Goal: Task Accomplishment & Management: Manage account settings

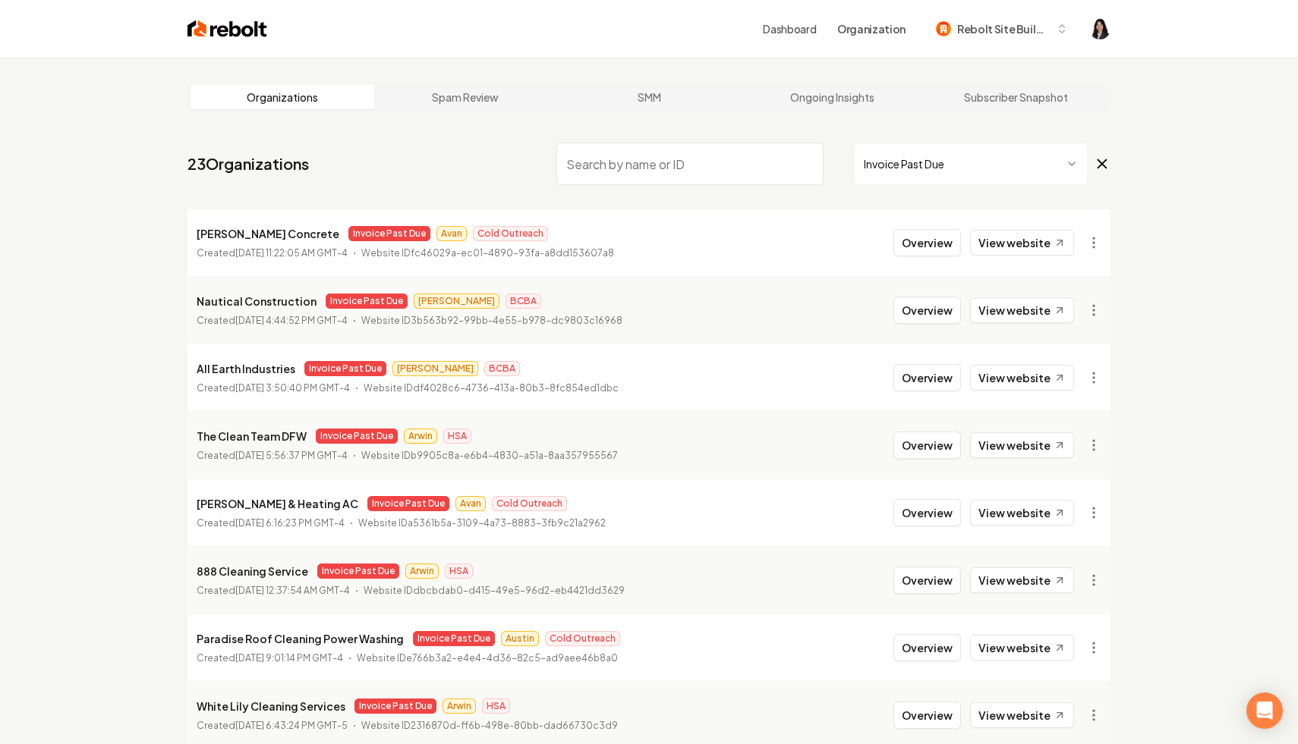
scroll to position [58, 0]
click at [915, 160] on html "Dashboard Organization Rebolt Site Builder Organizations Spam Review SMM Ongoin…" at bounding box center [649, 372] width 1298 height 744
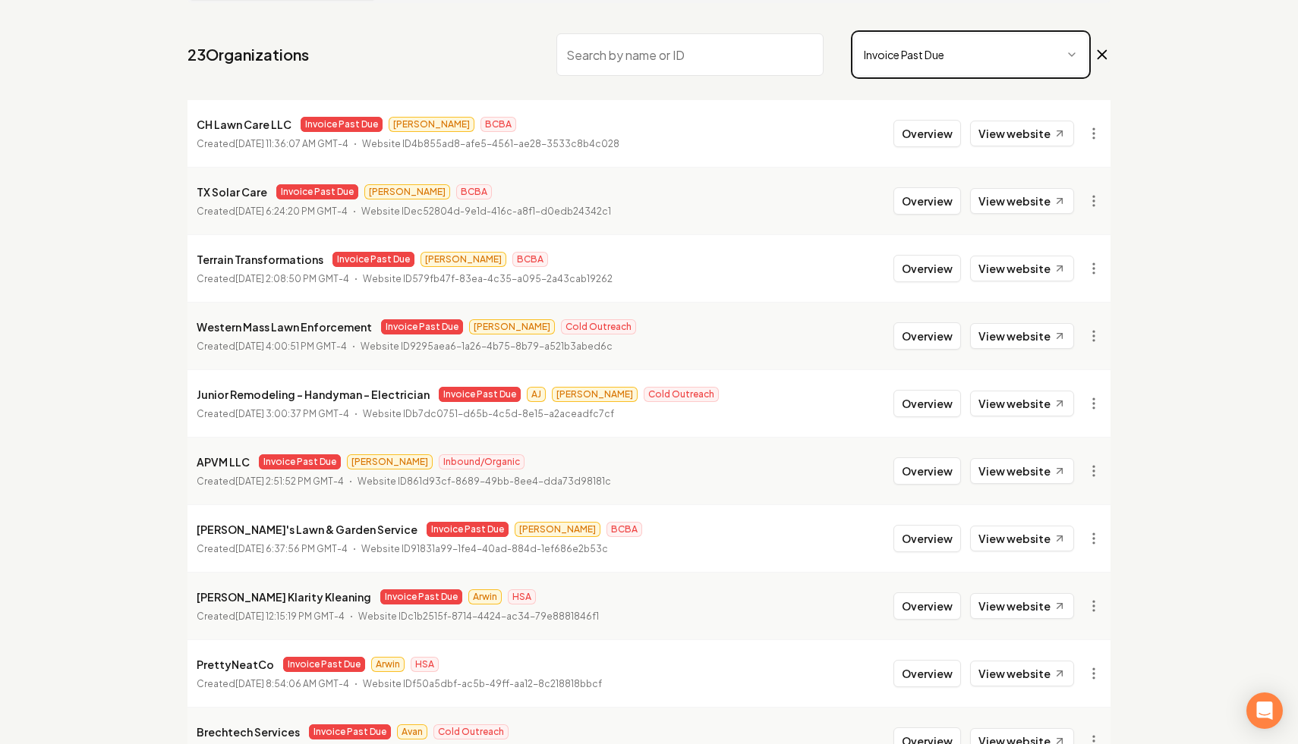
scroll to position [203, 0]
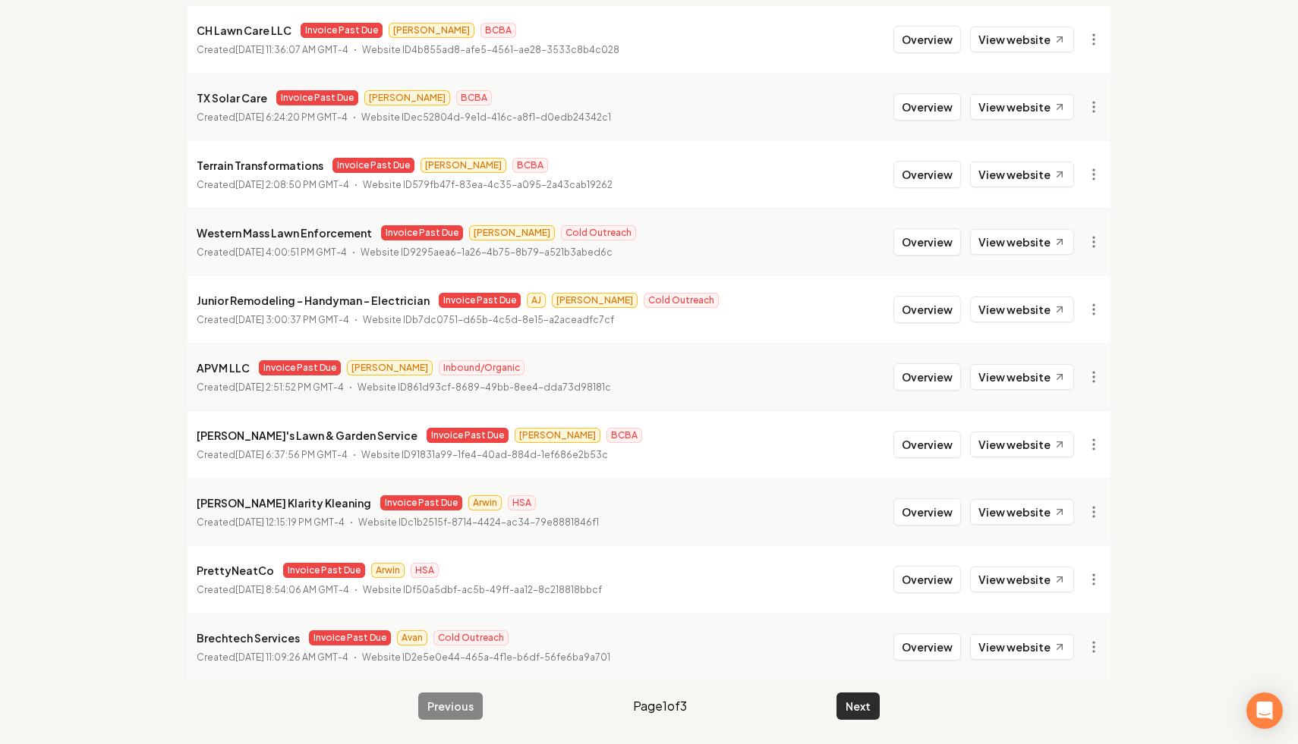
click at [855, 703] on button "Next" at bounding box center [857, 706] width 43 height 27
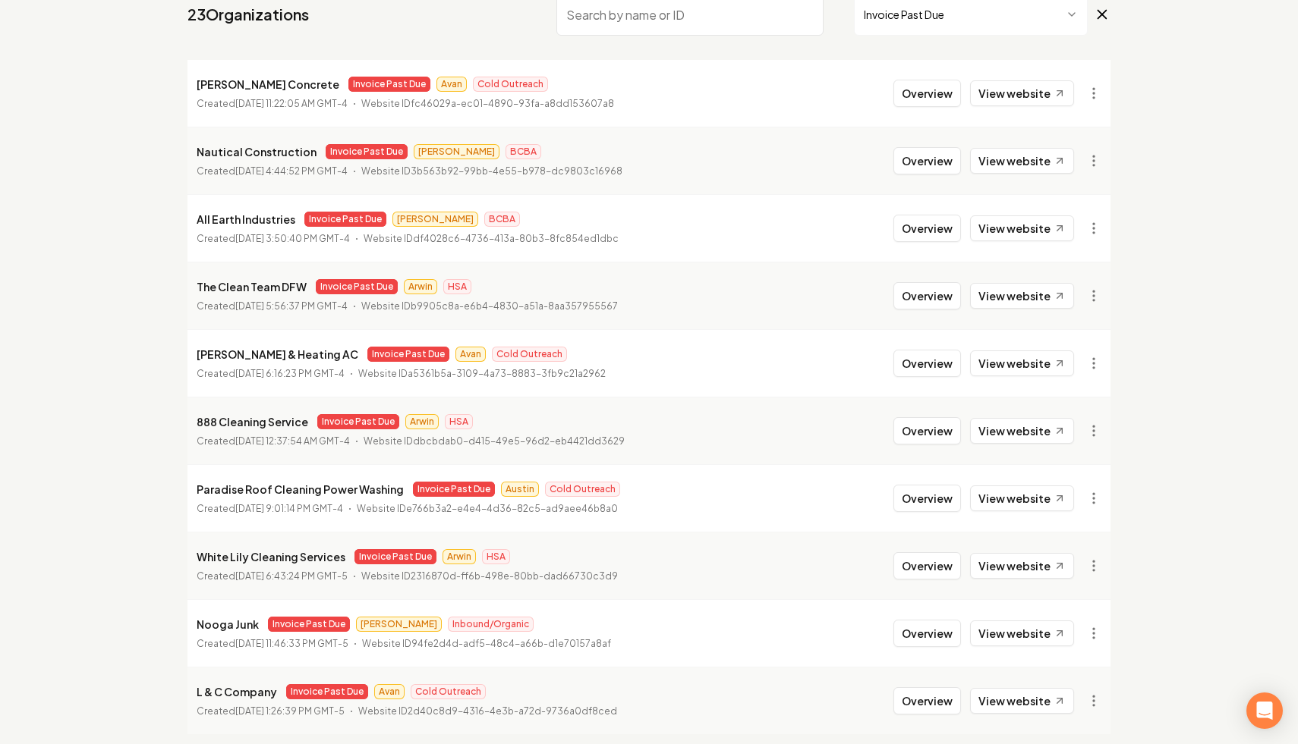
scroll to position [203, 0]
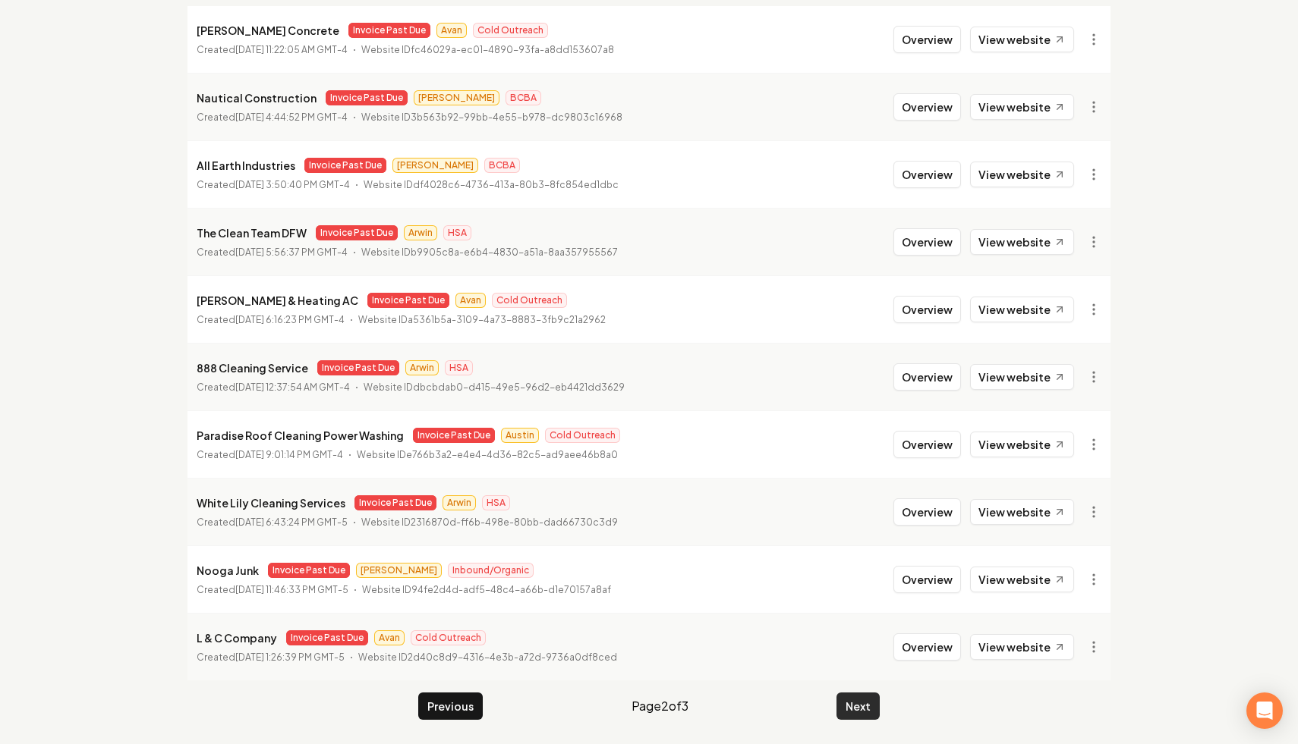
click at [848, 709] on button "Next" at bounding box center [857, 706] width 43 height 27
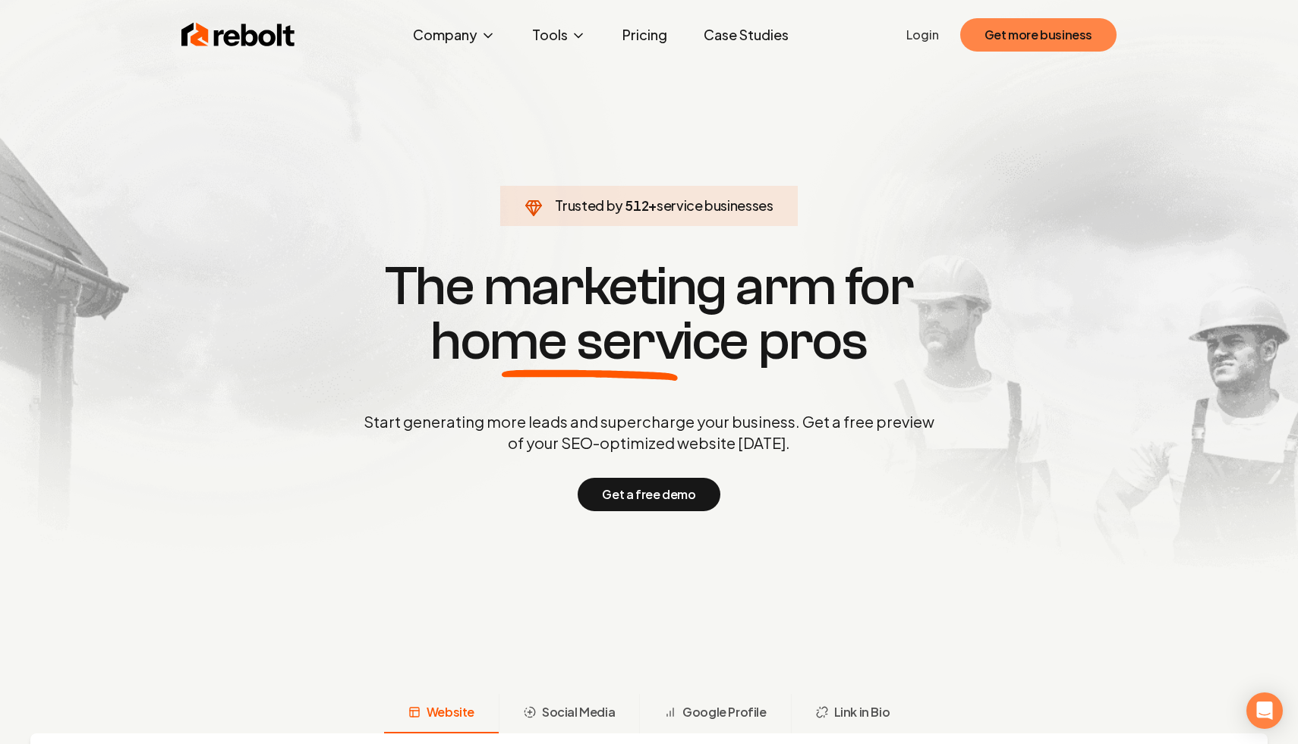
click at [1058, 36] on button "Get more business" at bounding box center [1038, 34] width 156 height 33
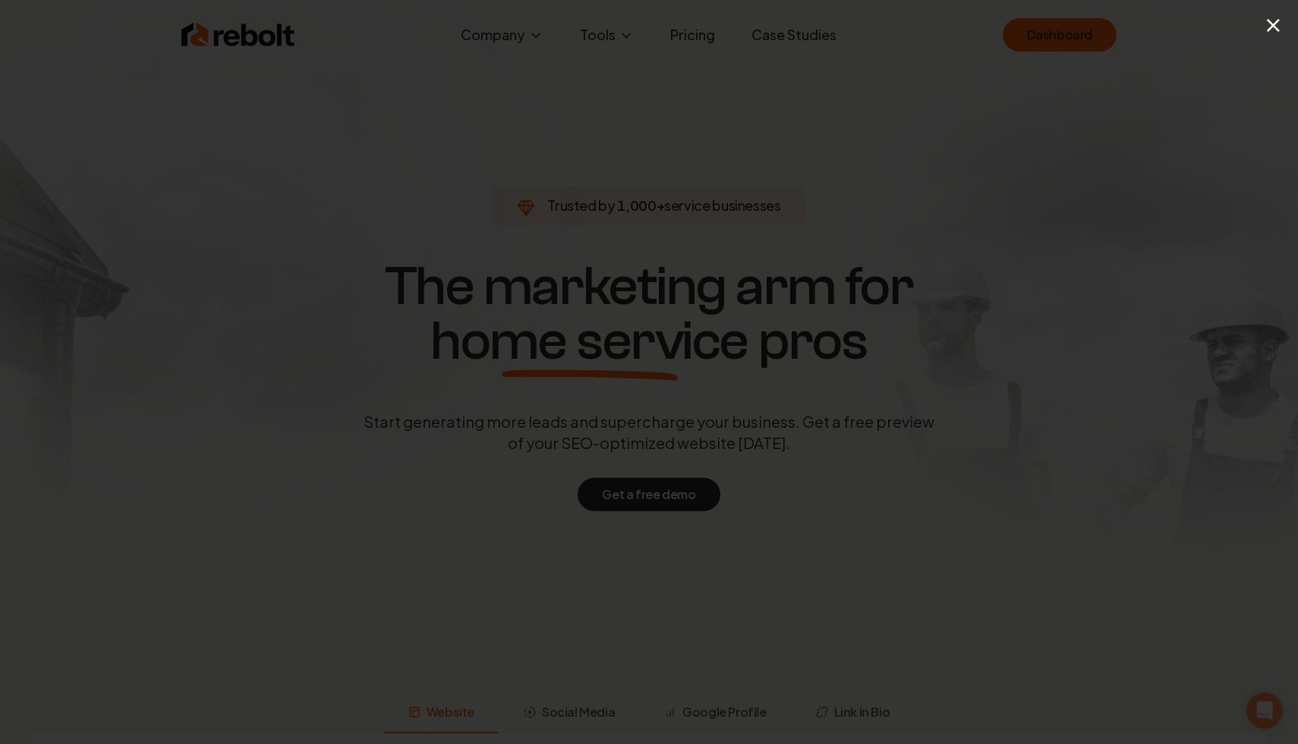
click at [1276, 20] on button "×" at bounding box center [1272, 25] width 19 height 34
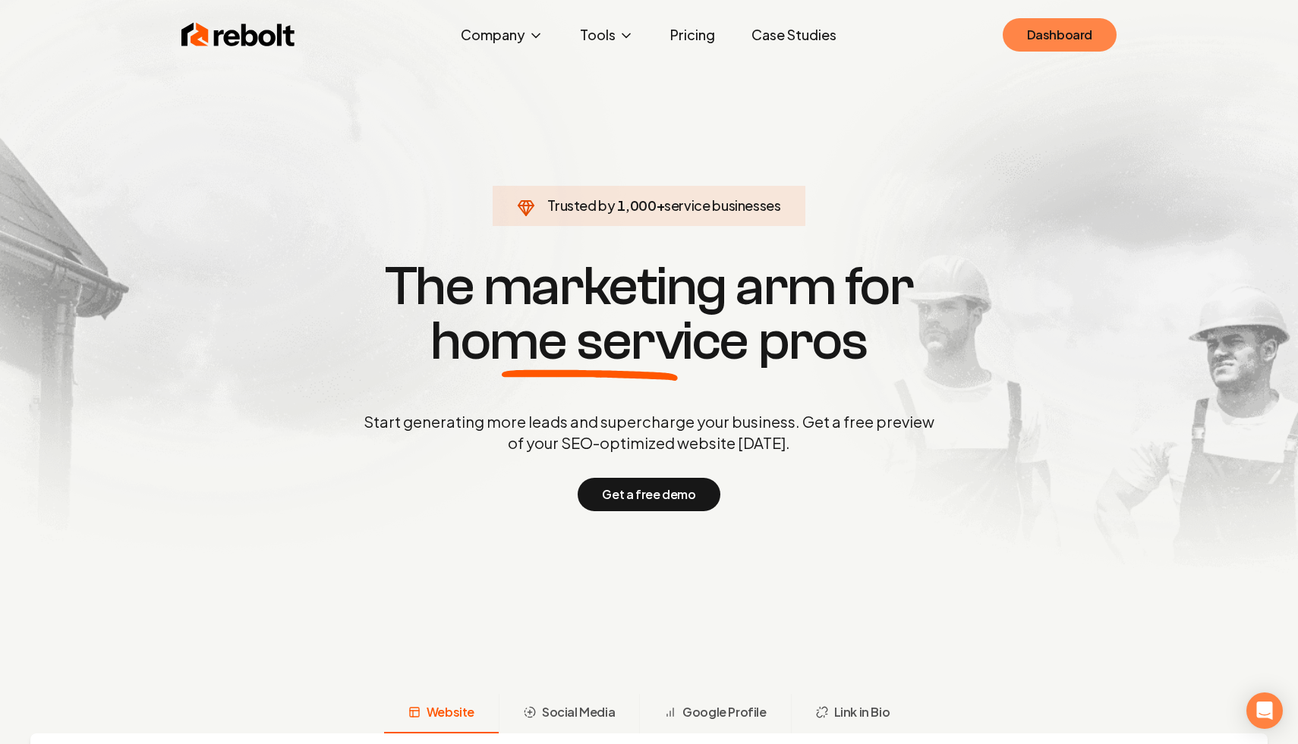
click at [1100, 39] on link "Dashboard" at bounding box center [1059, 34] width 114 height 33
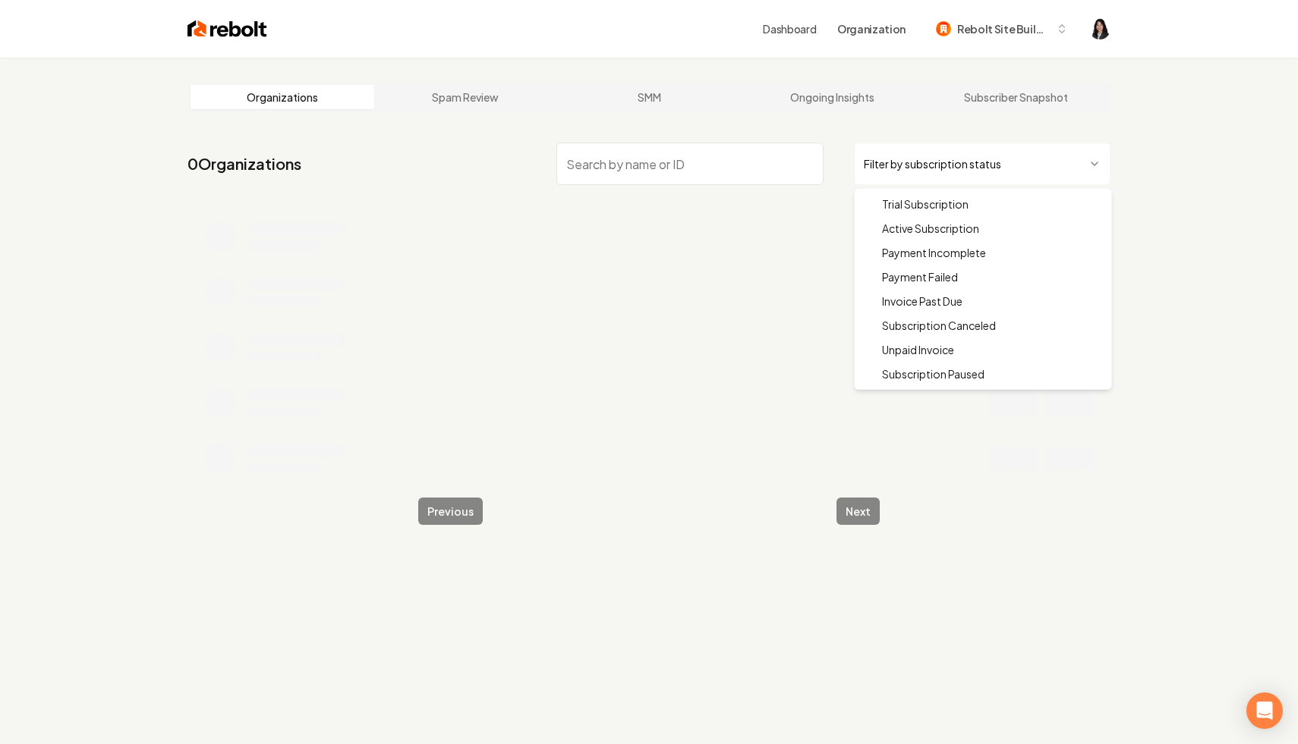
click at [916, 175] on html "Dashboard Organization Rebolt Site Builder Organizations Spam Review SMM Ongoin…" at bounding box center [649, 372] width 1298 height 744
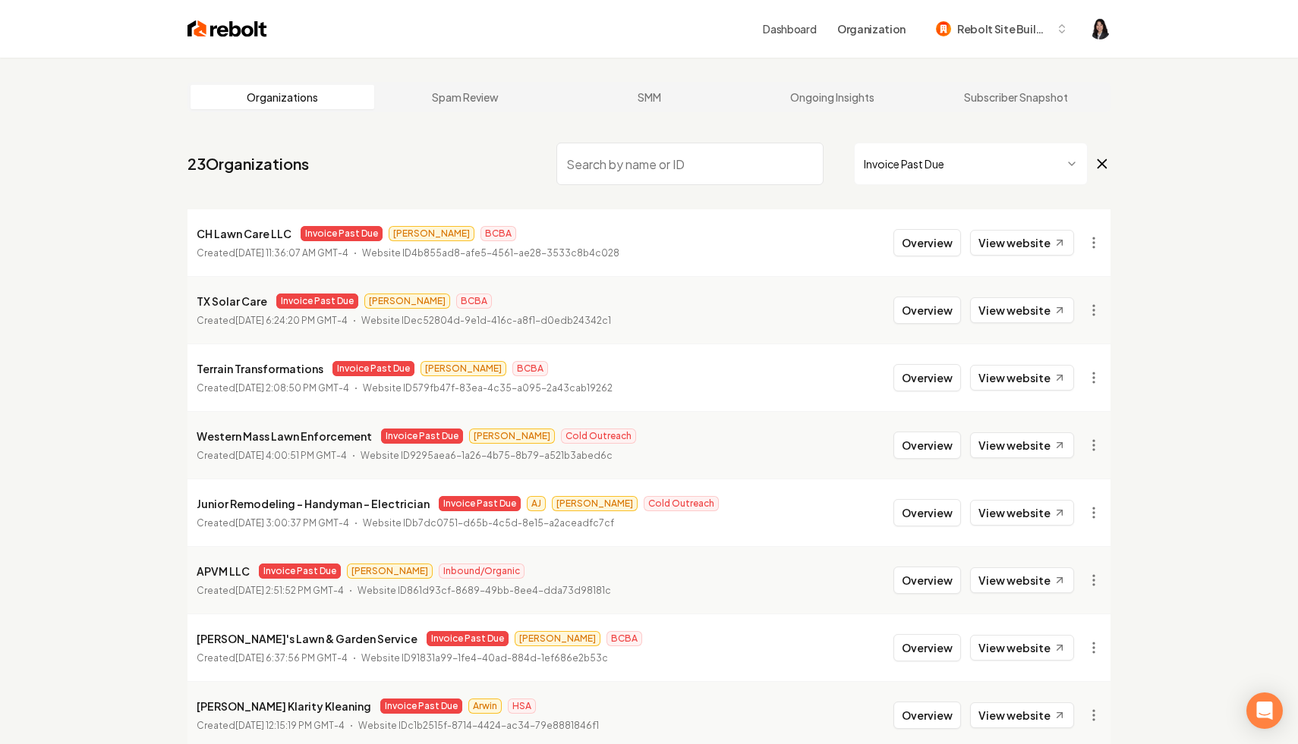
click at [1103, 156] on icon at bounding box center [1101, 164] width 17 height 18
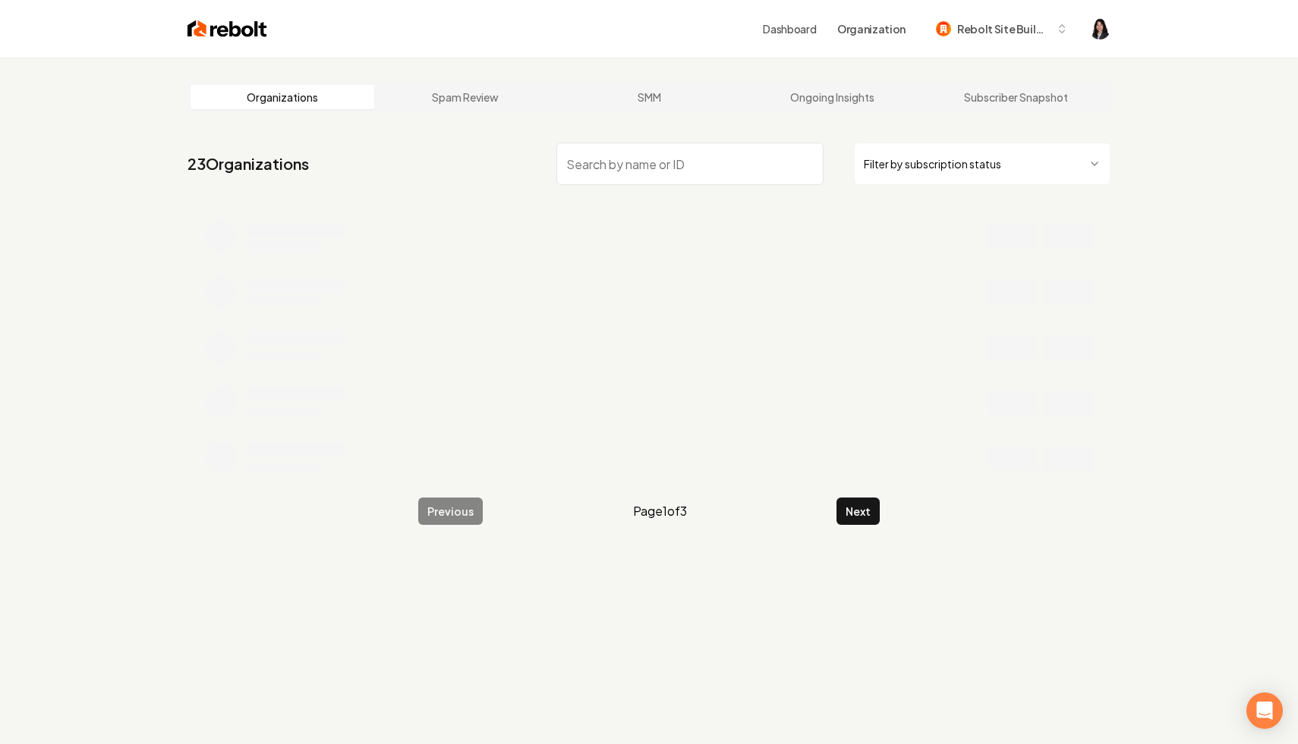
click at [735, 156] on input "search" at bounding box center [689, 164] width 267 height 42
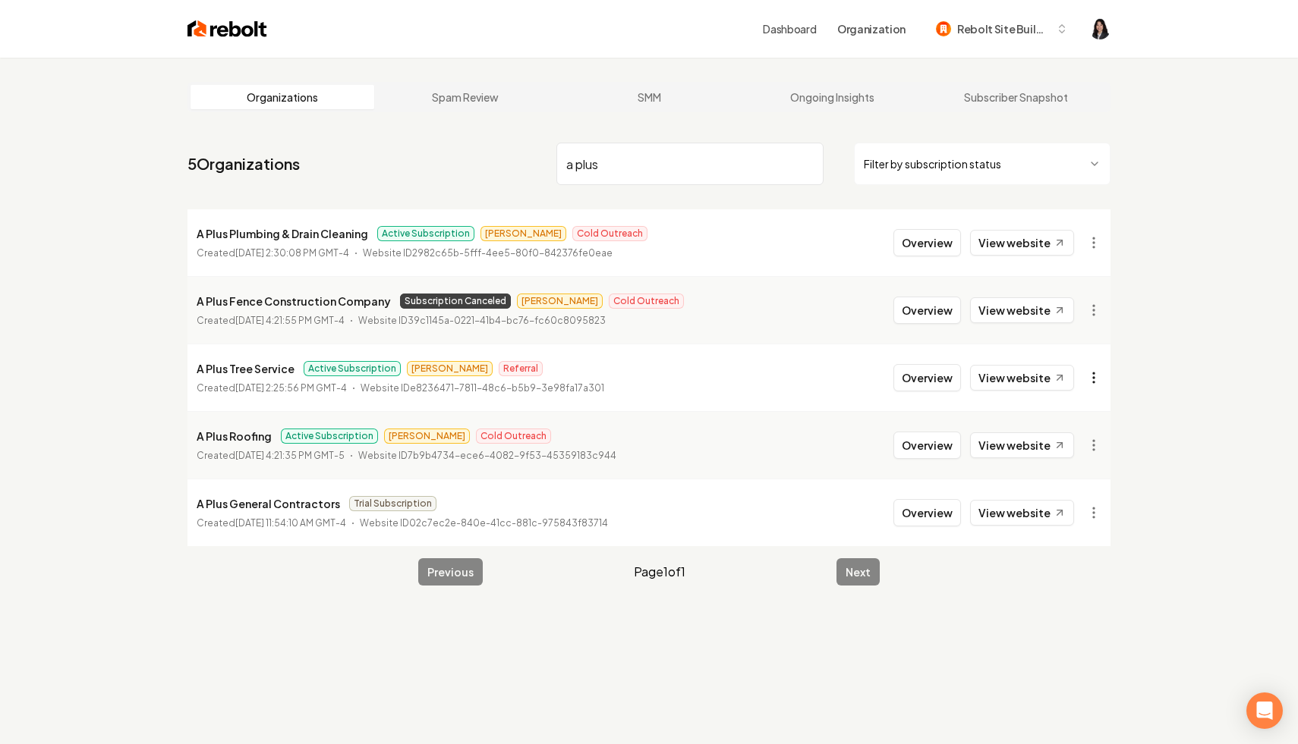
type input "a plus"
click at [1093, 373] on html "Dashboard Organization Rebolt Site Builder Organizations Spam Review SMM Ongoin…" at bounding box center [649, 372] width 1298 height 744
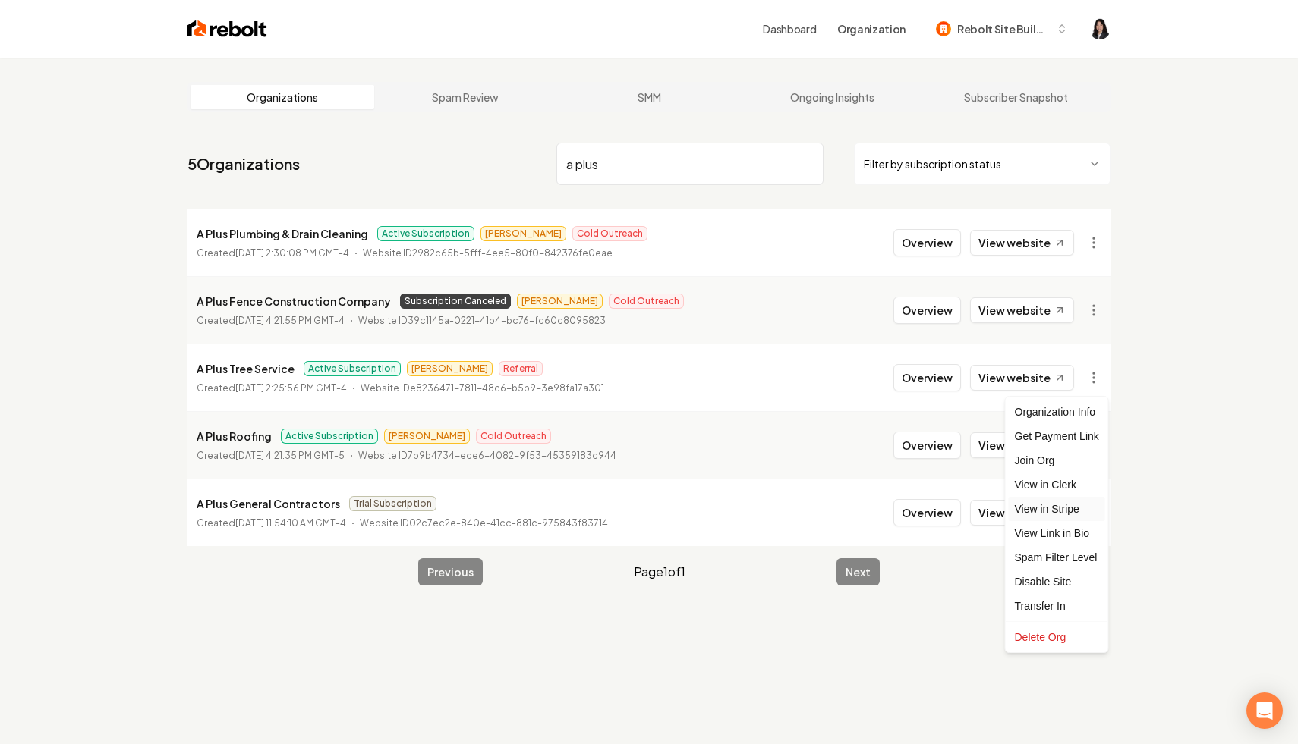
click at [1073, 508] on link "View in Stripe" at bounding box center [1056, 509] width 96 height 24
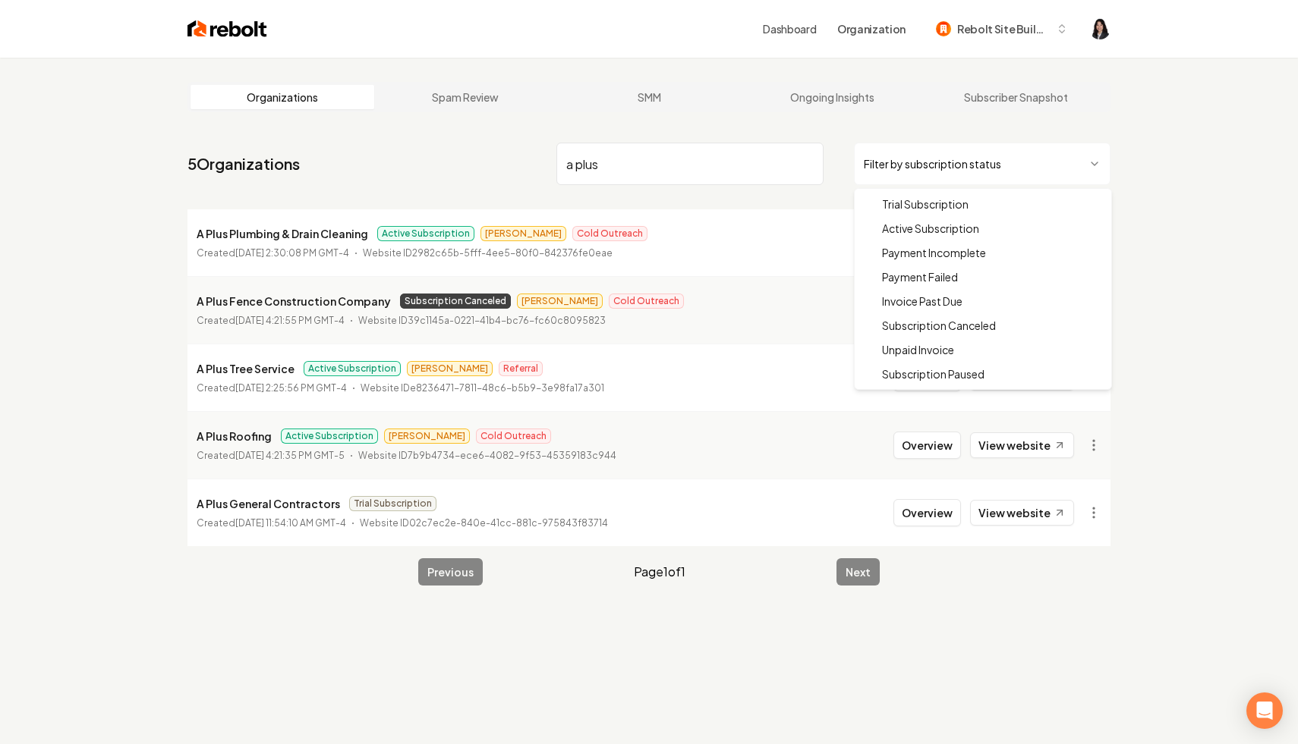
click at [1055, 167] on html "Dashboard Organization Rebolt Site Builder Organizations Spam Review SMM Ongoin…" at bounding box center [649, 372] width 1298 height 744
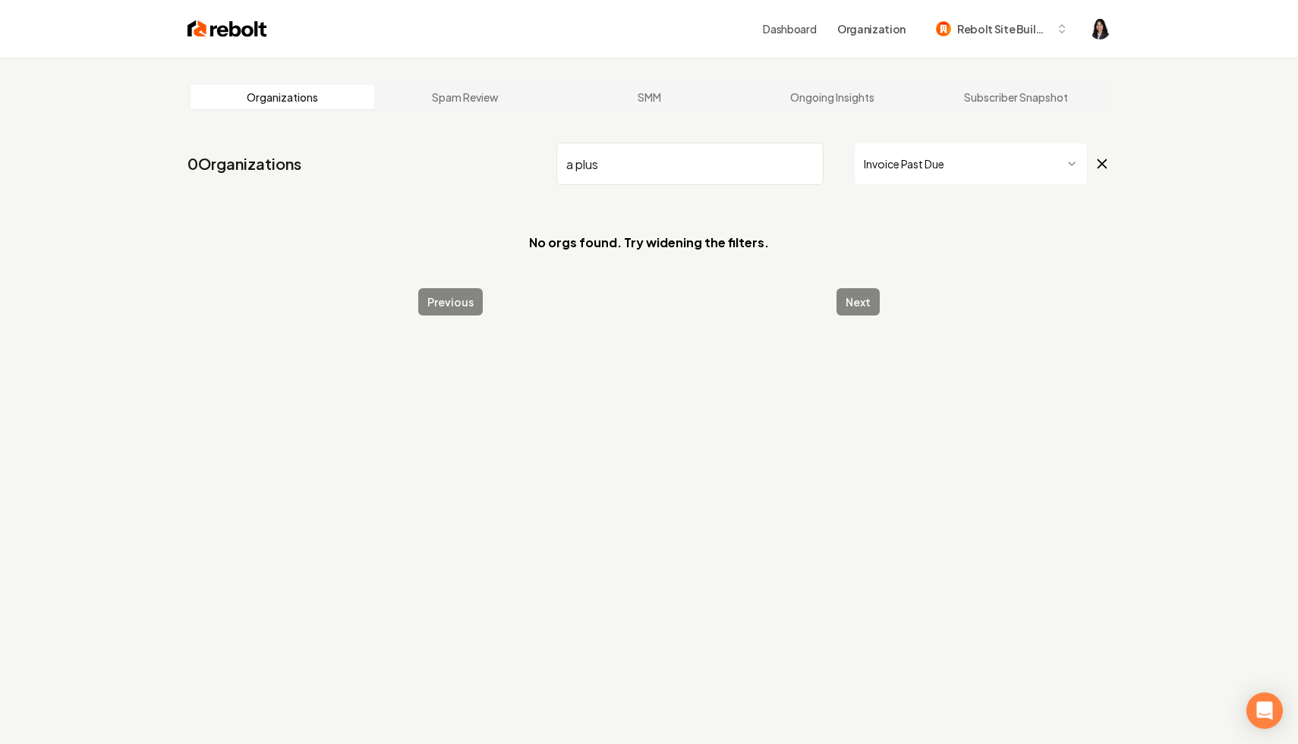
click at [807, 165] on input "a plus" at bounding box center [689, 164] width 267 height 42
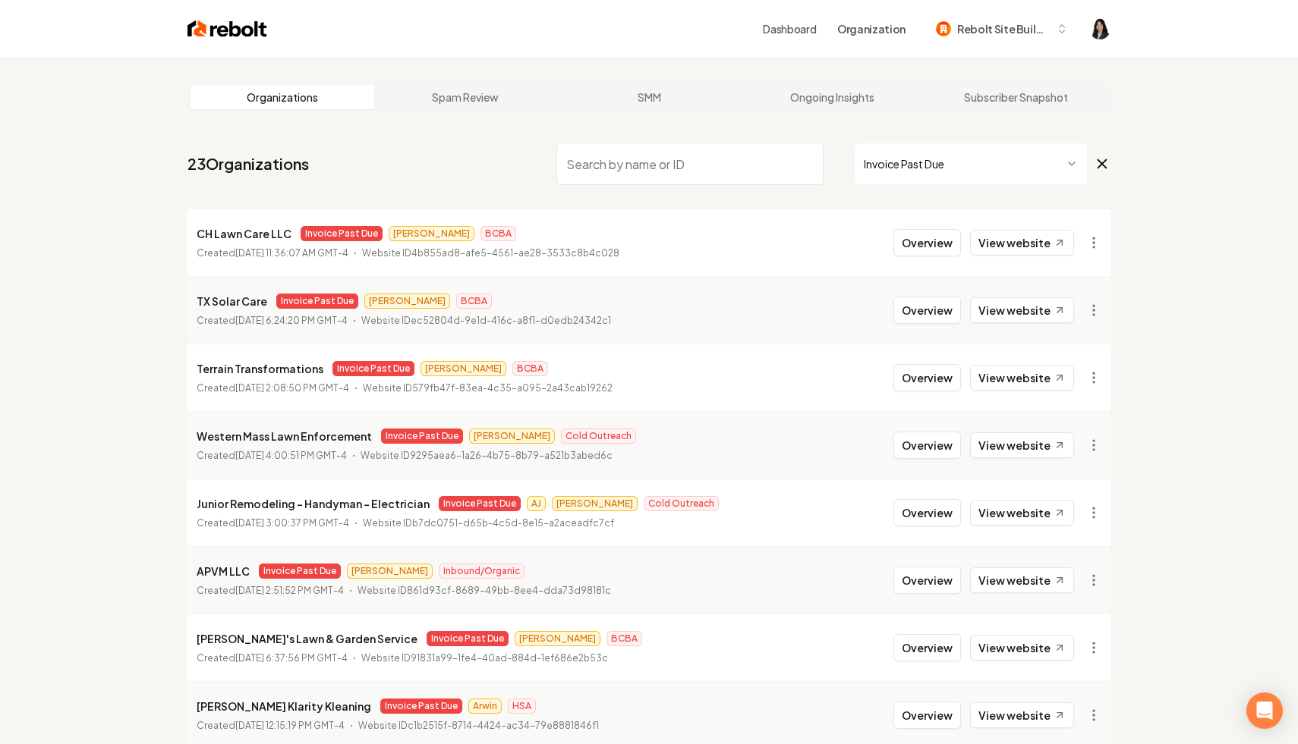
click at [1096, 167] on icon at bounding box center [1101, 164] width 17 height 18
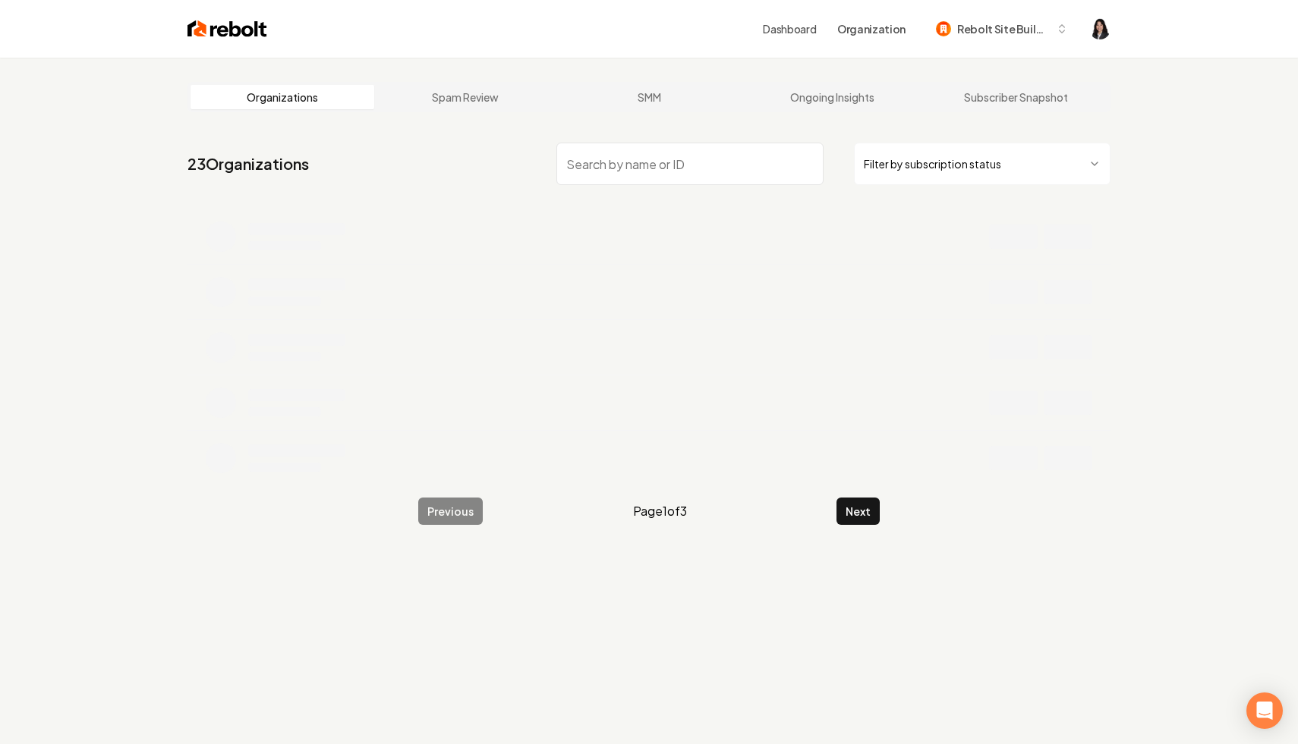
click at [740, 168] on input "search" at bounding box center [689, 164] width 267 height 42
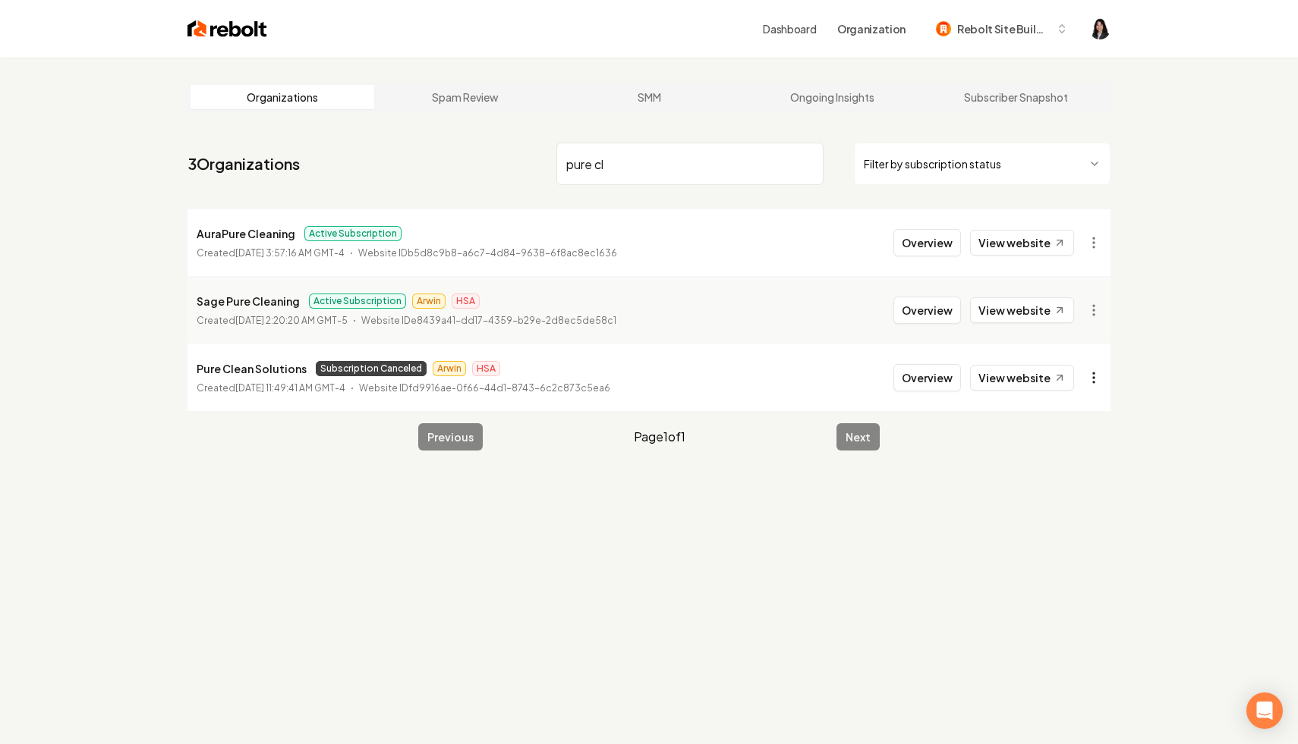
click at [1093, 368] on html "Dashboard Organization Rebolt Site Builder Organizations Spam Review SMM Ongoin…" at bounding box center [649, 372] width 1298 height 744
click at [1075, 511] on link "View in Stripe" at bounding box center [1056, 509] width 96 height 24
click at [597, 171] on input "pure cl" at bounding box center [689, 164] width 267 height 42
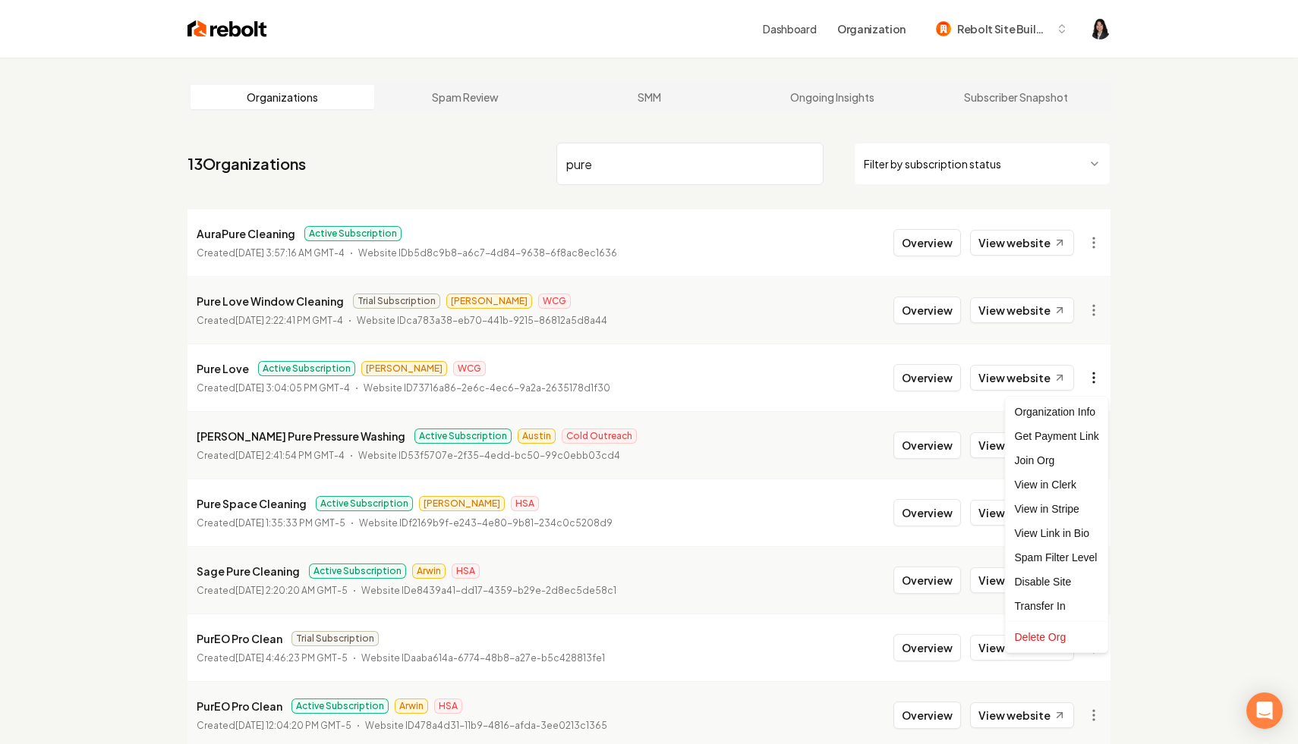
click at [1094, 376] on html "Dashboard Organization Rebolt Site Builder Organizations Spam Review SMM Ongoin…" at bounding box center [649, 372] width 1298 height 744
click at [1074, 508] on link "View in Stripe" at bounding box center [1056, 509] width 96 height 24
click at [621, 161] on input "pure" at bounding box center [689, 164] width 267 height 42
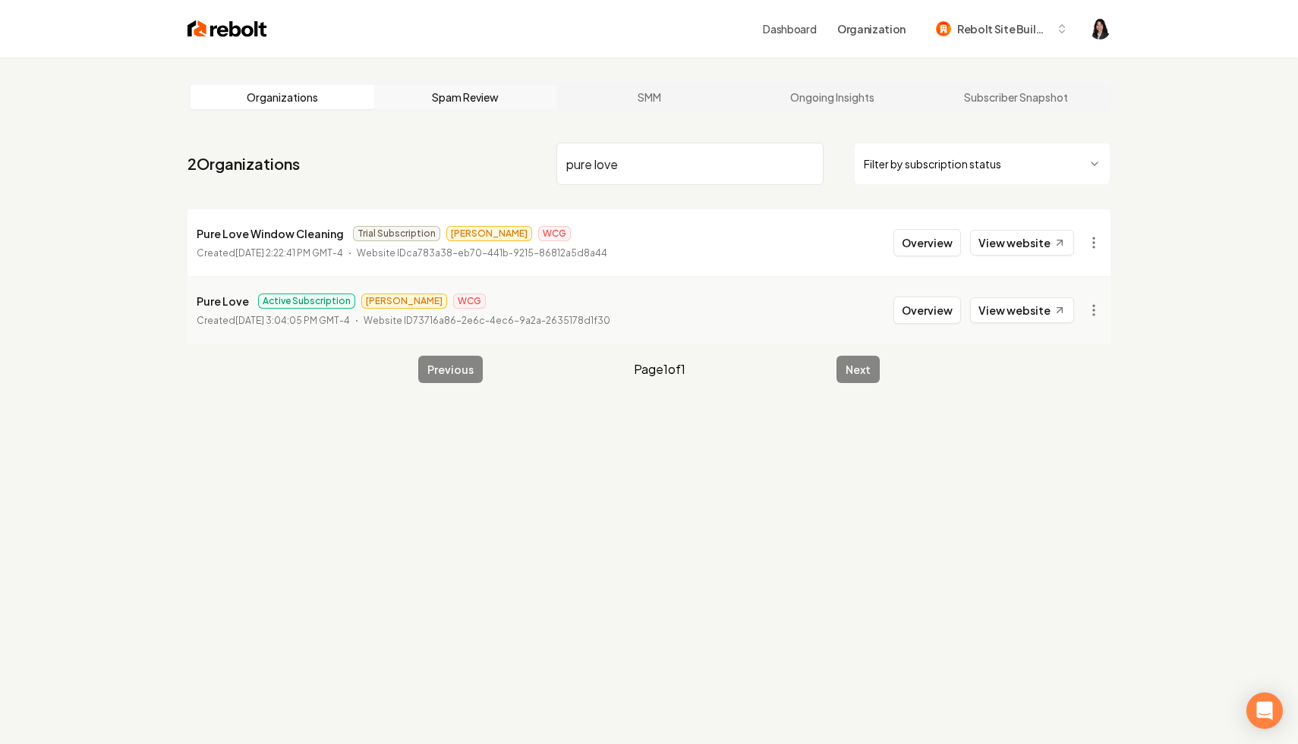
drag, startPoint x: 681, startPoint y: 165, endPoint x: 439, endPoint y: 102, distance: 249.4
click at [439, 101] on main "Organizations Spam Review SMM Ongoing Insights Subscriber Snapshot 2 Organizati…" at bounding box center [648, 233] width 971 height 350
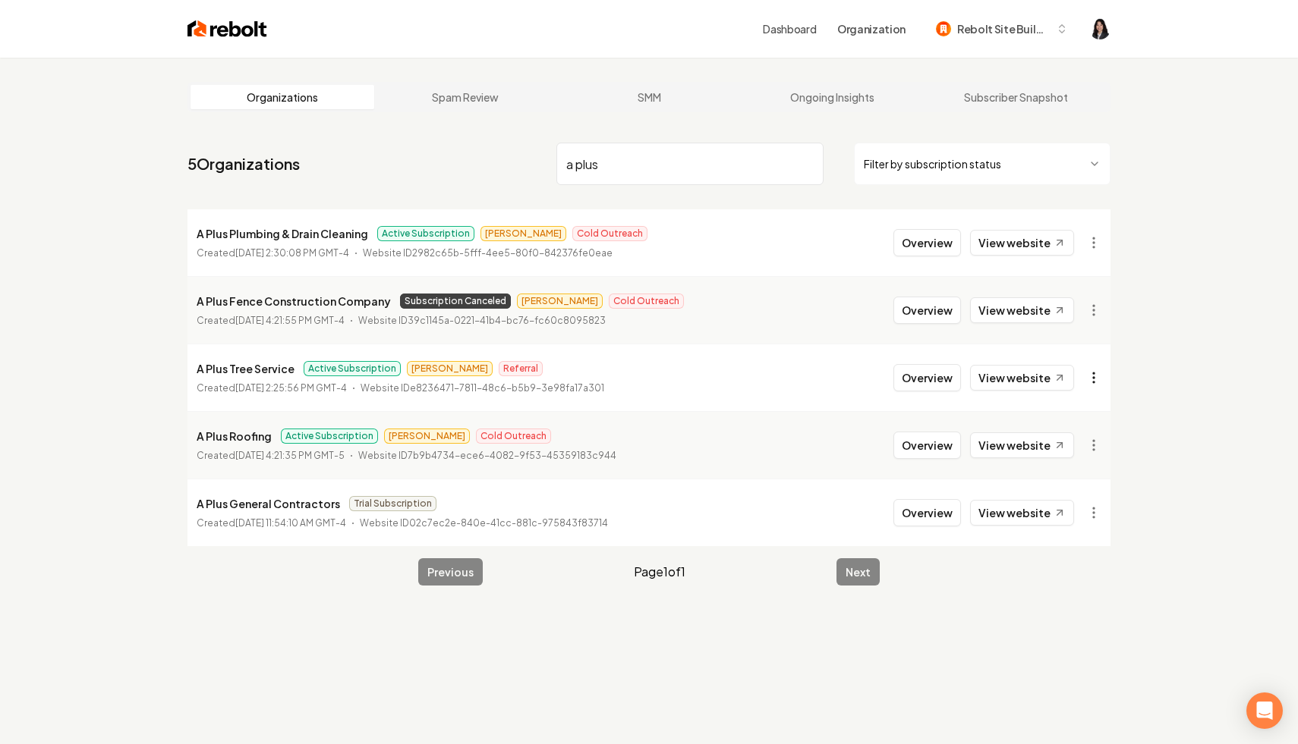
type input "a plus"
click at [1089, 374] on html "Dashboard Organization Rebolt Site Builder Organizations Spam Review SMM Ongoin…" at bounding box center [649, 372] width 1298 height 744
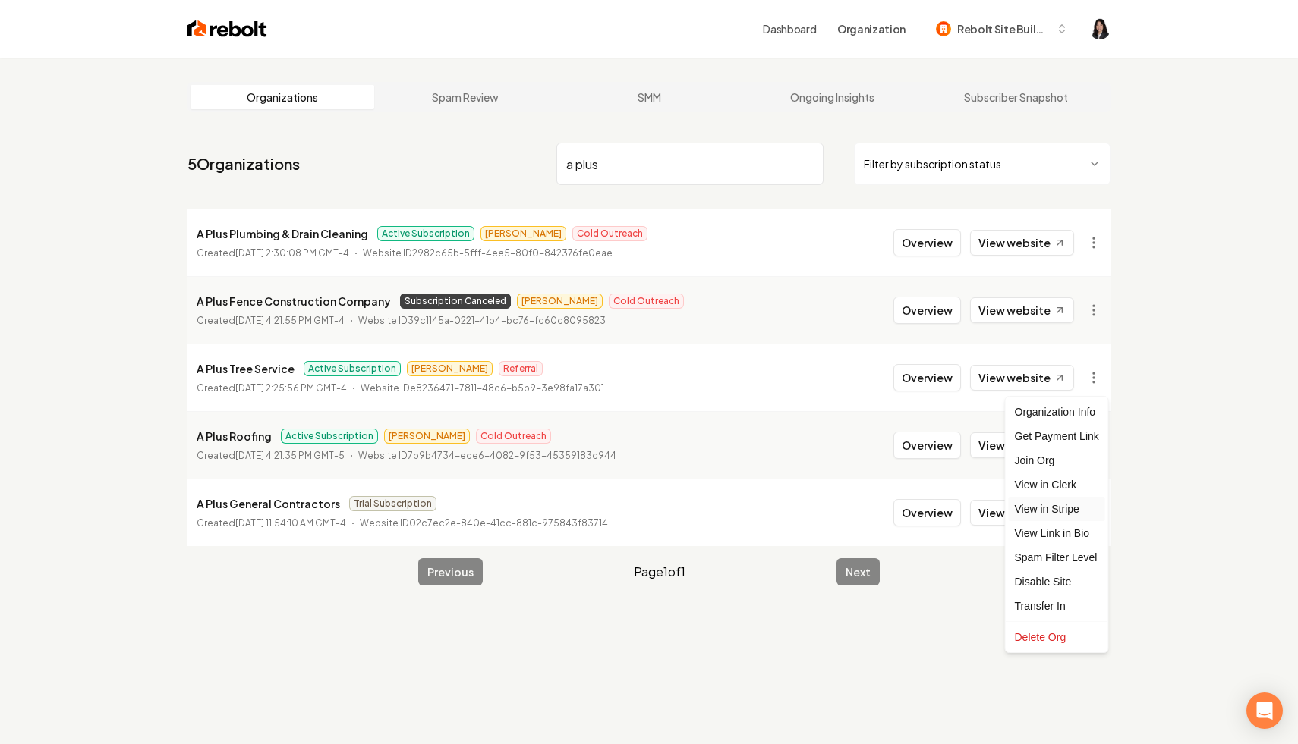
click at [1074, 510] on link "View in Stripe" at bounding box center [1056, 509] width 96 height 24
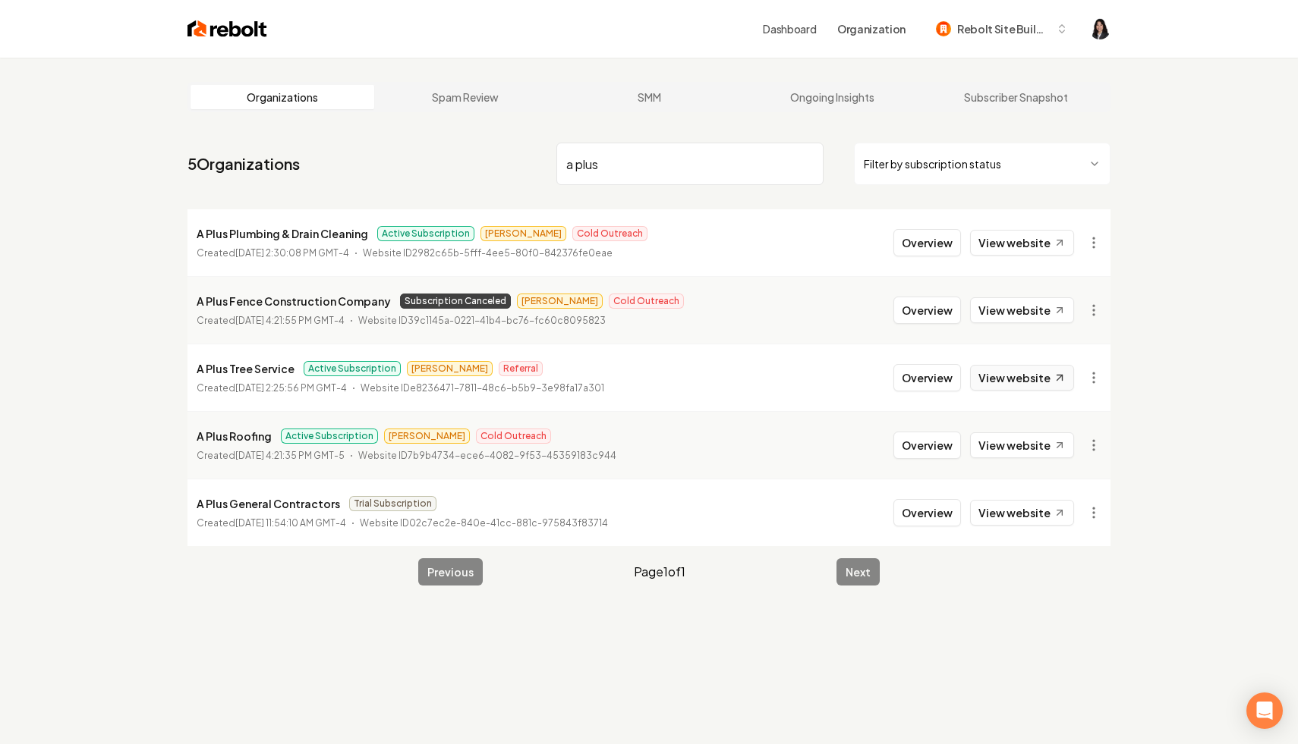
click at [1034, 382] on link "View website" at bounding box center [1022, 378] width 104 height 26
click at [803, 160] on input "a plus" at bounding box center [689, 164] width 267 height 42
click at [926, 159] on html "Dashboard Organization Rebolt Site Builder Organizations Spam Review SMM Ongoin…" at bounding box center [649, 372] width 1298 height 744
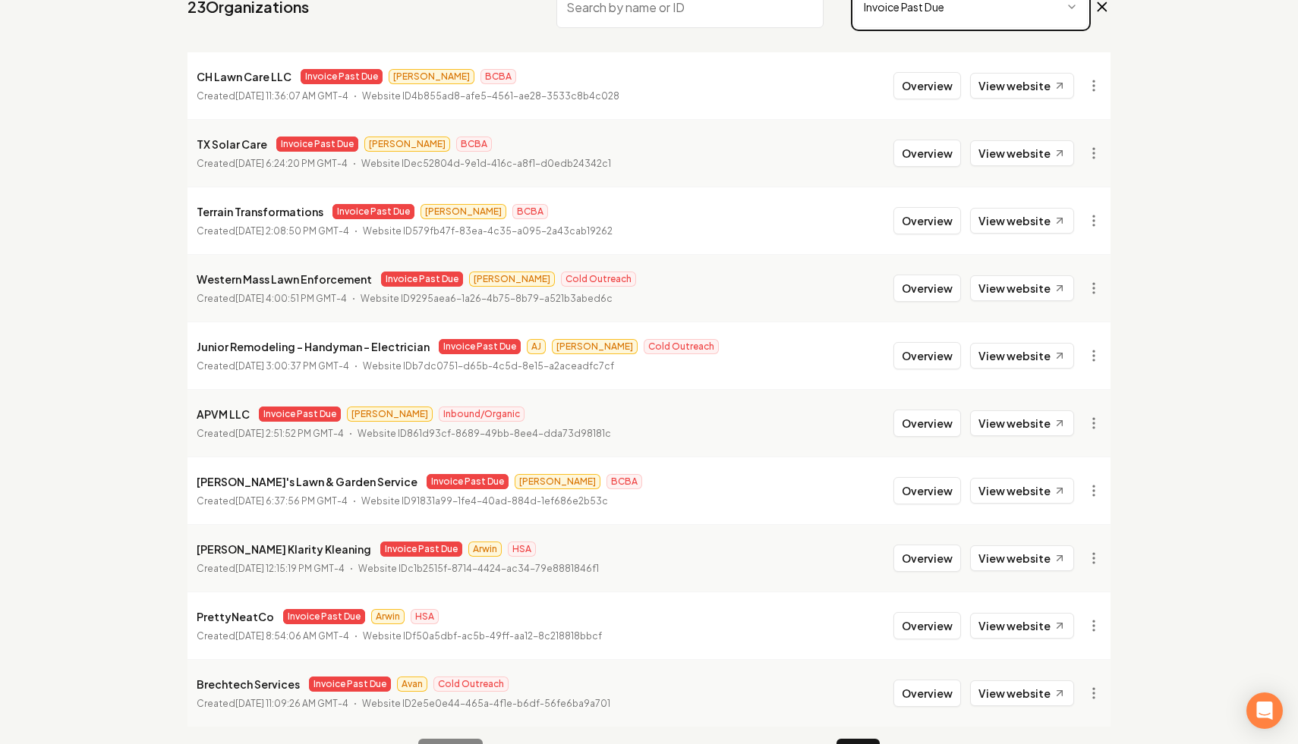
scroll to position [203, 0]
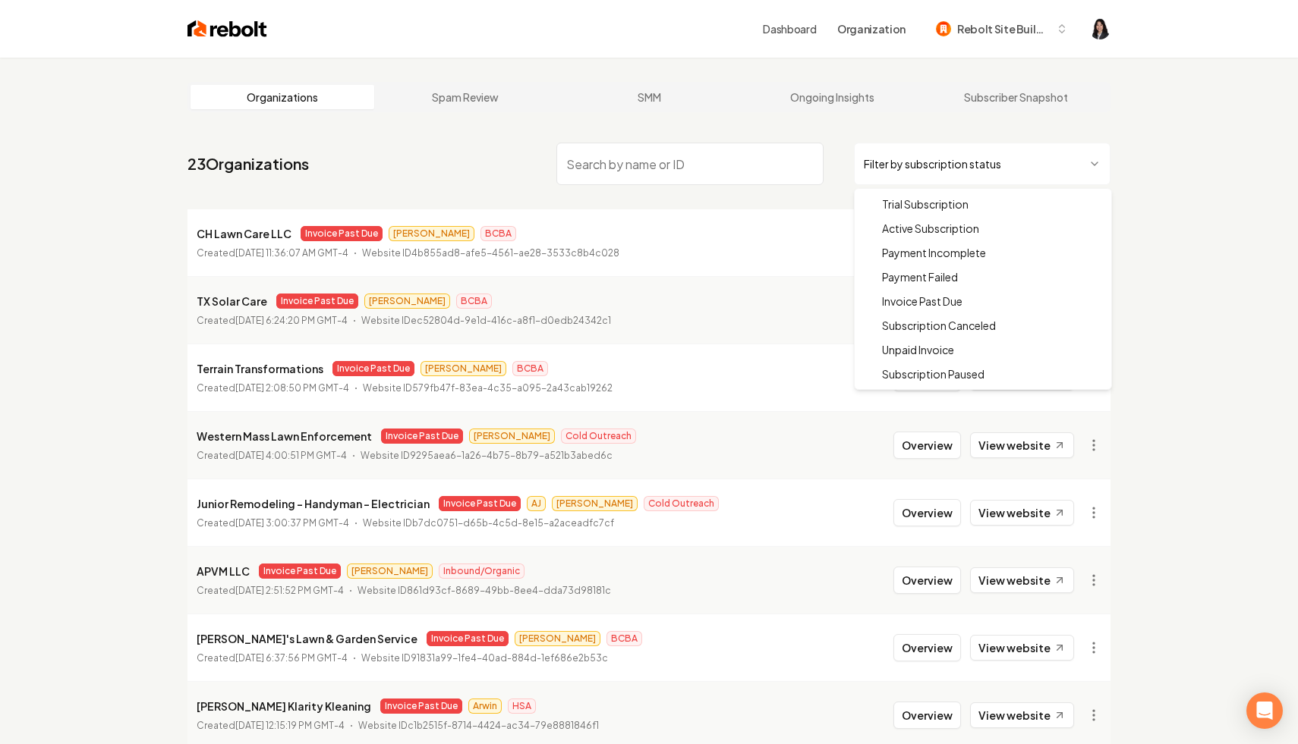
click at [945, 163] on html "Dashboard Organization Rebolt Site Builder Organizations Spam Review SMM Ongoin…" at bounding box center [649, 372] width 1298 height 744
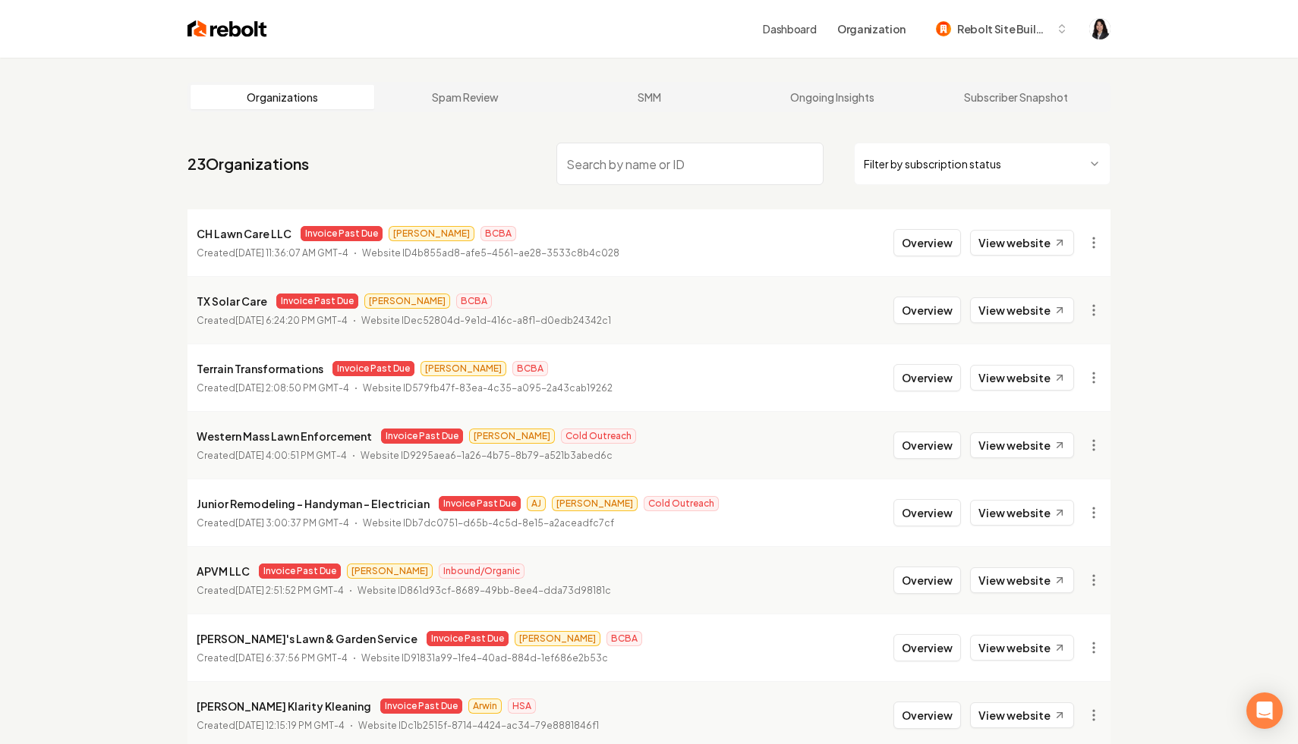
click at [910, 162] on html "Dashboard Organization Rebolt Site Builder Organizations Spam Review SMM Ongoin…" at bounding box center [649, 372] width 1298 height 744
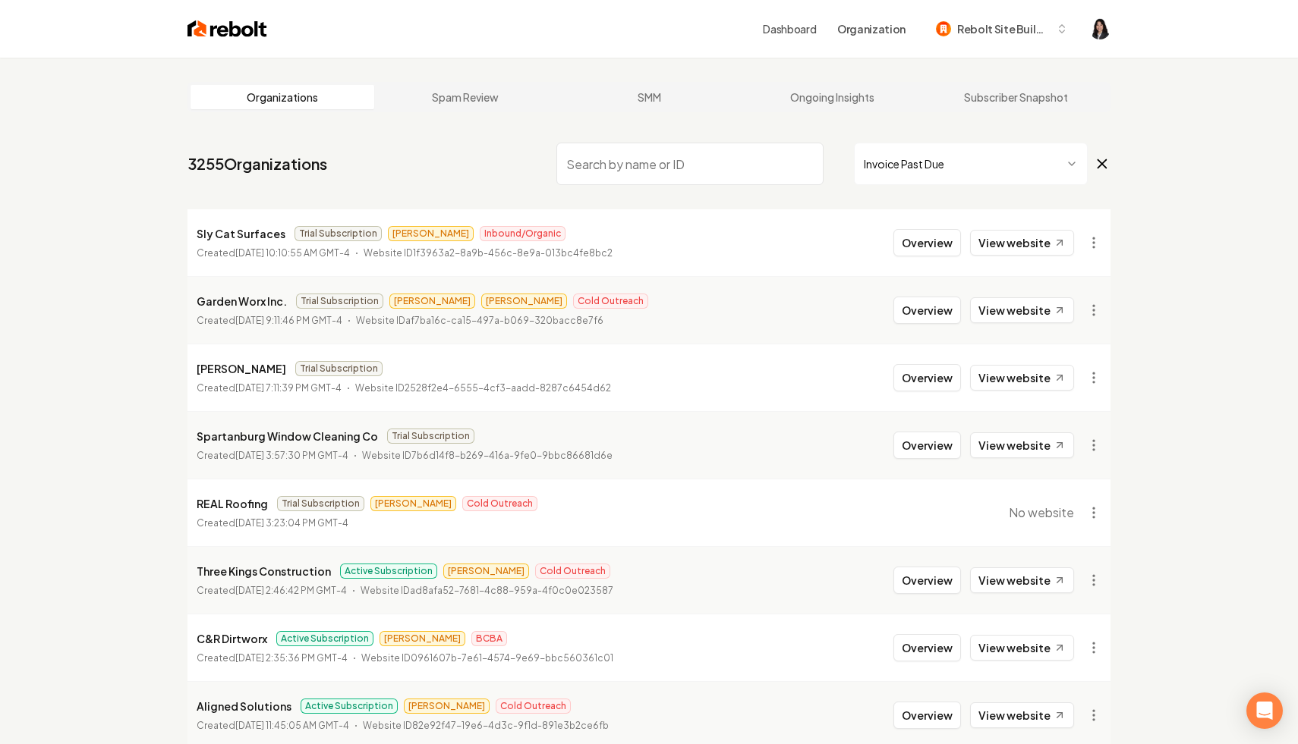
click at [502, 189] on nav "3255 Organizations Invoice Past Due" at bounding box center [648, 170] width 923 height 67
click at [1101, 159] on icon at bounding box center [1101, 164] width 17 height 18
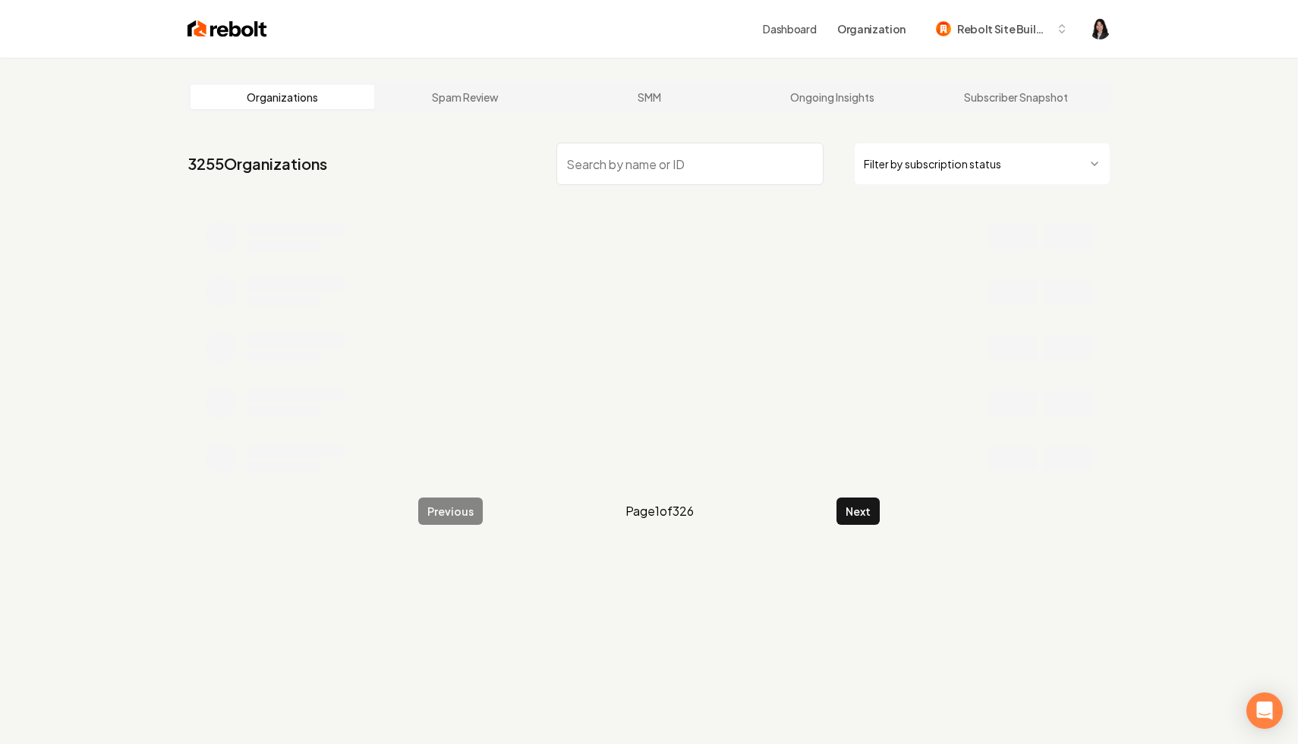
click at [1015, 160] on html "Dashboard Organization Rebolt Site Builder Organizations Spam Review SMM Ongoin…" at bounding box center [649, 372] width 1298 height 744
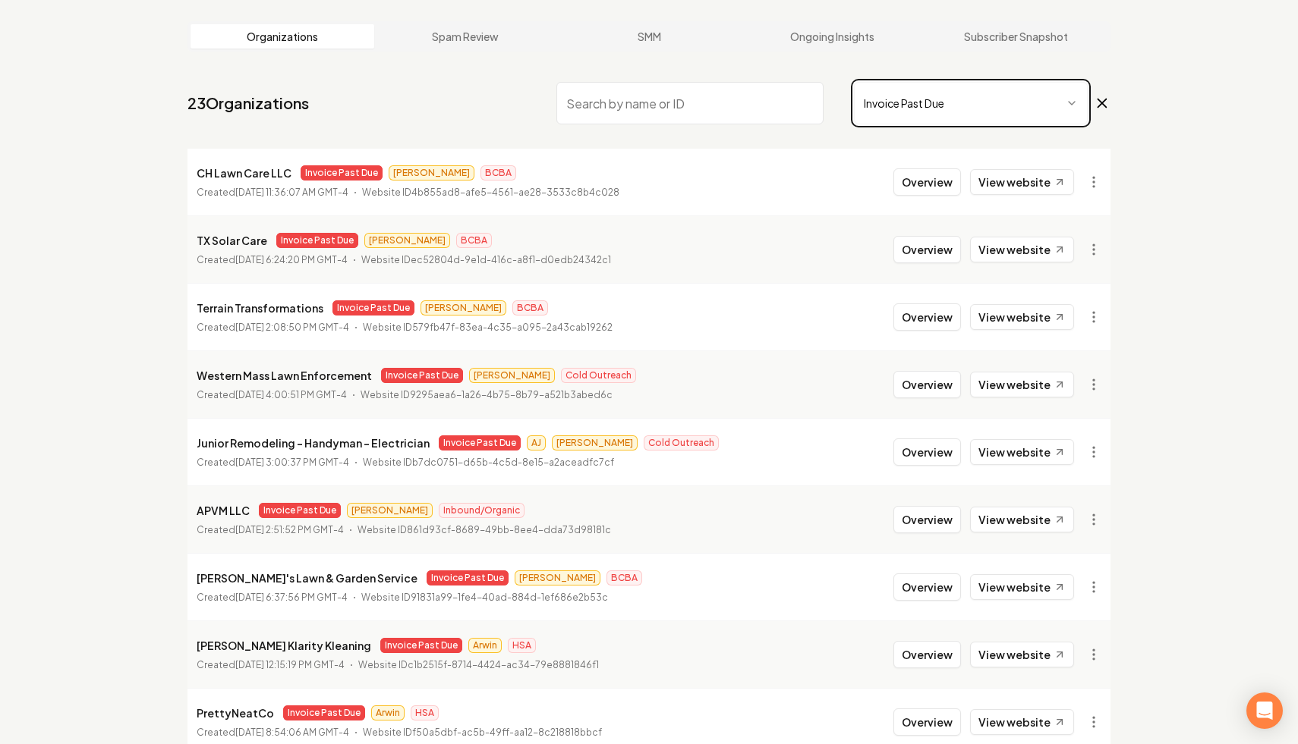
scroll to position [203, 0]
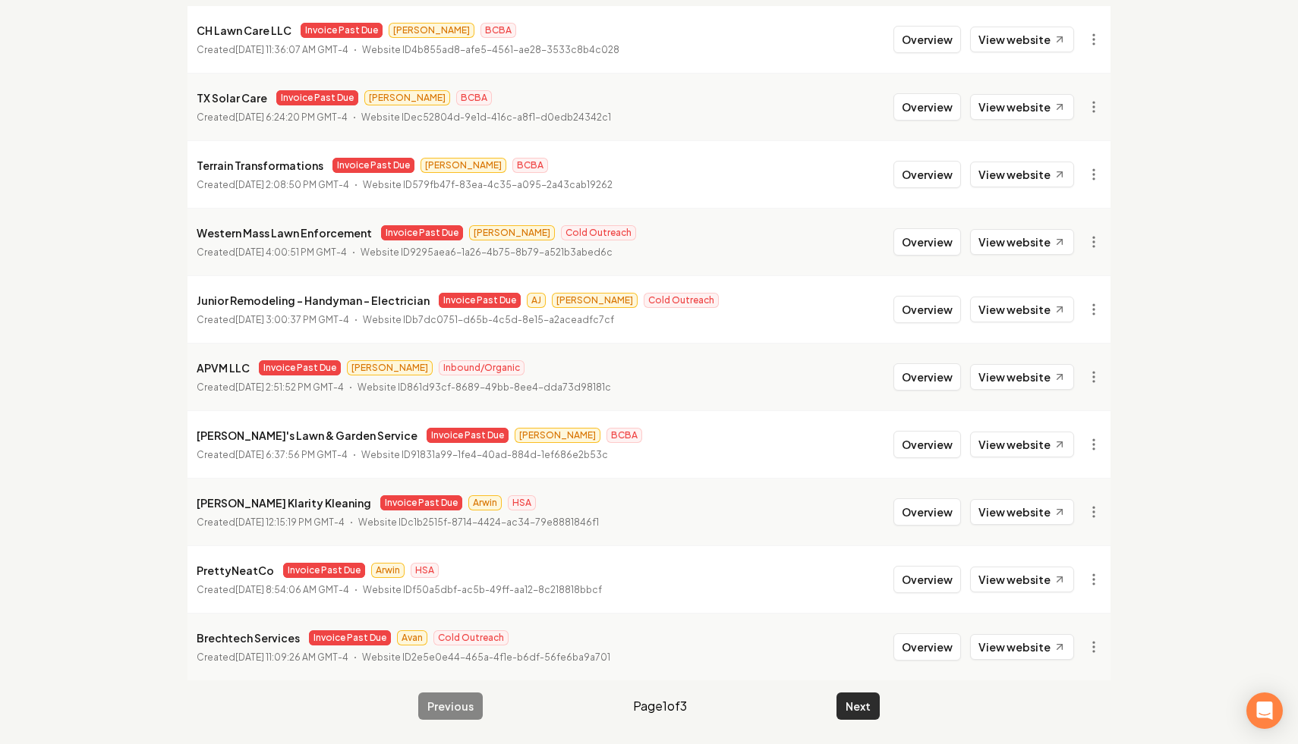
click at [848, 703] on button "Next" at bounding box center [857, 706] width 43 height 27
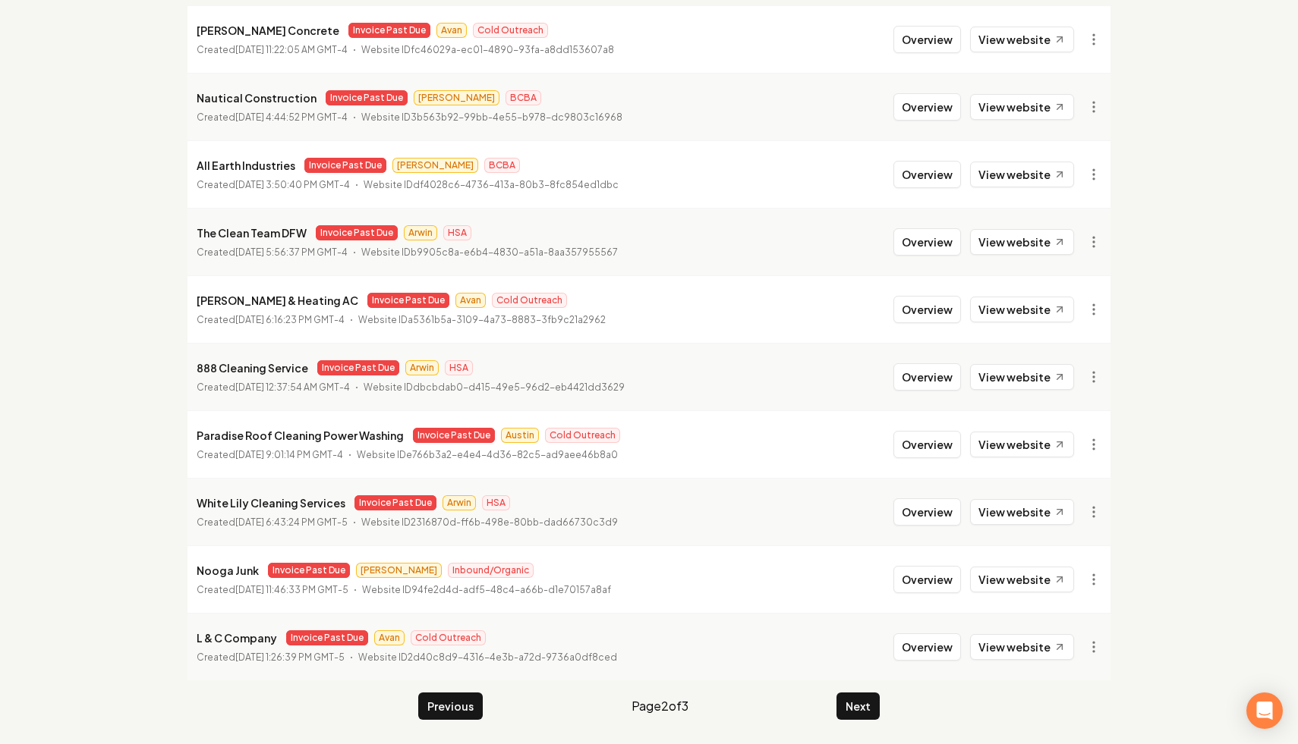
scroll to position [187, 0]
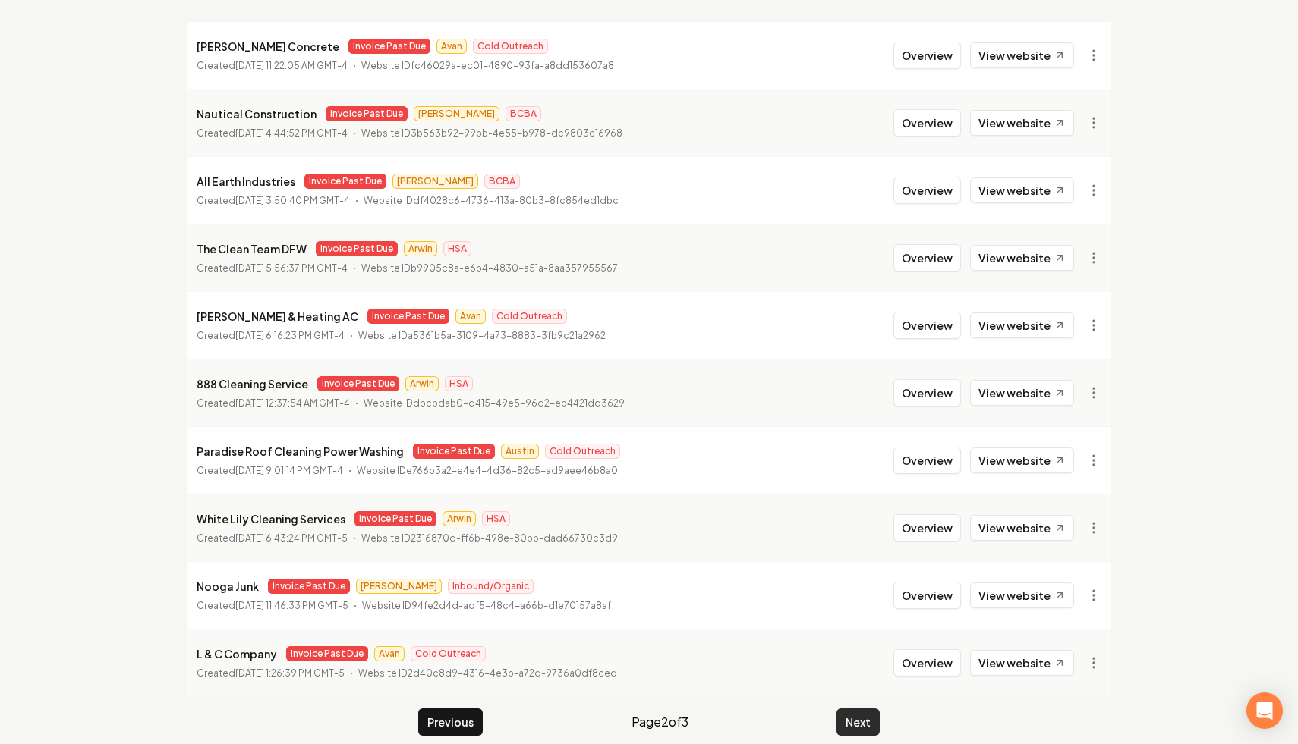
click at [853, 720] on button "Next" at bounding box center [857, 722] width 43 height 27
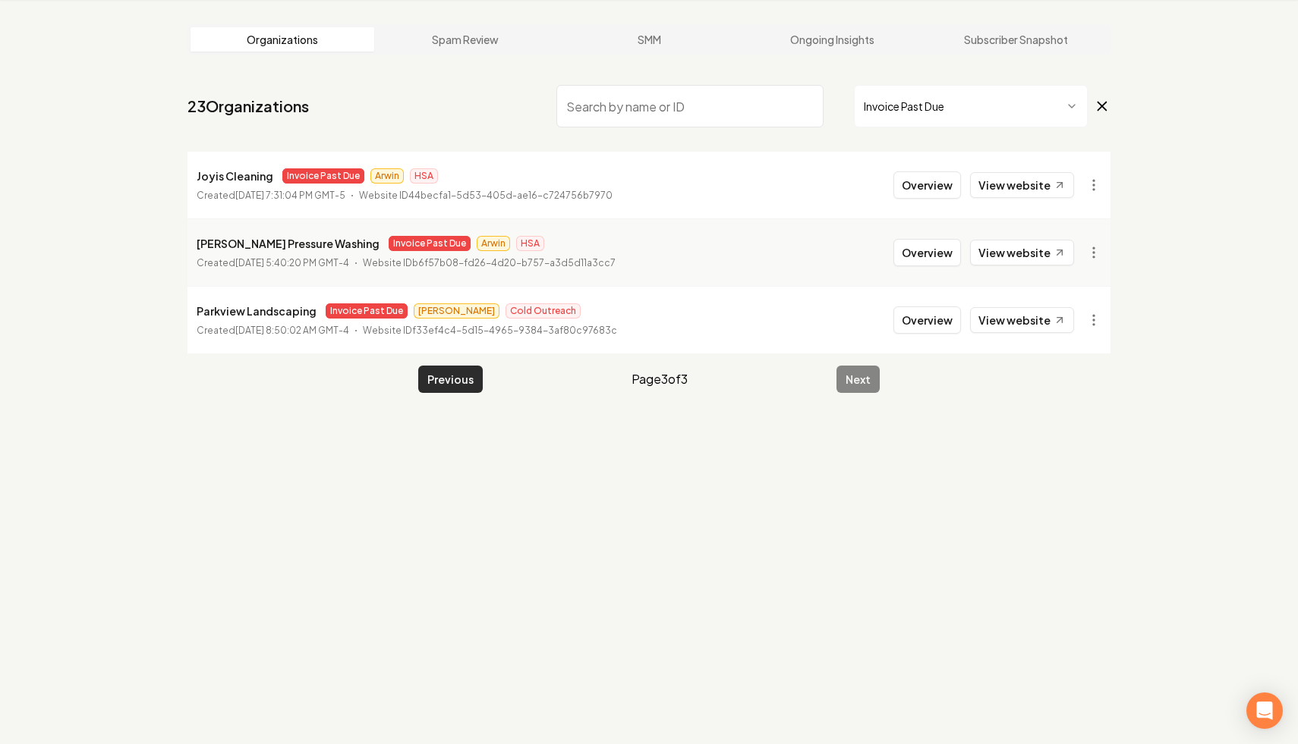
click at [449, 388] on button "Previous" at bounding box center [450, 379] width 64 height 27
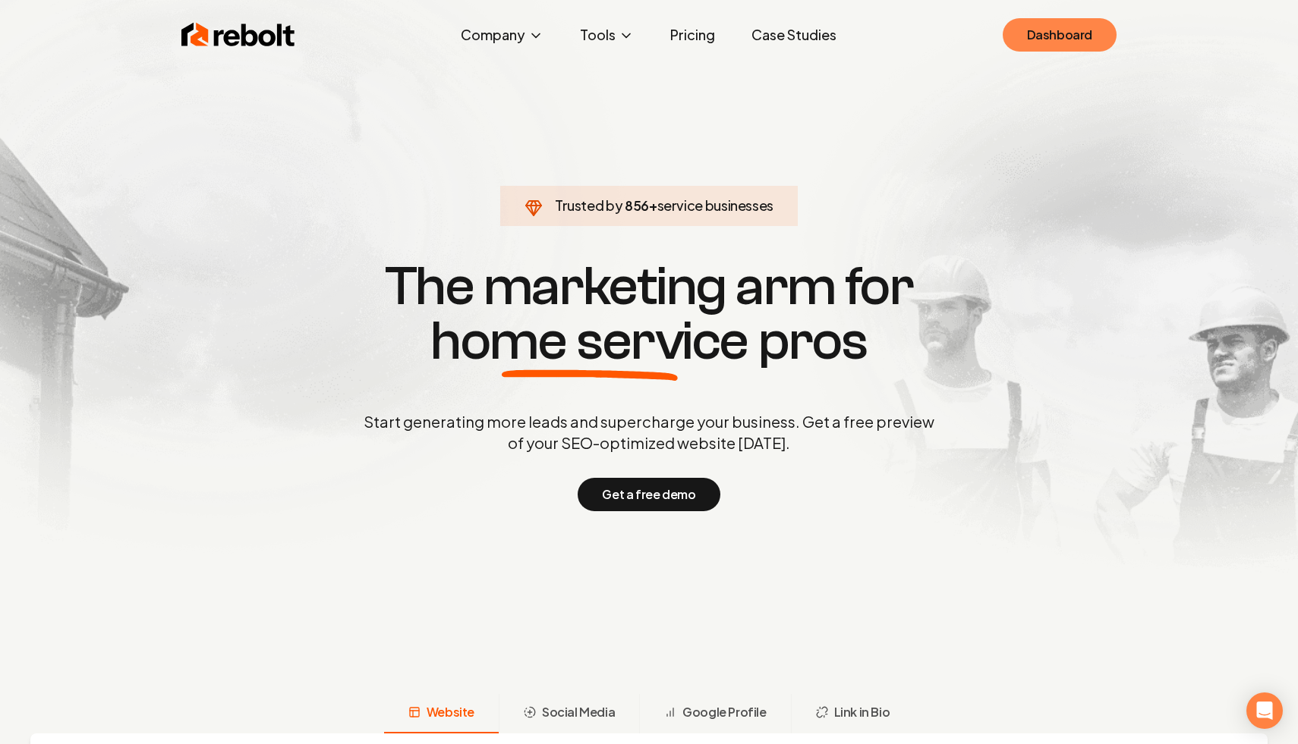
click at [1022, 20] on link "Dashboard" at bounding box center [1059, 34] width 114 height 33
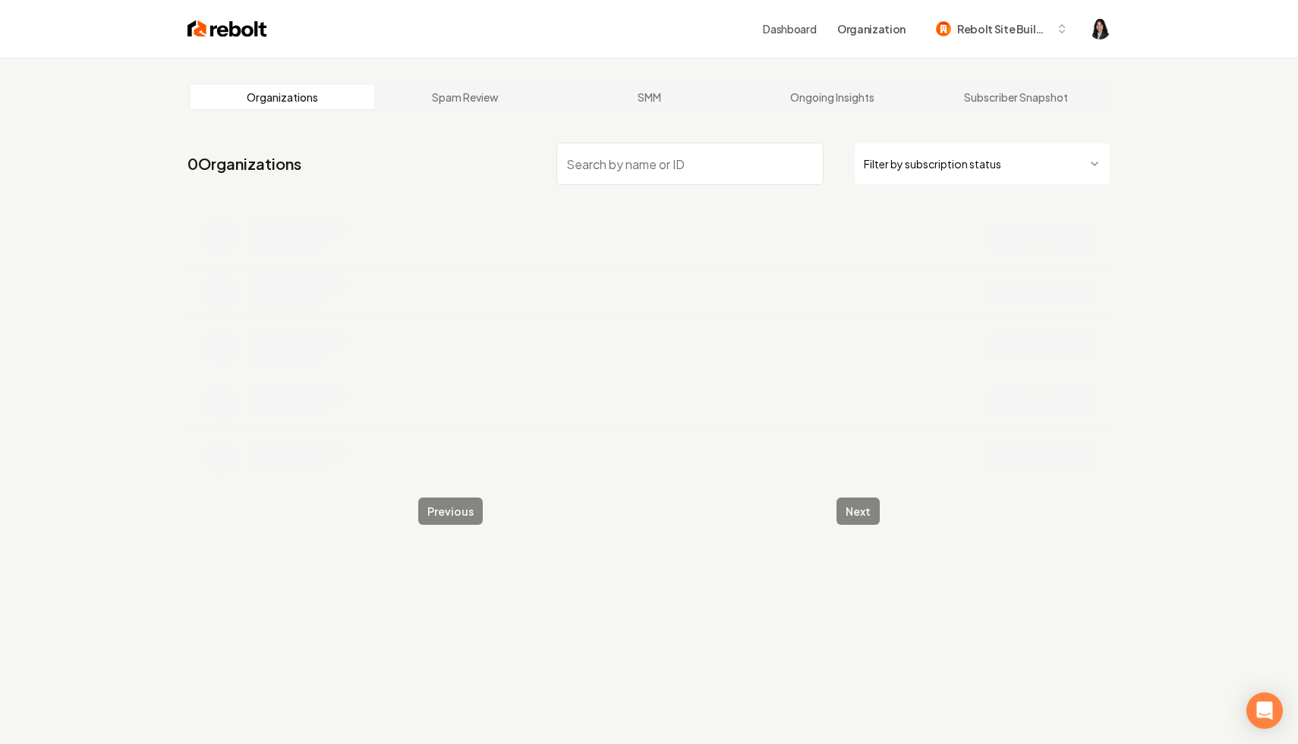
click at [995, 162] on html "Dashboard Organization Rebolt Site Builder Organizations Spam Review SMM Ongoin…" at bounding box center [649, 372] width 1298 height 744
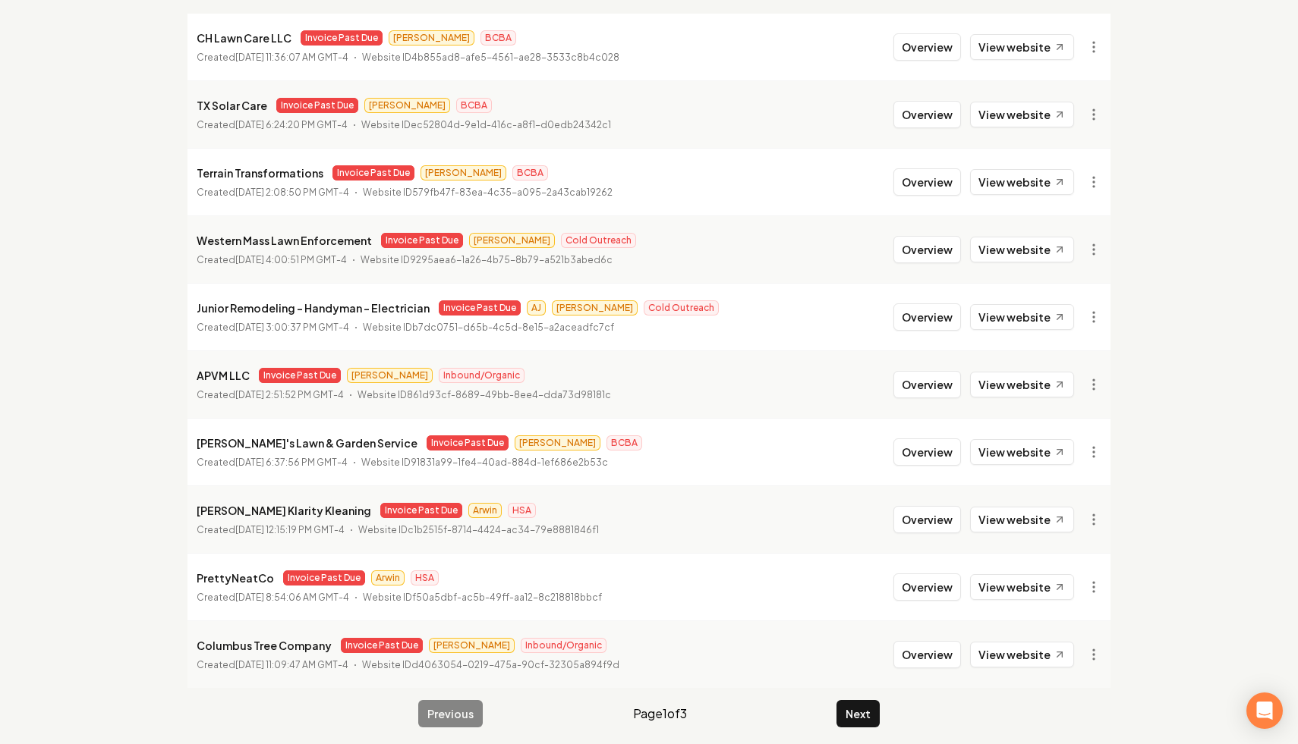
scroll to position [203, 0]
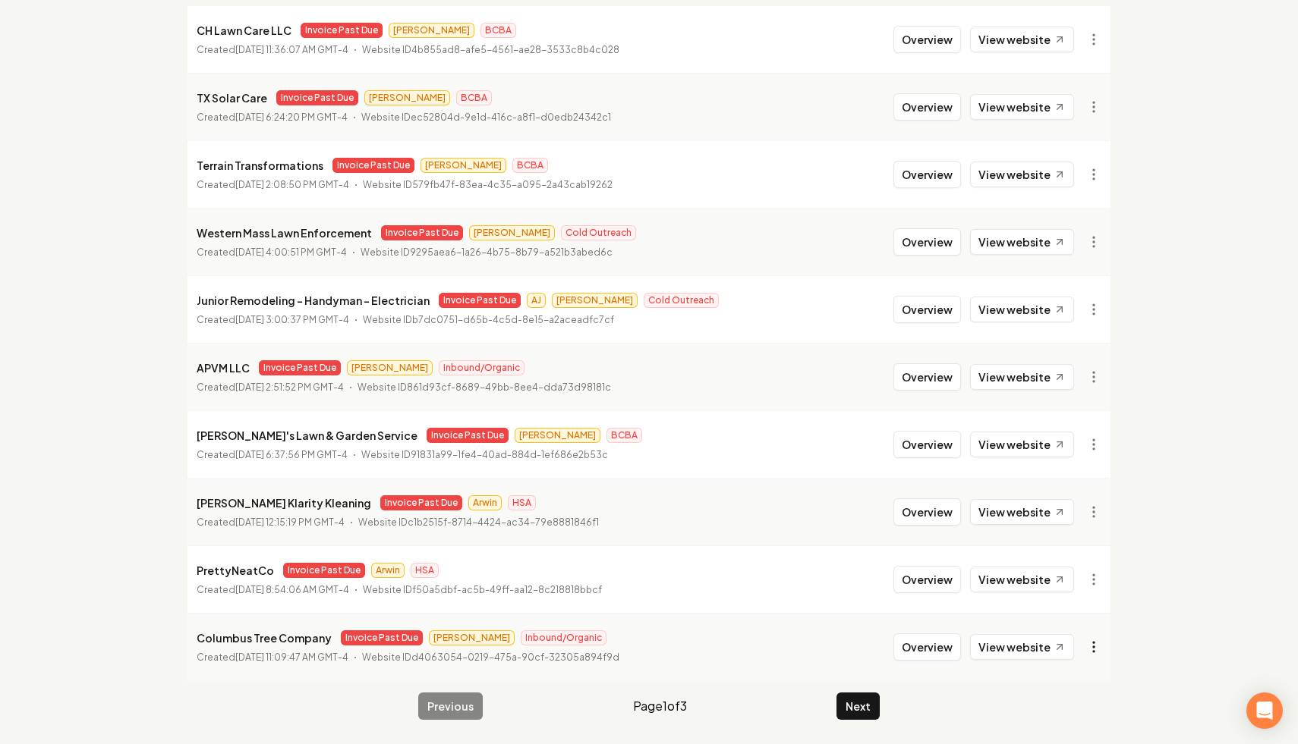
click at [1091, 541] on html "Dashboard Organization Rebolt Site Builder Organizations Spam Review SMM Ongoin…" at bounding box center [649, 169] width 1298 height 744
click at [1072, 484] on link "View in Stripe" at bounding box center [1056, 485] width 96 height 24
click at [866, 702] on button "Next" at bounding box center [857, 706] width 43 height 27
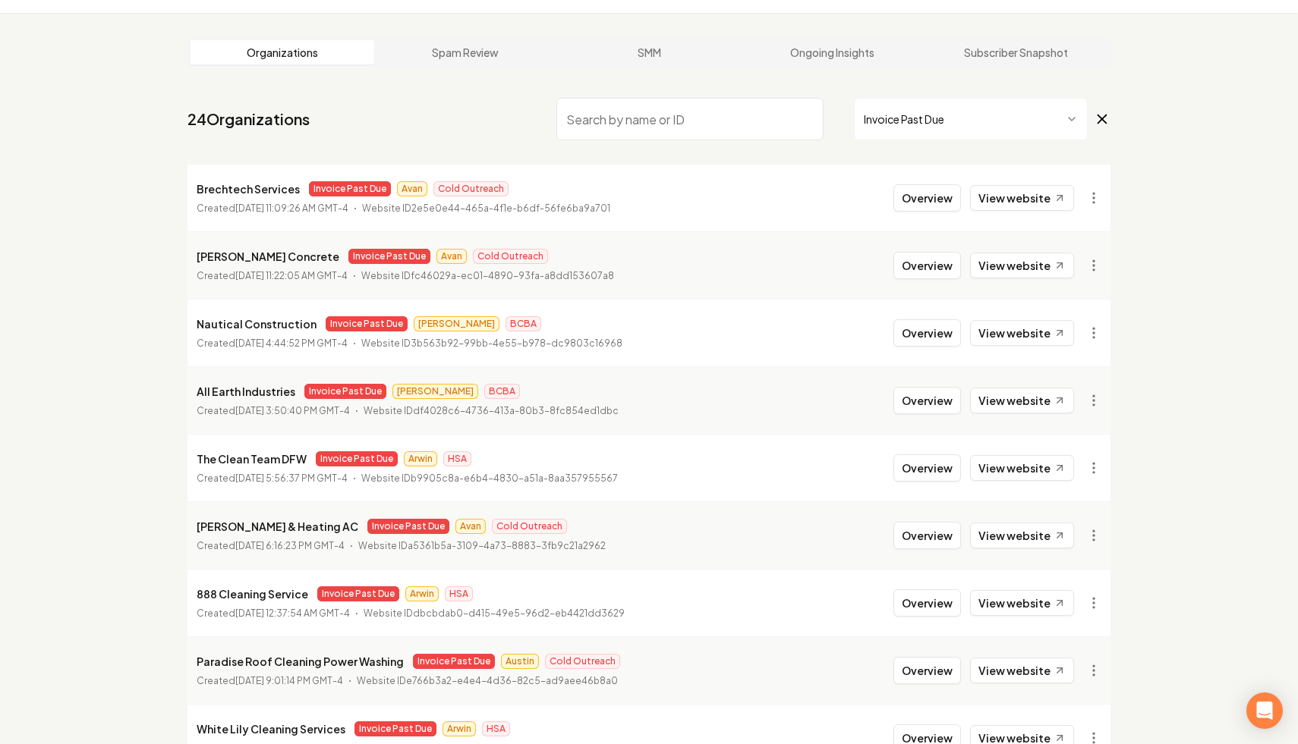
scroll to position [203, 0]
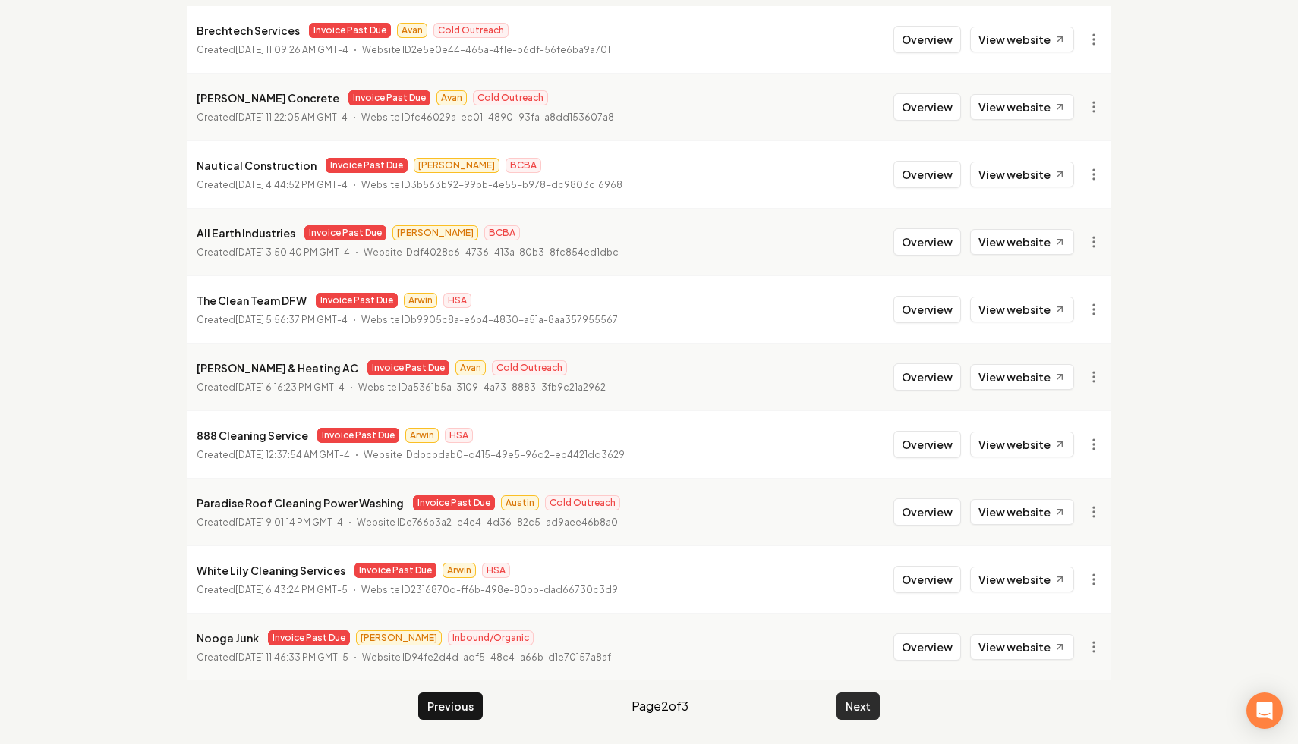
click at [860, 712] on button "Next" at bounding box center [857, 706] width 43 height 27
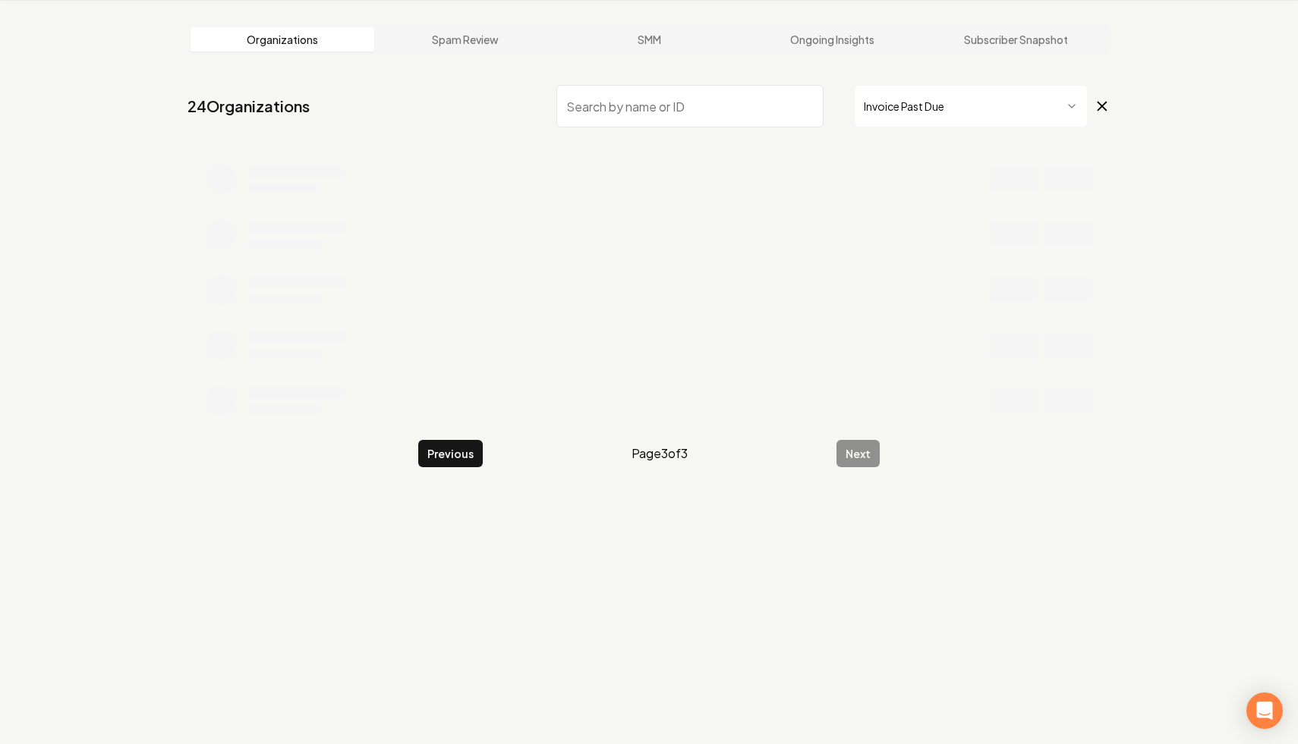
scroll to position [58, 0]
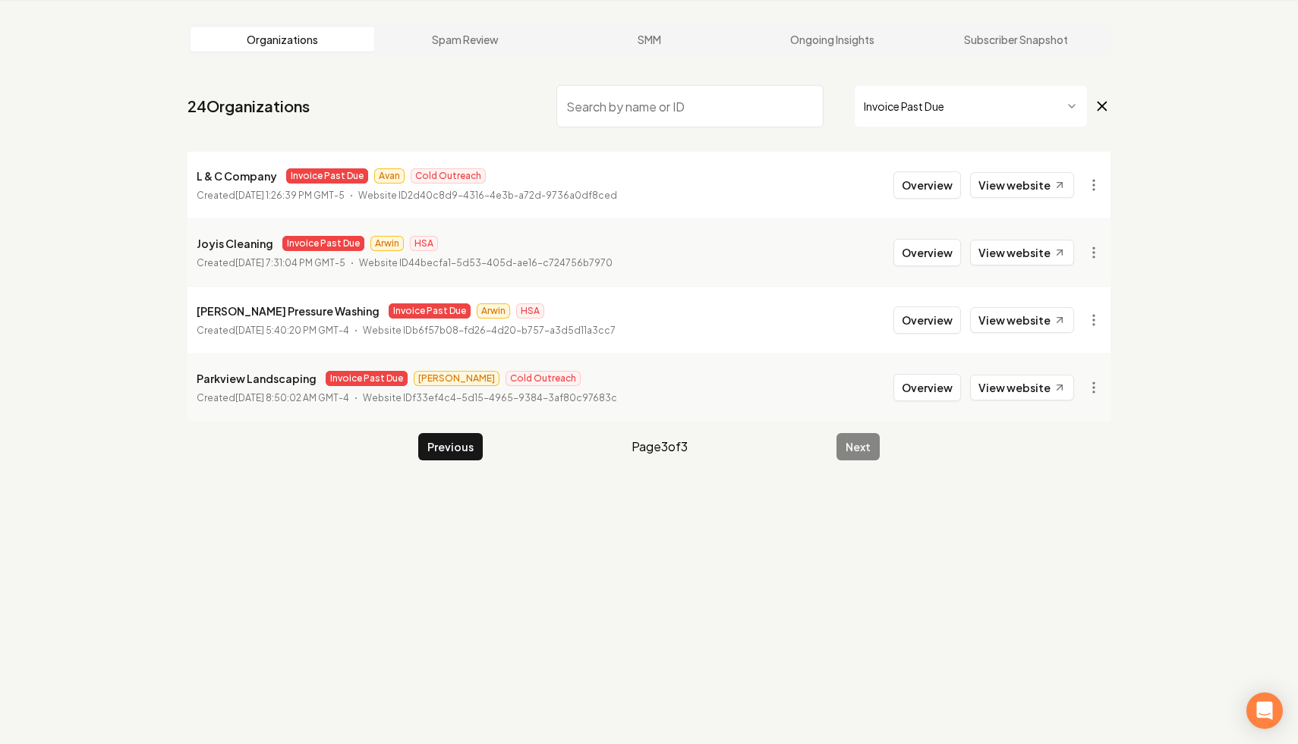
click at [445, 461] on main "Organizations Spam Review SMM Ongoing Insights Subscriber Snapshot 24 Organizat…" at bounding box center [648, 242] width 971 height 485
click at [448, 453] on button "Previous" at bounding box center [450, 446] width 64 height 27
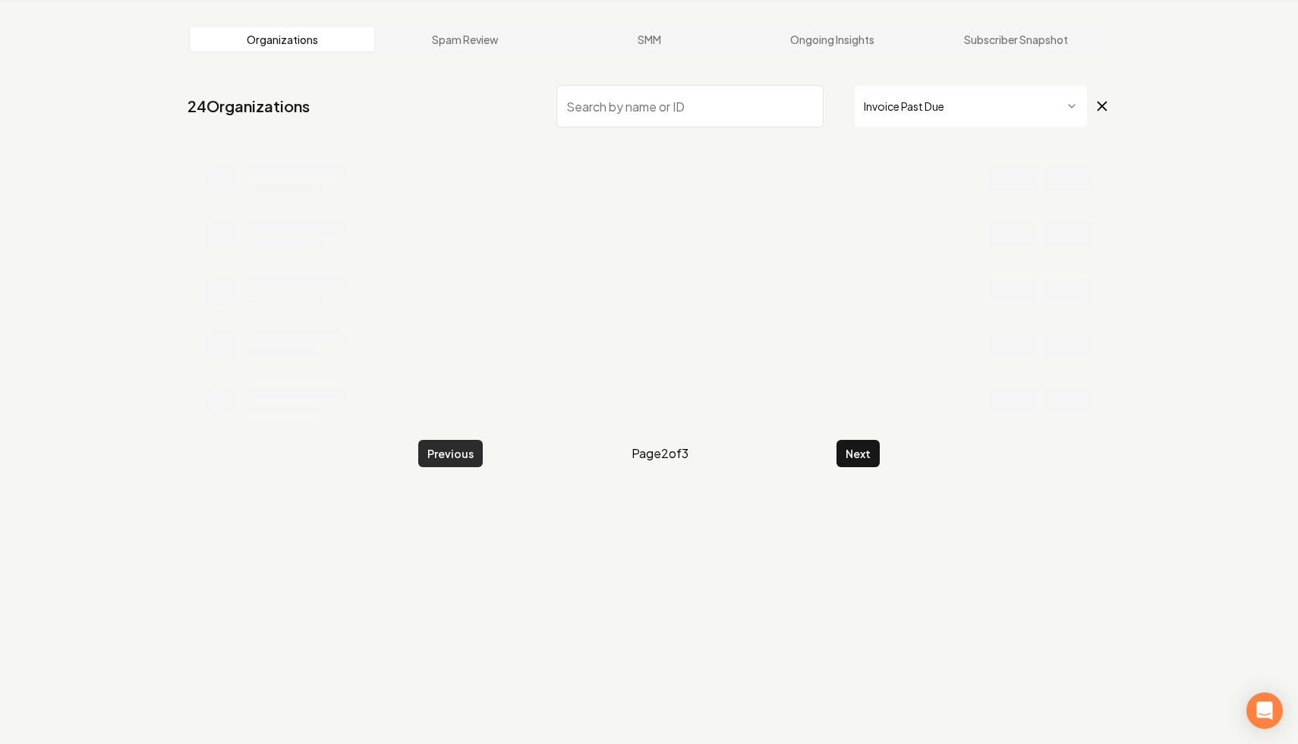
click at [448, 453] on button "Previous" at bounding box center [450, 453] width 64 height 27
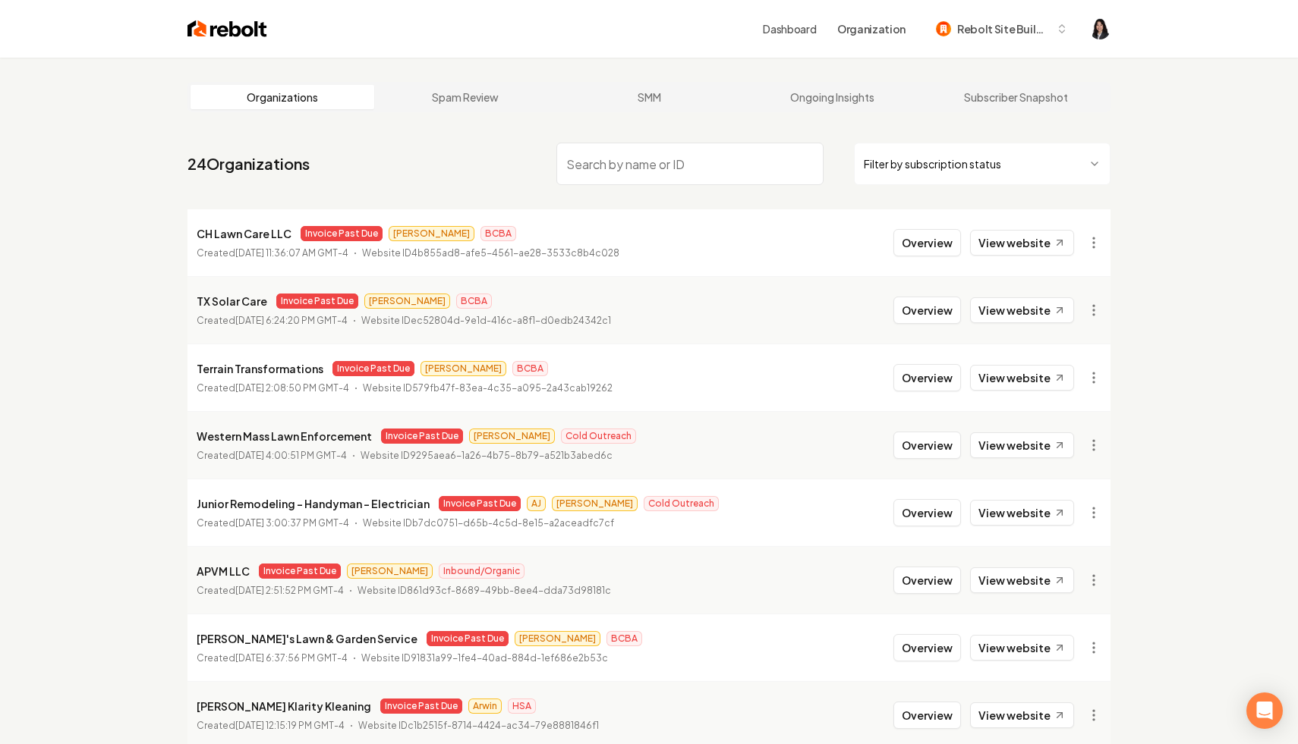
paste input "Red River Plumbing & Mechanical LLC"
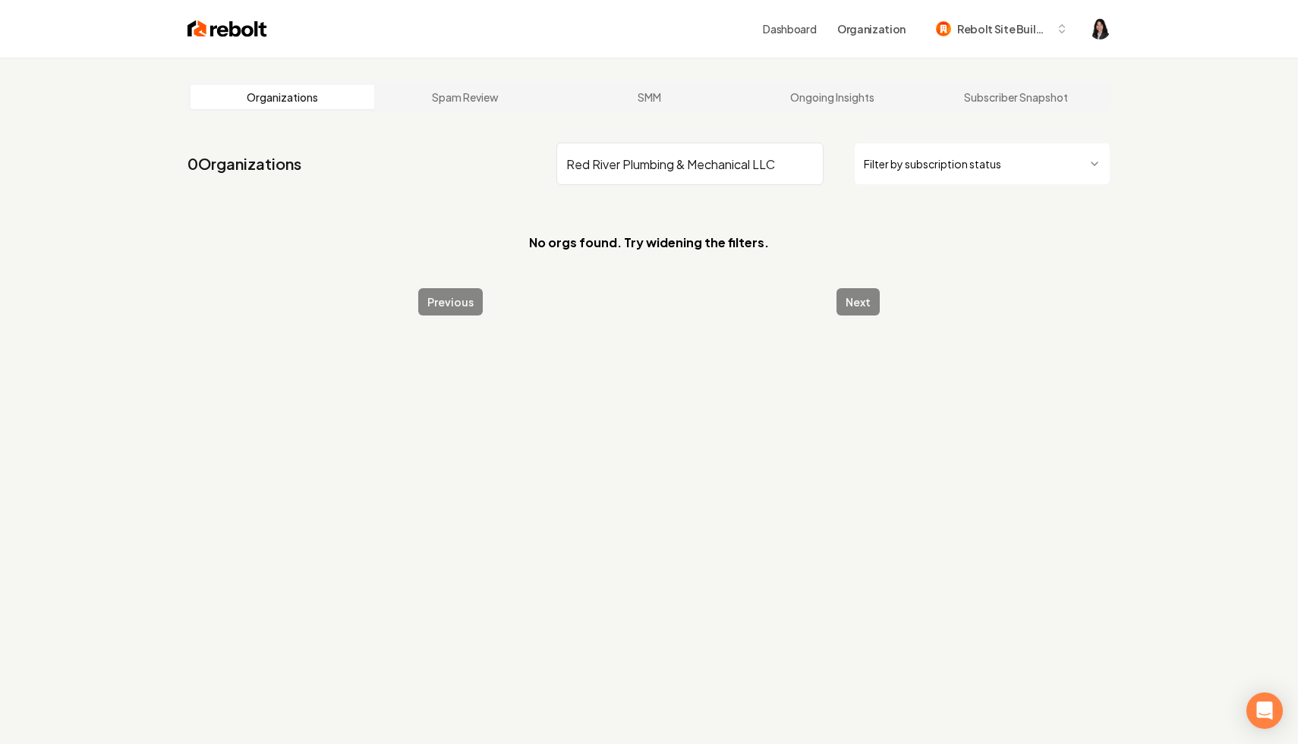
type input "Red River Plumbing & Mechanical LLC"
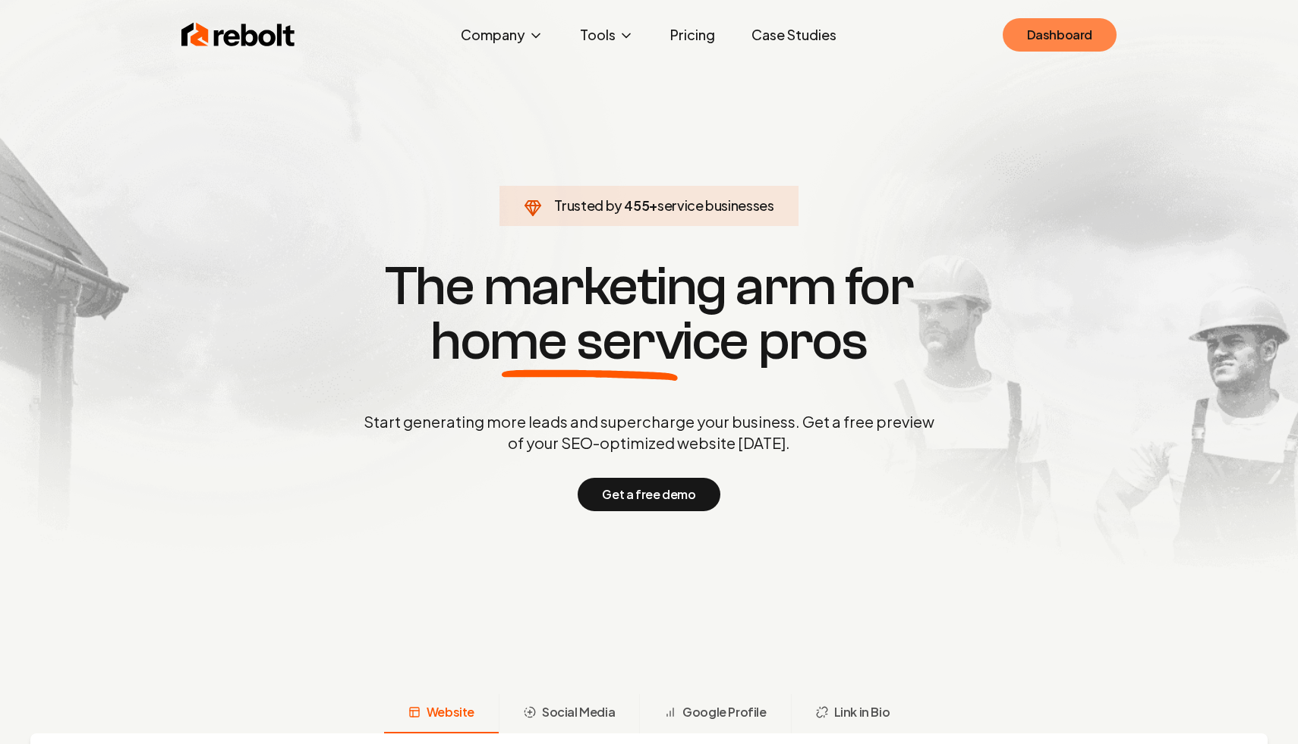
click at [1048, 37] on link "Dashboard" at bounding box center [1059, 34] width 114 height 33
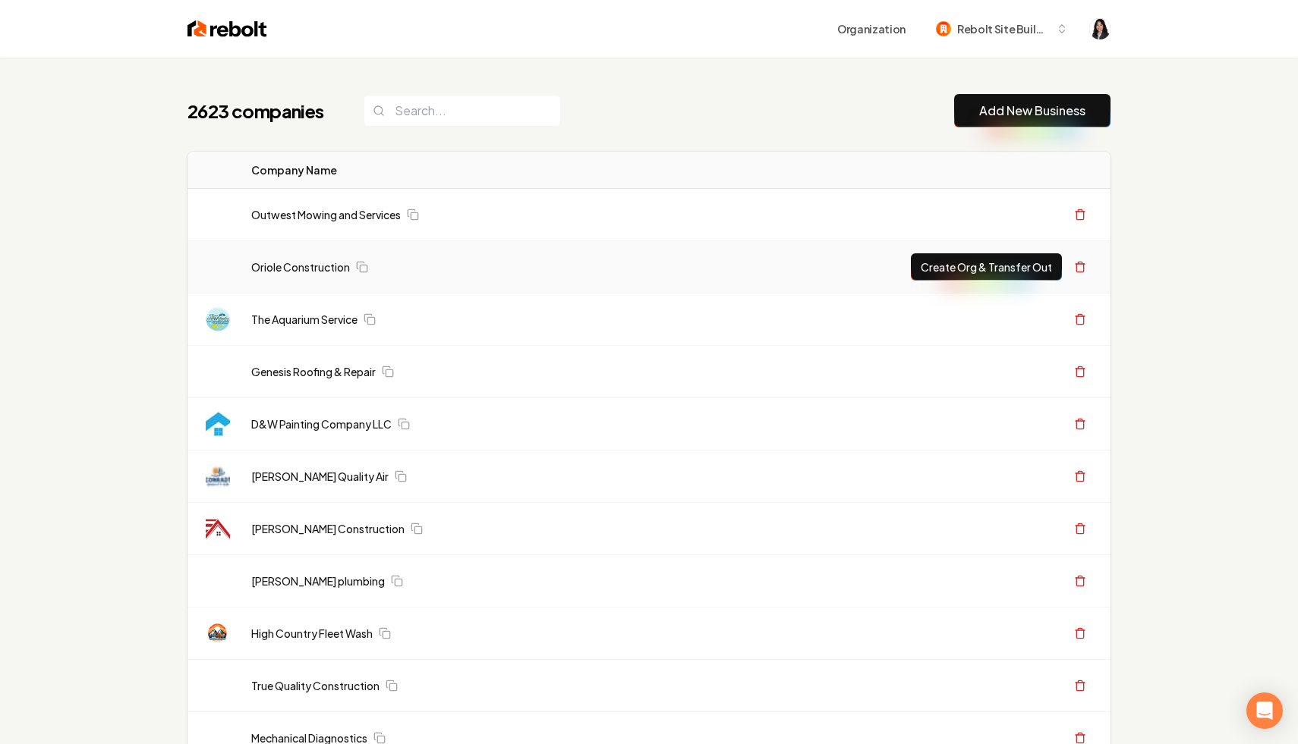
click at [769, 253] on td "Oriole Construction" at bounding box center [557, 267] width 637 height 52
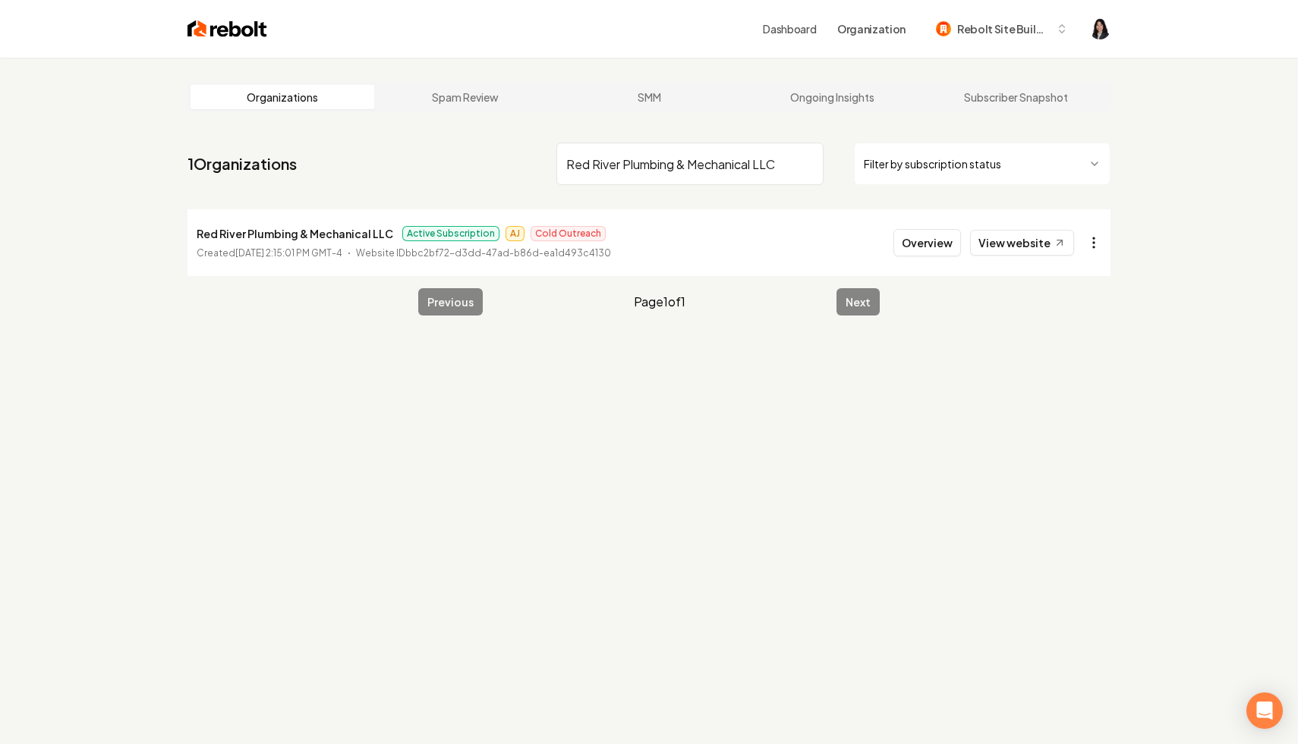
type input "Red River Plumbing & Mechanical LLC"
click at [1090, 241] on html "Dashboard Organization Rebolt Site Builder Organizations Spam Review SMM Ongoin…" at bounding box center [649, 372] width 1298 height 744
click at [1065, 375] on link "View in Stripe" at bounding box center [1056, 374] width 96 height 24
click at [801, 168] on input "Red River Plumbing & Mechanical LLC" at bounding box center [689, 164] width 267 height 42
click at [809, 162] on input "Red River Plumbing & Mechanical LLC" at bounding box center [689, 164] width 267 height 42
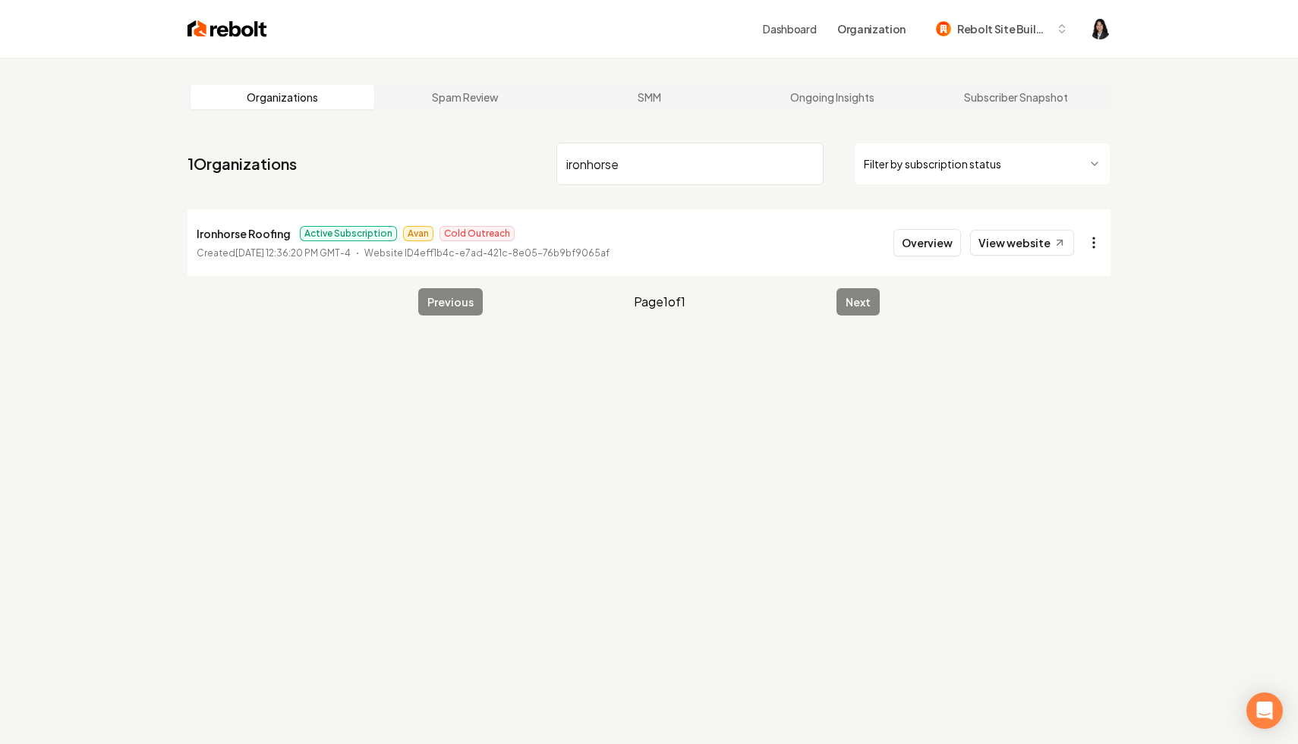
type input "ironhorse"
click at [1105, 232] on html "Dashboard Organization Rebolt Site Builder Organizations Spam Review SMM Ongoin…" at bounding box center [649, 372] width 1298 height 744
click at [1088, 374] on link "View in Stripe" at bounding box center [1056, 374] width 96 height 24
click at [812, 162] on input "ironhorse" at bounding box center [689, 164] width 267 height 42
click at [807, 163] on input "ironhorse" at bounding box center [689, 164] width 267 height 42
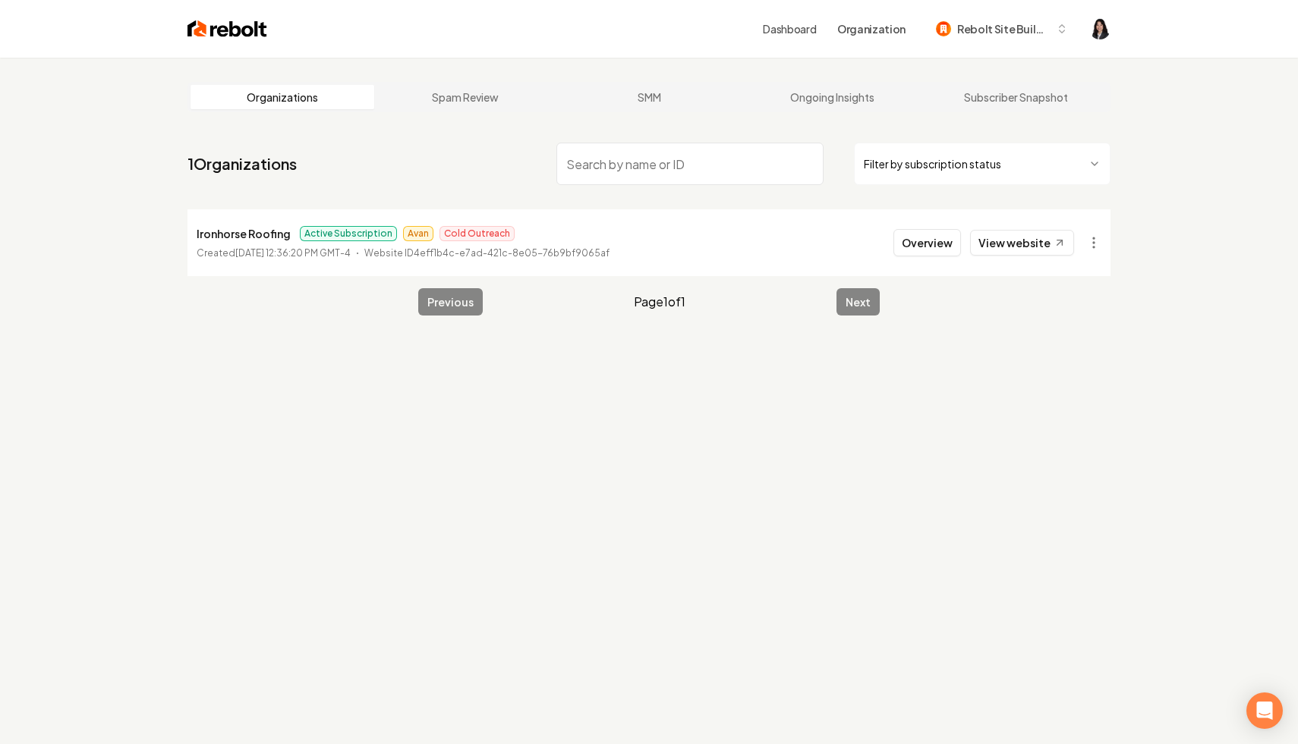
click at [955, 181] on html "Dashboard Organization Rebolt Site Builder Organizations Spam Review SMM Ongoin…" at bounding box center [649, 372] width 1298 height 744
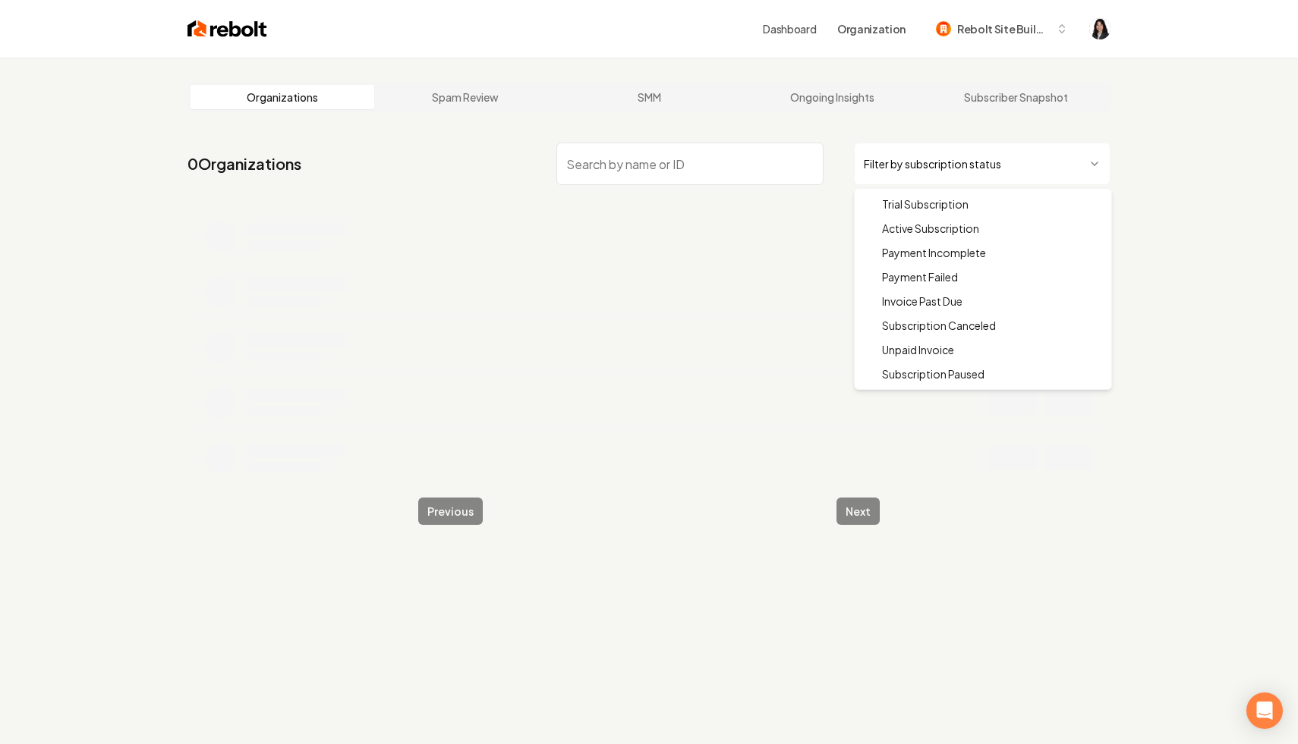
click at [989, 157] on html "Dashboard Organization Rebolt Site Builder Organizations Spam Review SMM Ongoin…" at bounding box center [649, 372] width 1298 height 744
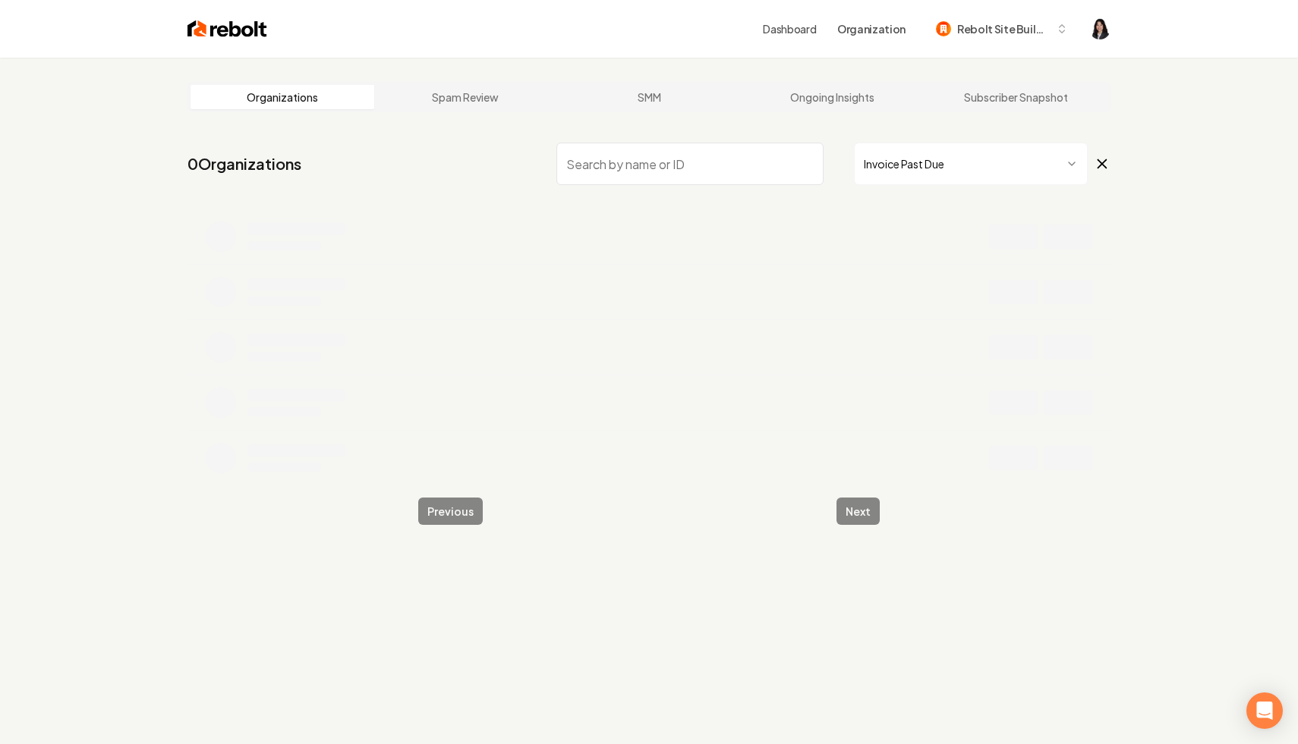
click at [1033, 160] on html "Dashboard Organization Rebolt Site Builder Organizations Spam Review SMM Ongoin…" at bounding box center [649, 372] width 1298 height 744
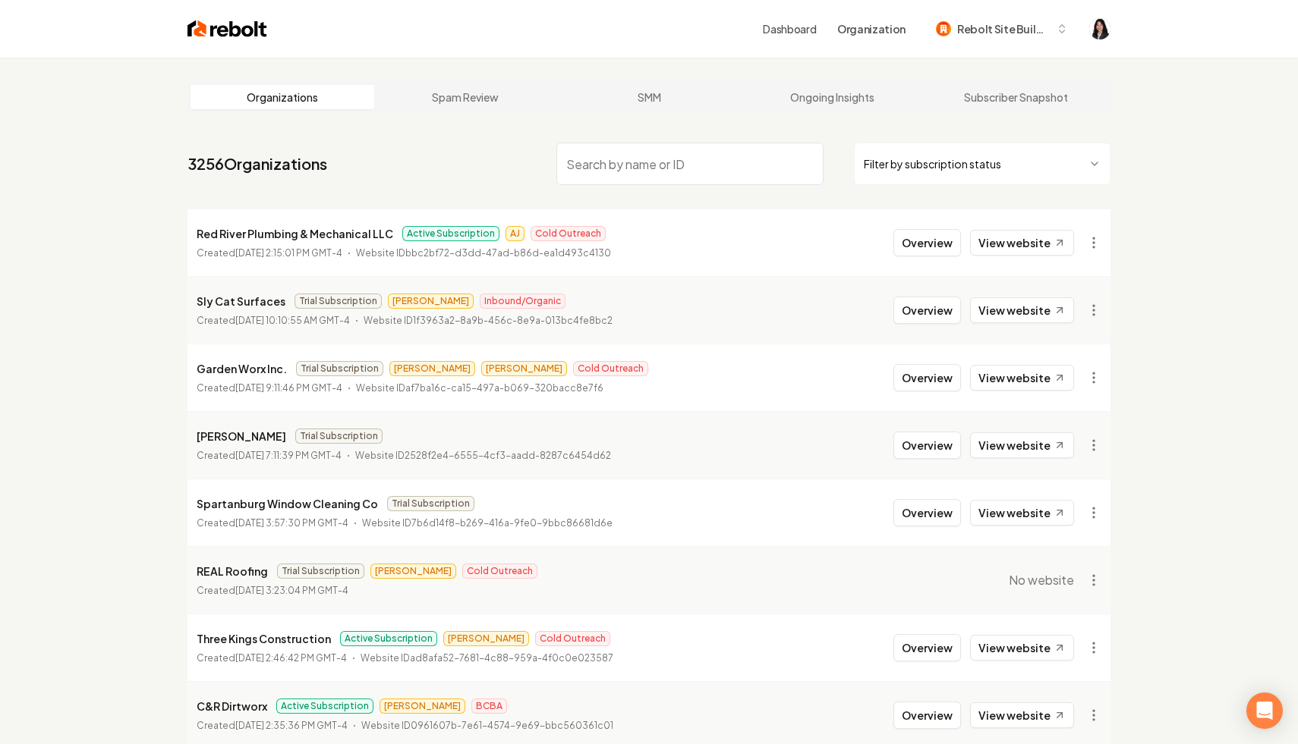
click at [952, 179] on html "Dashboard Organization Rebolt Site Builder Organizations Spam Review SMM Ongoin…" at bounding box center [649, 372] width 1298 height 744
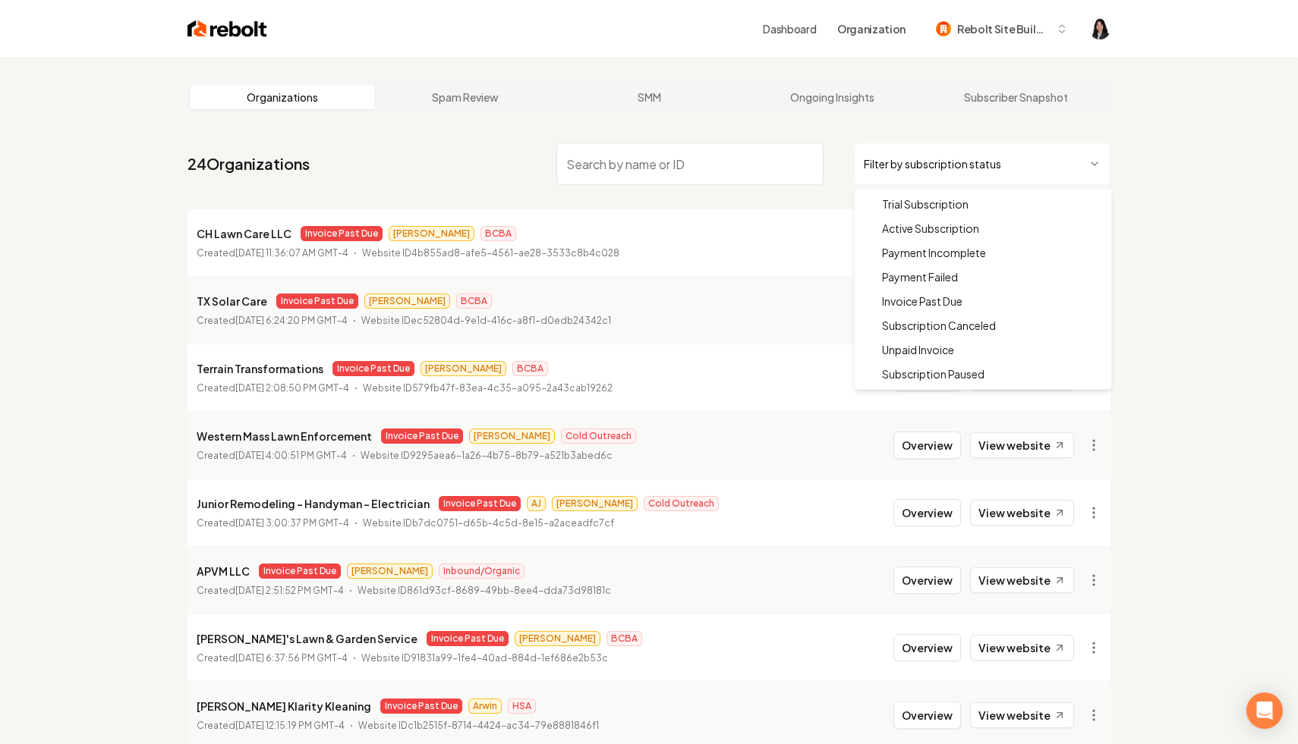
click at [991, 176] on html "Dashboard Organization Rebolt Site Builder Organizations Spam Review SMM Ongoin…" at bounding box center [649, 372] width 1298 height 744
click at [697, 198] on html "Dashboard Organization Rebolt Site Builder Organizations Spam Review SMM Ongoin…" at bounding box center [649, 372] width 1298 height 744
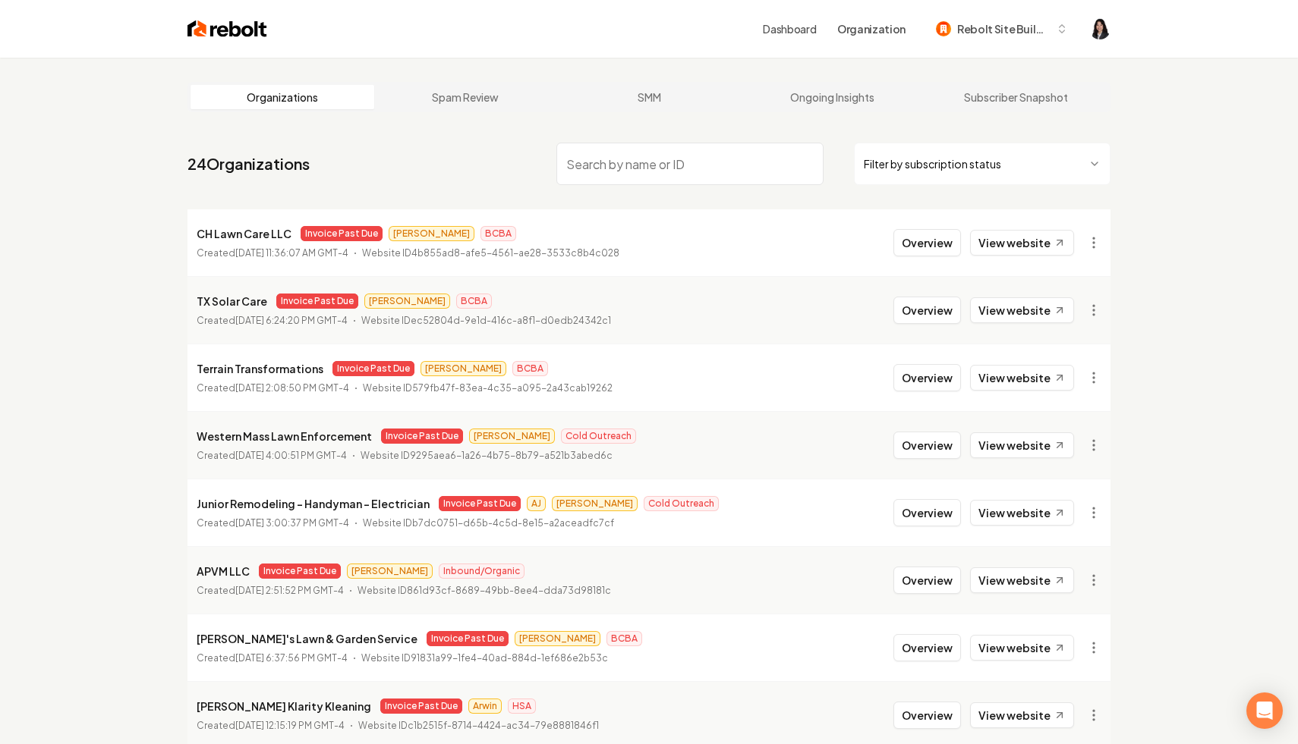
click at [907, 171] on html "Dashboard Organization Rebolt Site Builder Organizations Spam Review SMM Ongoin…" at bounding box center [649, 372] width 1298 height 744
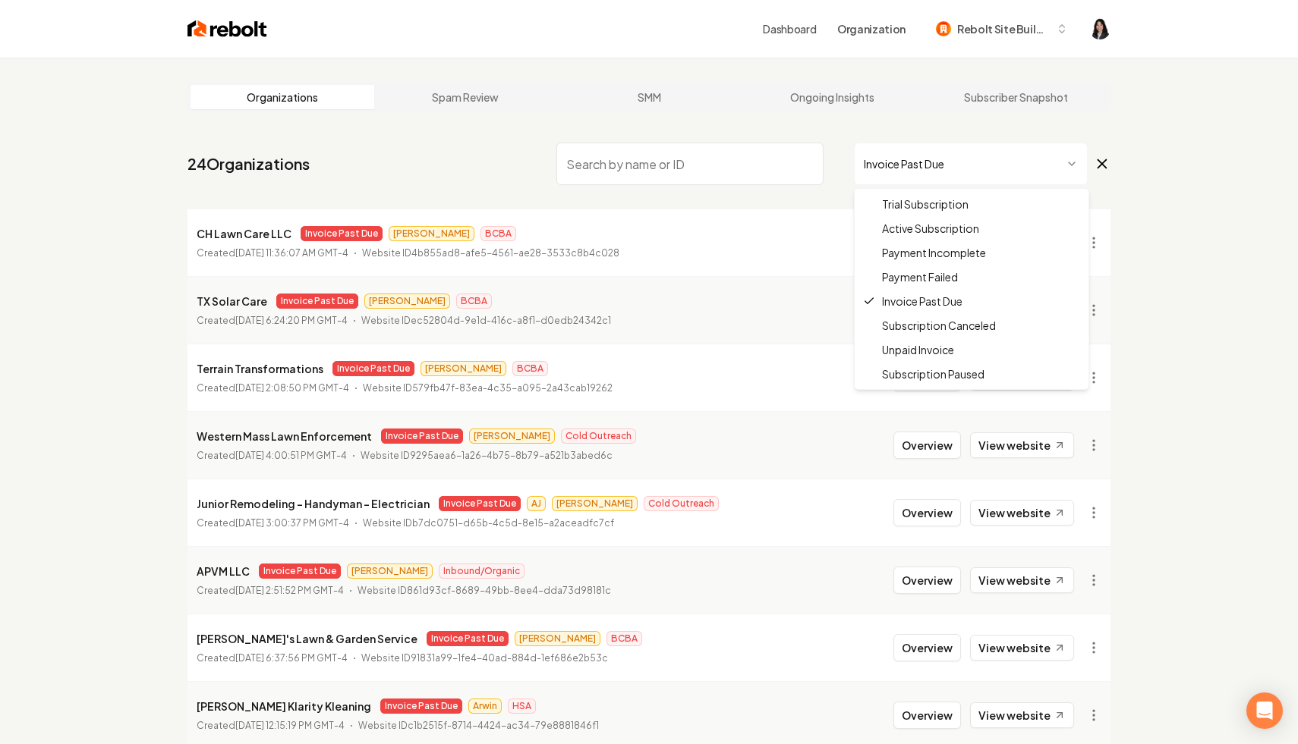
click at [922, 177] on html "Dashboard Organization Rebolt Site Builder Organizations Spam Review SMM Ongoin…" at bounding box center [649, 372] width 1298 height 744
click at [951, 163] on html "Dashboard Organization Rebolt Site Builder Organizations Spam Review SMM Ongoin…" at bounding box center [649, 372] width 1298 height 744
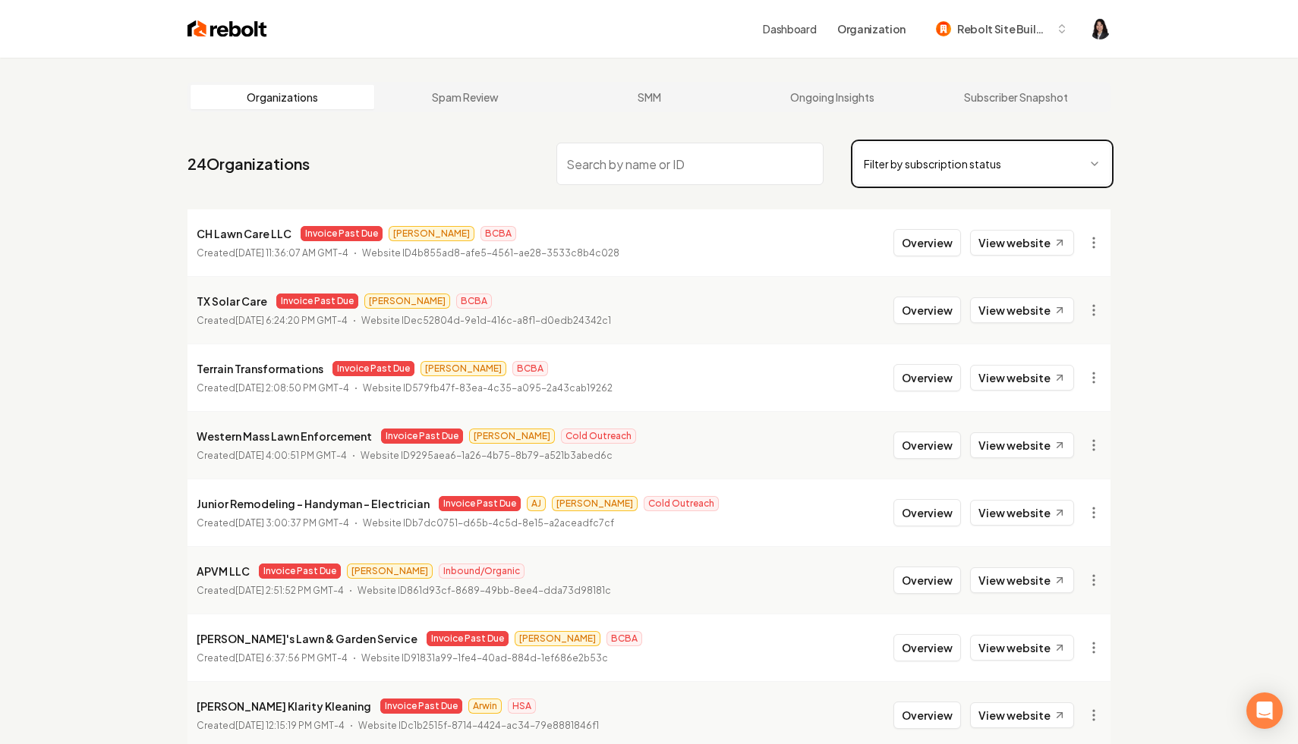
click at [1243, 187] on html "Dashboard Organization Rebolt Site Builder Organizations Spam Review SMM Ongoin…" at bounding box center [649, 372] width 1298 height 744
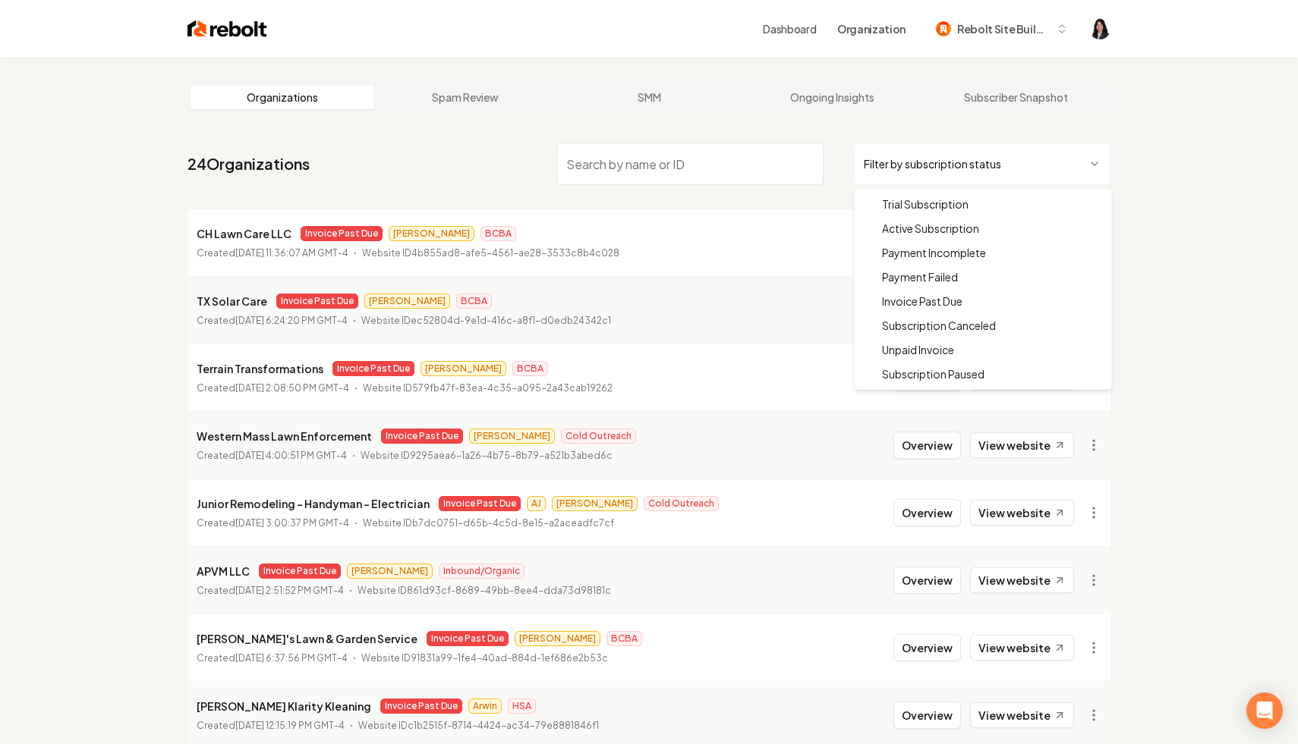
click at [1037, 166] on html "Dashboard Organization Rebolt Site Builder Organizations Spam Review SMM Ongoin…" at bounding box center [649, 372] width 1298 height 744
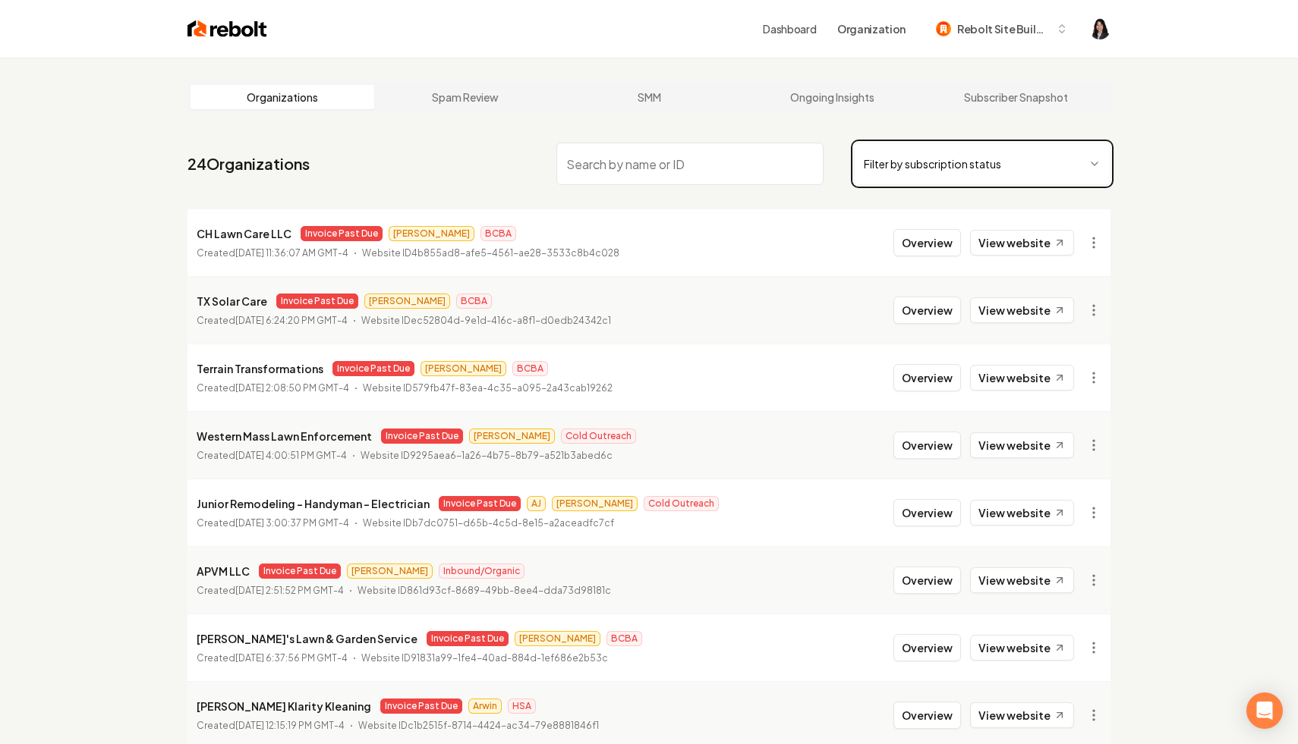
click at [1171, 285] on html "Dashboard Organization Rebolt Site Builder Organizations Spam Review SMM Ongoin…" at bounding box center [649, 372] width 1298 height 744
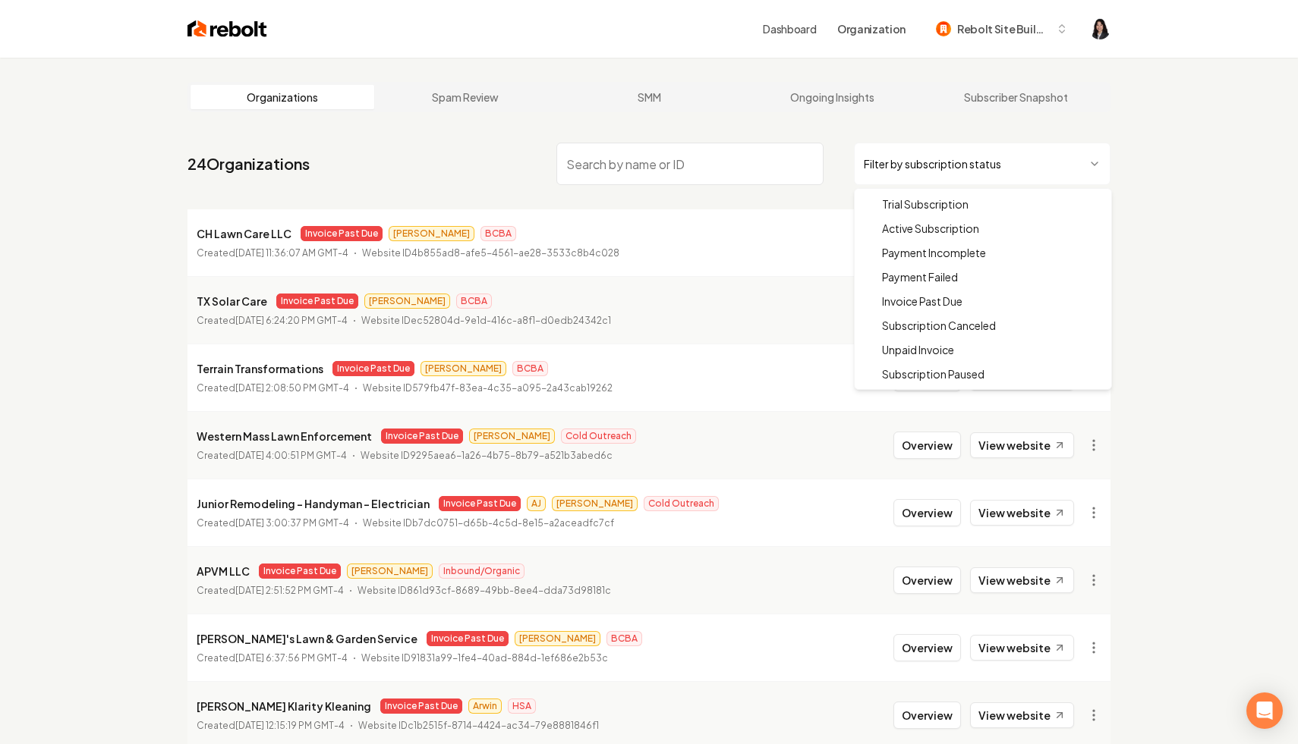
click at [1001, 179] on html "Dashboard Organization Rebolt Site Builder Organizations Spam Review SMM Ongoin…" at bounding box center [649, 372] width 1298 height 744
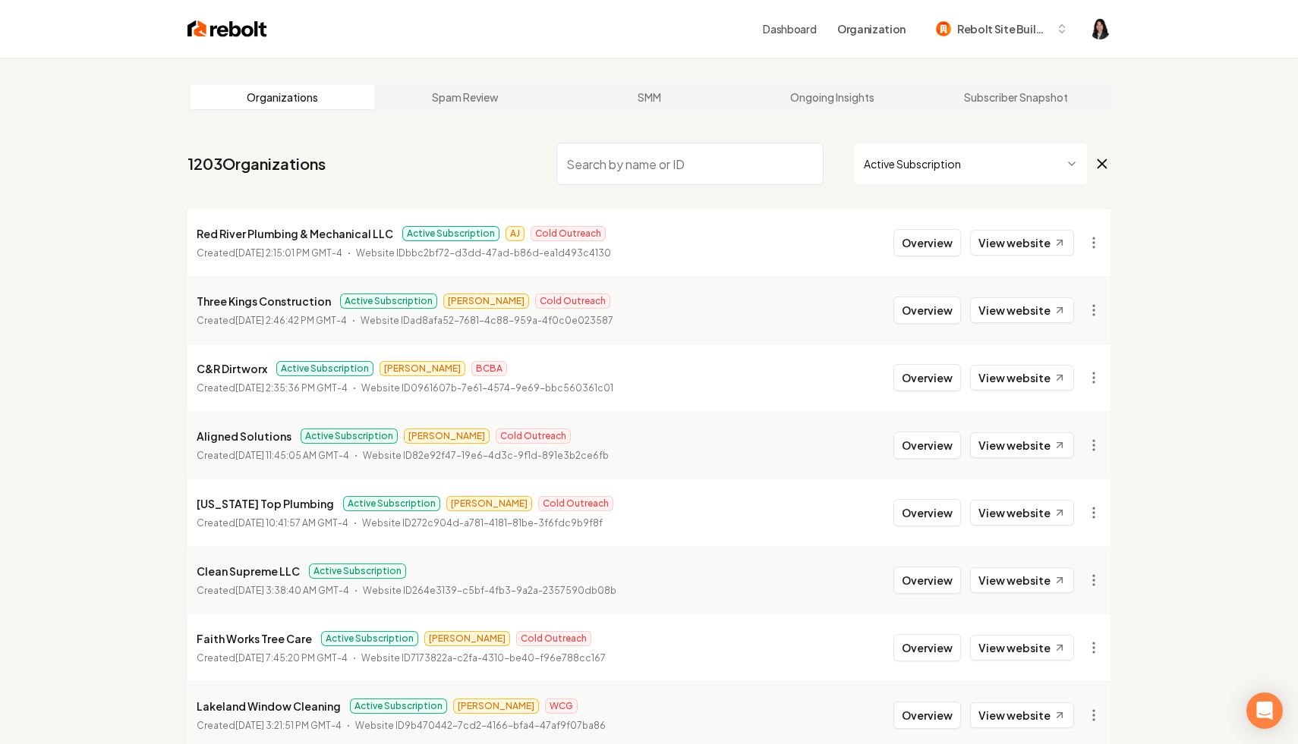
click at [952, 165] on html "Dashboard Organization Rebolt Site Builder Organizations Spam Review SMM Ongoin…" at bounding box center [649, 372] width 1298 height 744
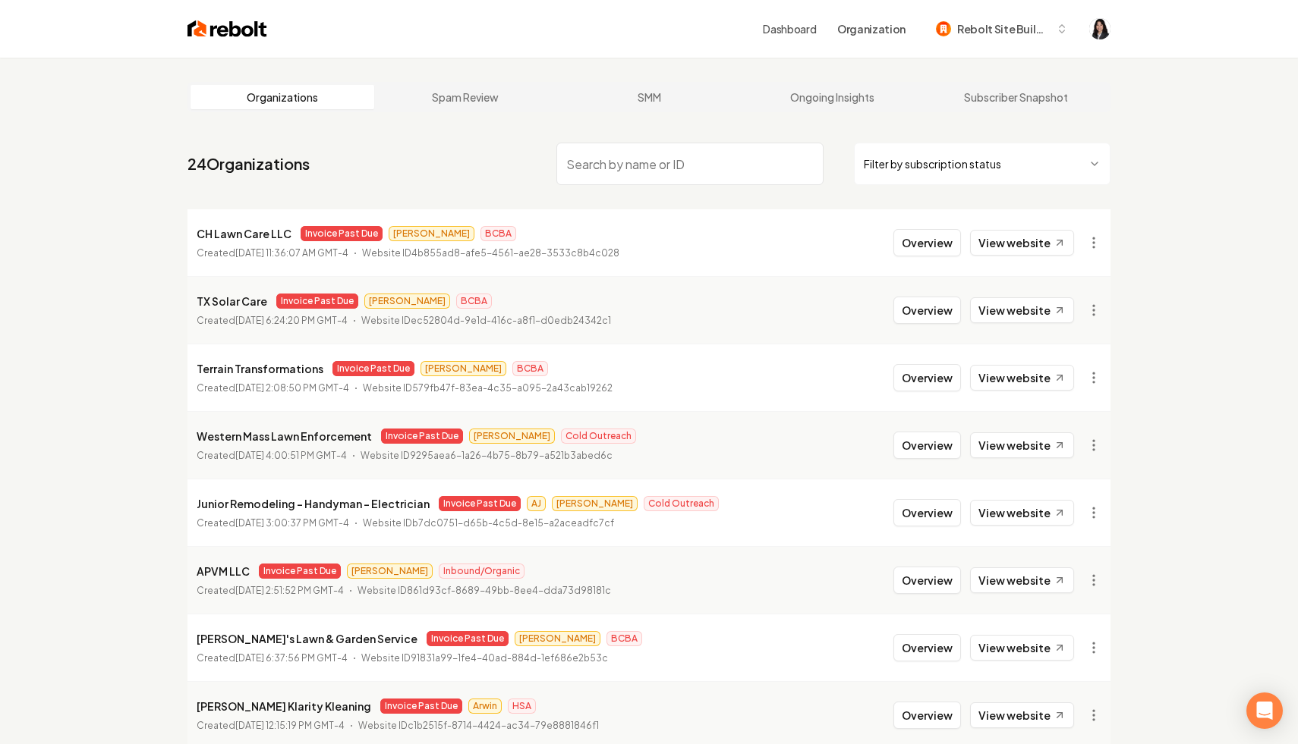
scroll to position [203, 0]
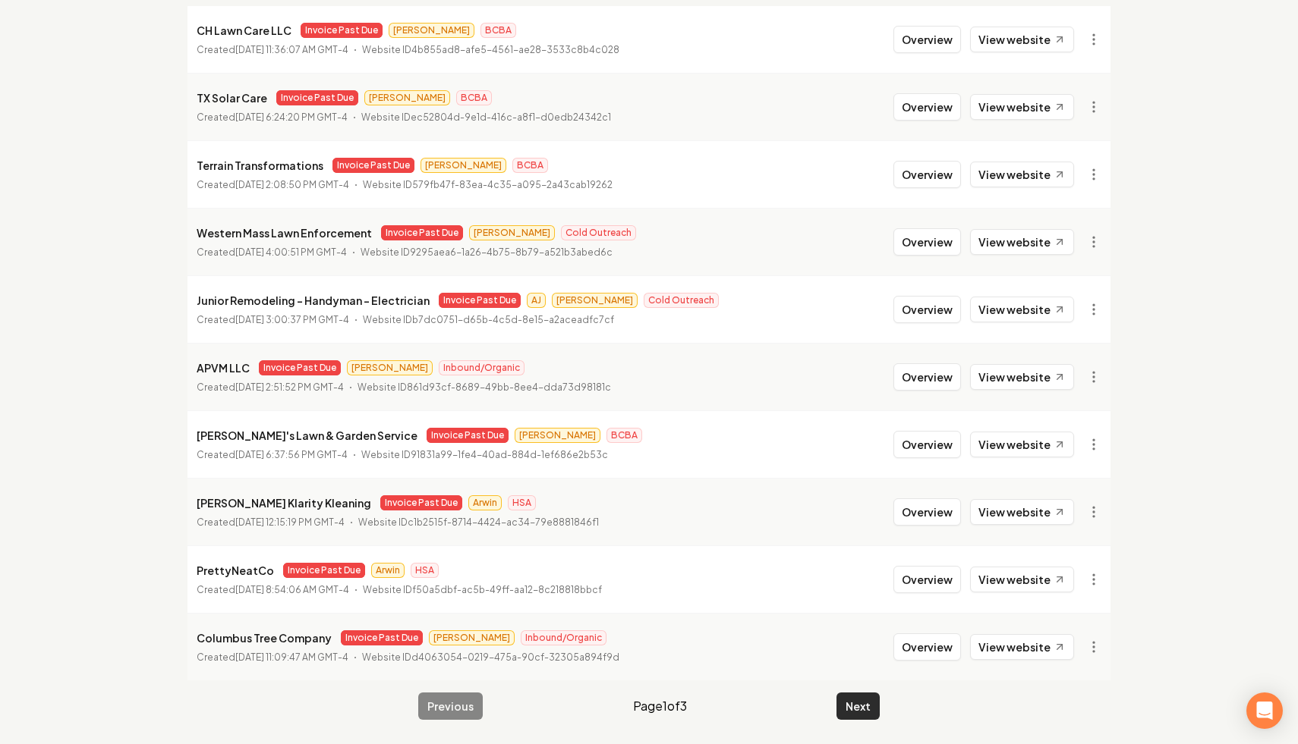
click at [845, 703] on button "Next" at bounding box center [857, 706] width 43 height 27
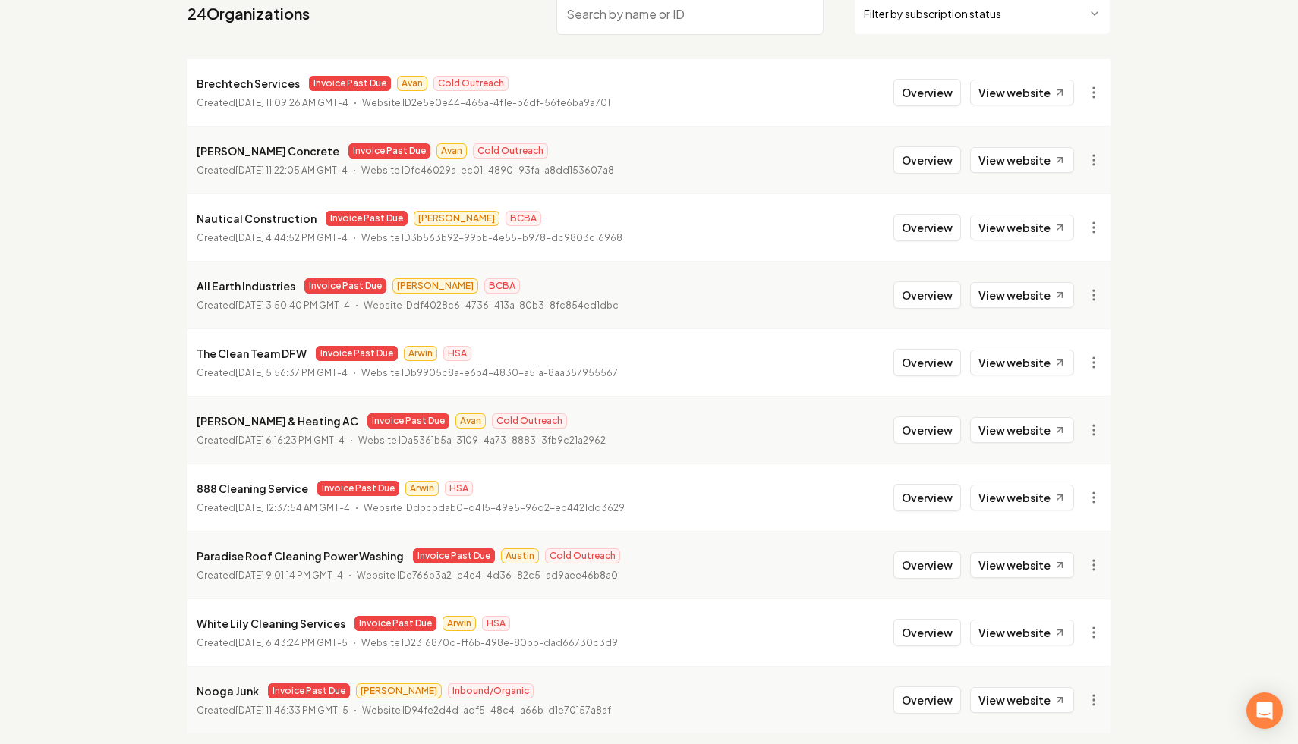
scroll to position [203, 0]
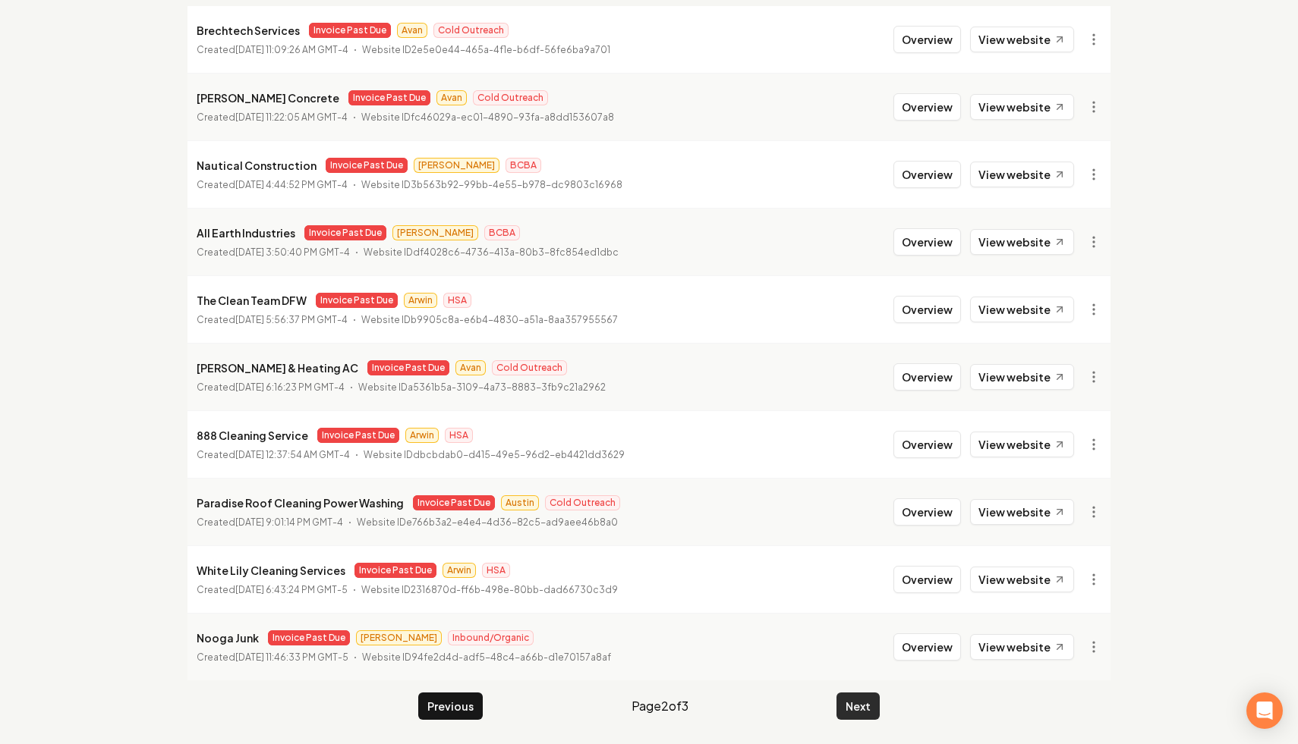
click at [865, 701] on button "Next" at bounding box center [857, 706] width 43 height 27
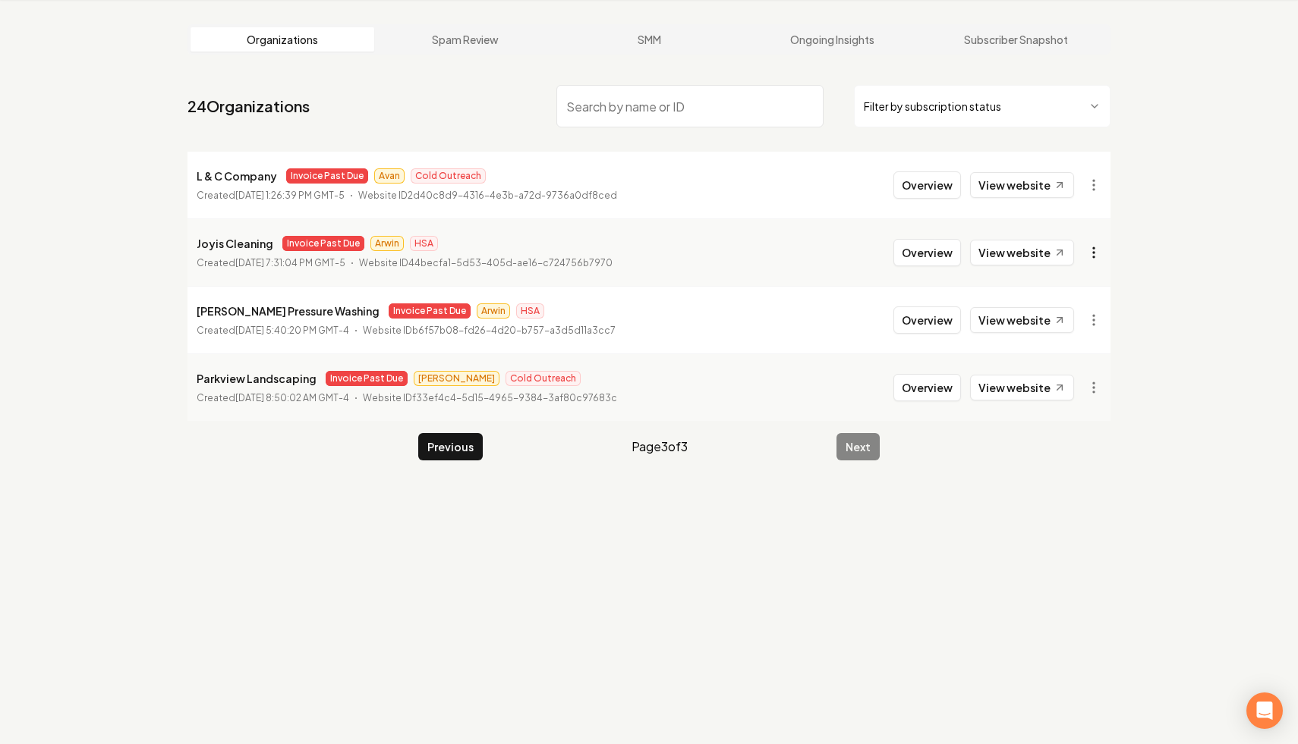
click at [1094, 256] on html "Dashboard Organization Rebolt Site Builder Organizations Spam Review SMM Ongoin…" at bounding box center [649, 314] width 1298 height 744
click at [1075, 384] on link "View in Stripe" at bounding box center [1056, 384] width 96 height 24
click at [461, 457] on button "Previous" at bounding box center [450, 446] width 64 height 27
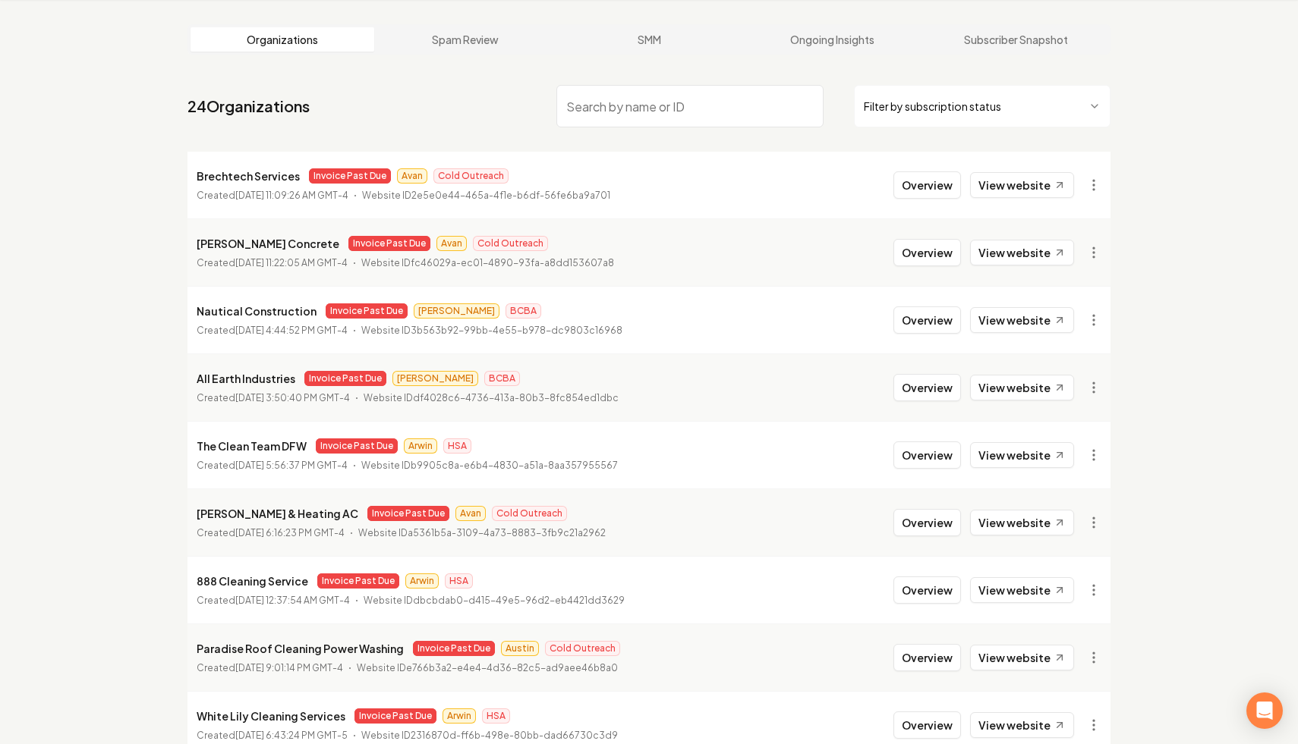
click at [787, 99] on input "search" at bounding box center [689, 106] width 267 height 42
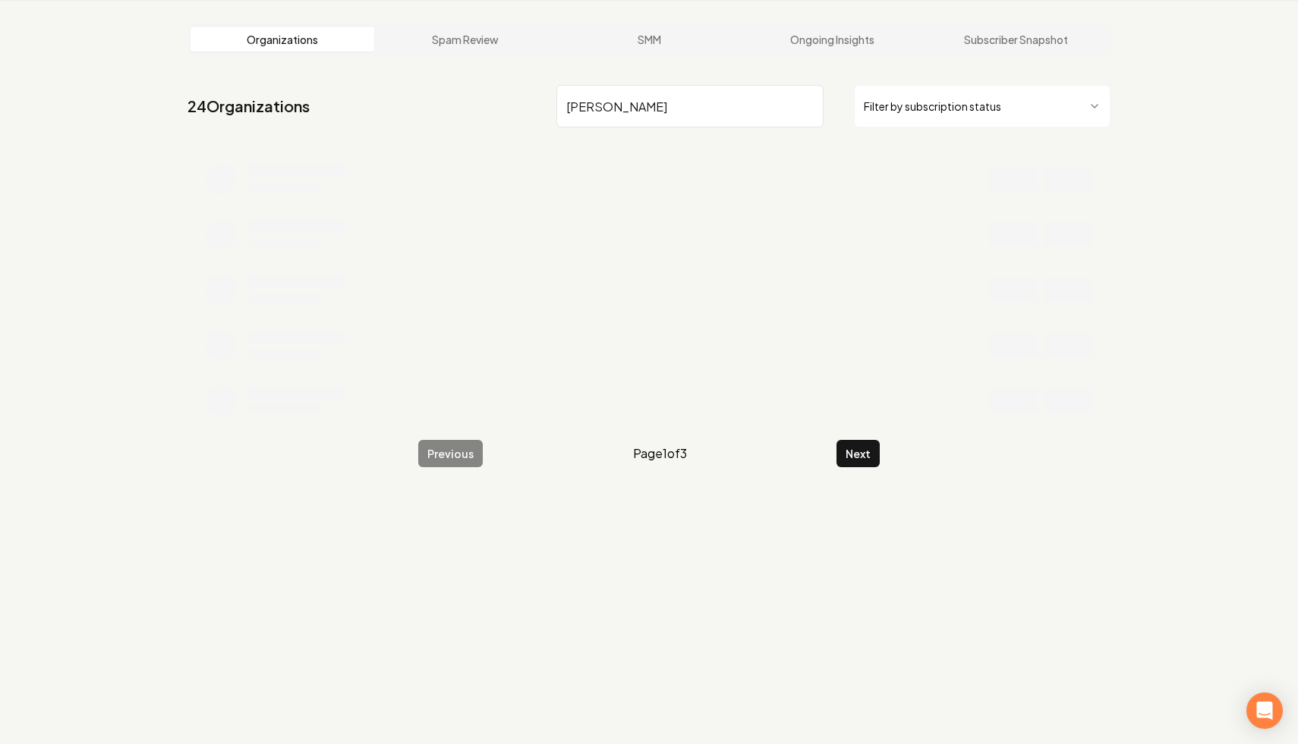
type input "ruiz"
click at [1043, 99] on html "Dashboard Organization Rebolt Site Builder Organizations Spam Review SMM Ongoin…" at bounding box center [649, 314] width 1298 height 744
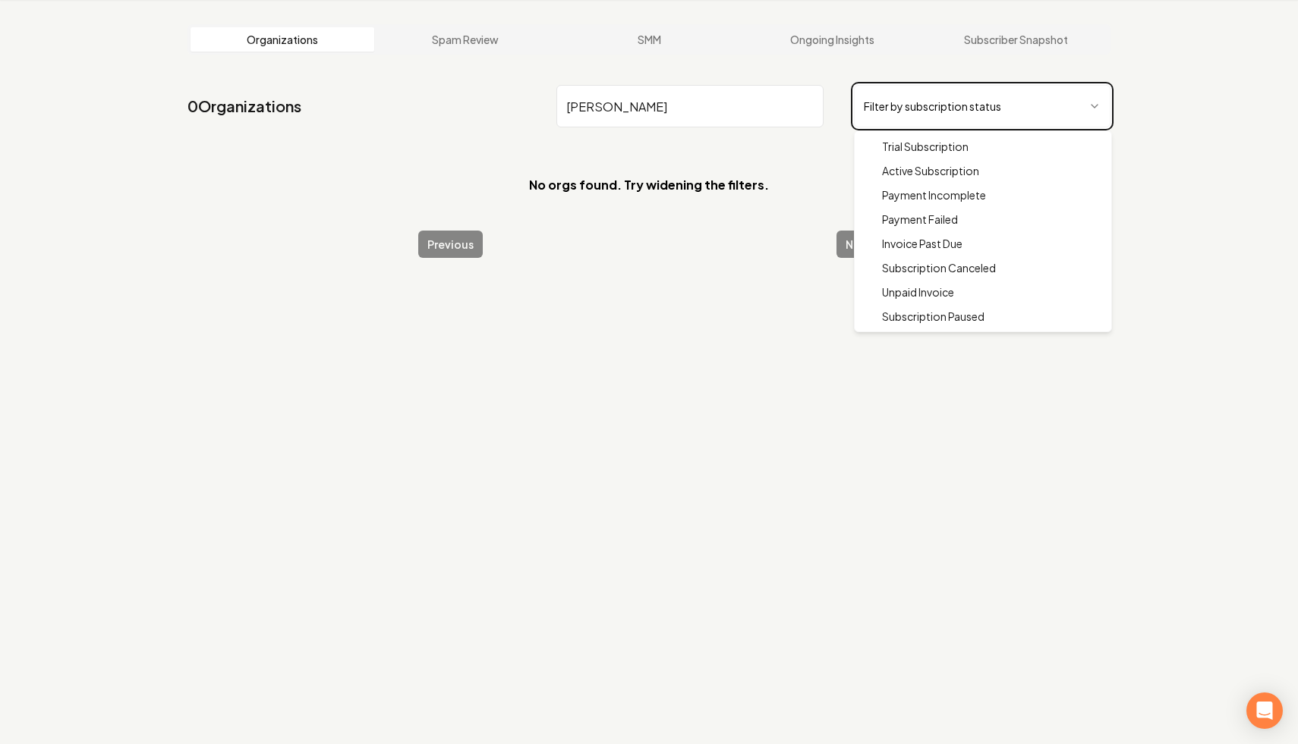
click at [1015, 101] on html "Dashboard Organization Rebolt Site Builder Organizations Spam Review SMM Ongoin…" at bounding box center [649, 314] width 1298 height 744
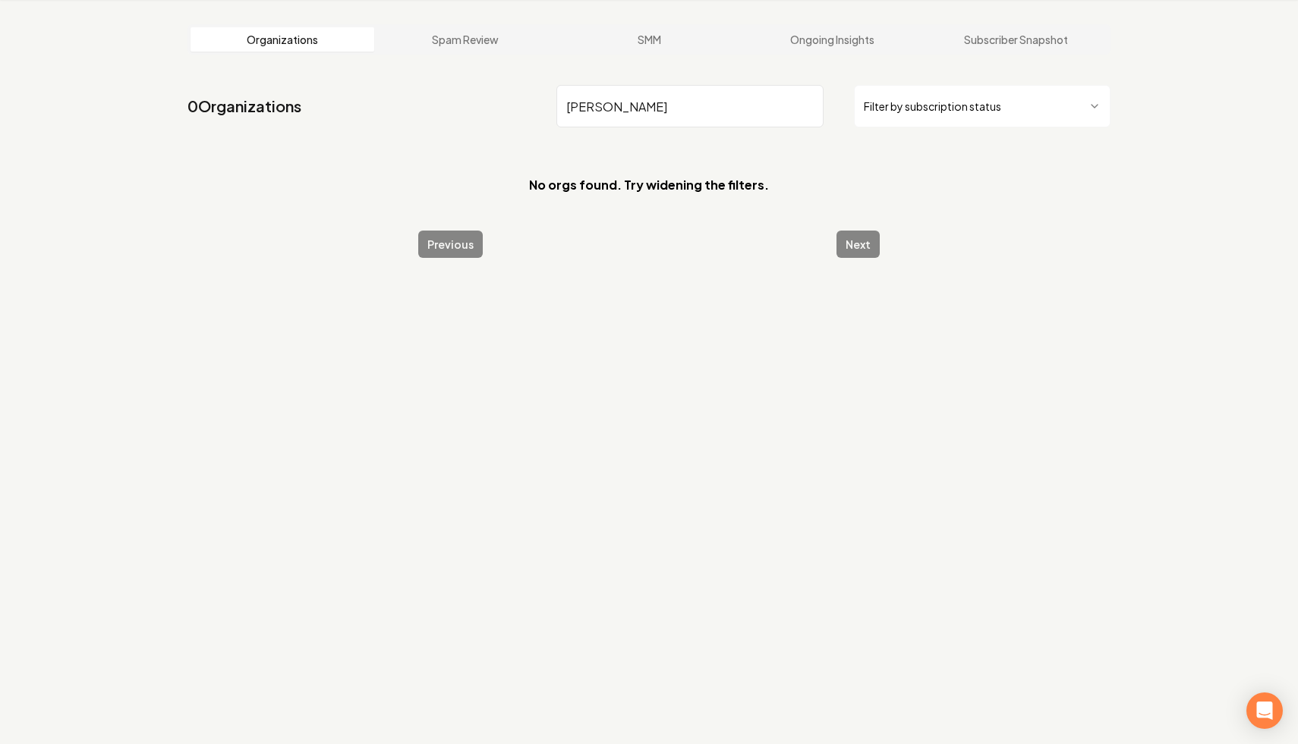
click at [722, 115] on input "ruiz" at bounding box center [689, 106] width 267 height 42
click at [807, 105] on input "ruiz" at bounding box center [689, 106] width 267 height 42
click at [909, 105] on html "Dashboard Organization Rebolt Site Builder Organizations Spam Review SMM Ongoin…" at bounding box center [649, 314] width 1298 height 744
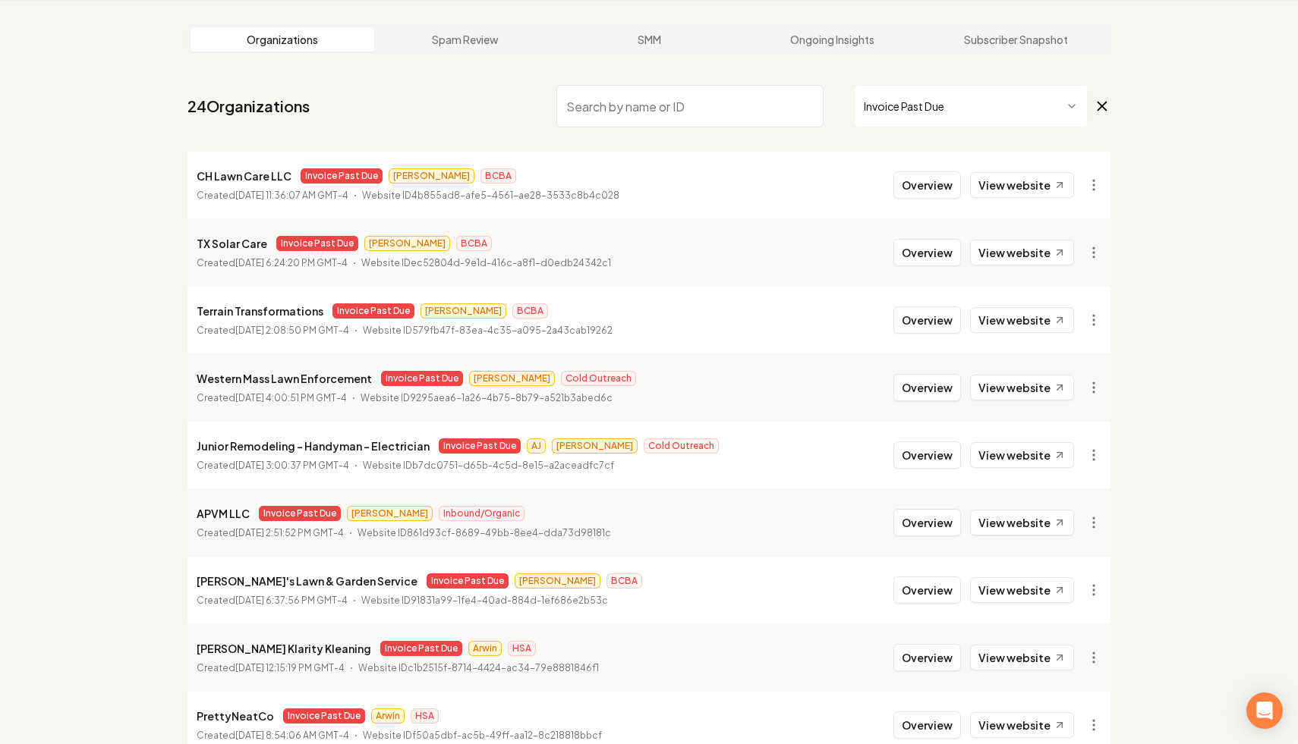
click at [1101, 107] on icon at bounding box center [1102, 106] width 8 height 8
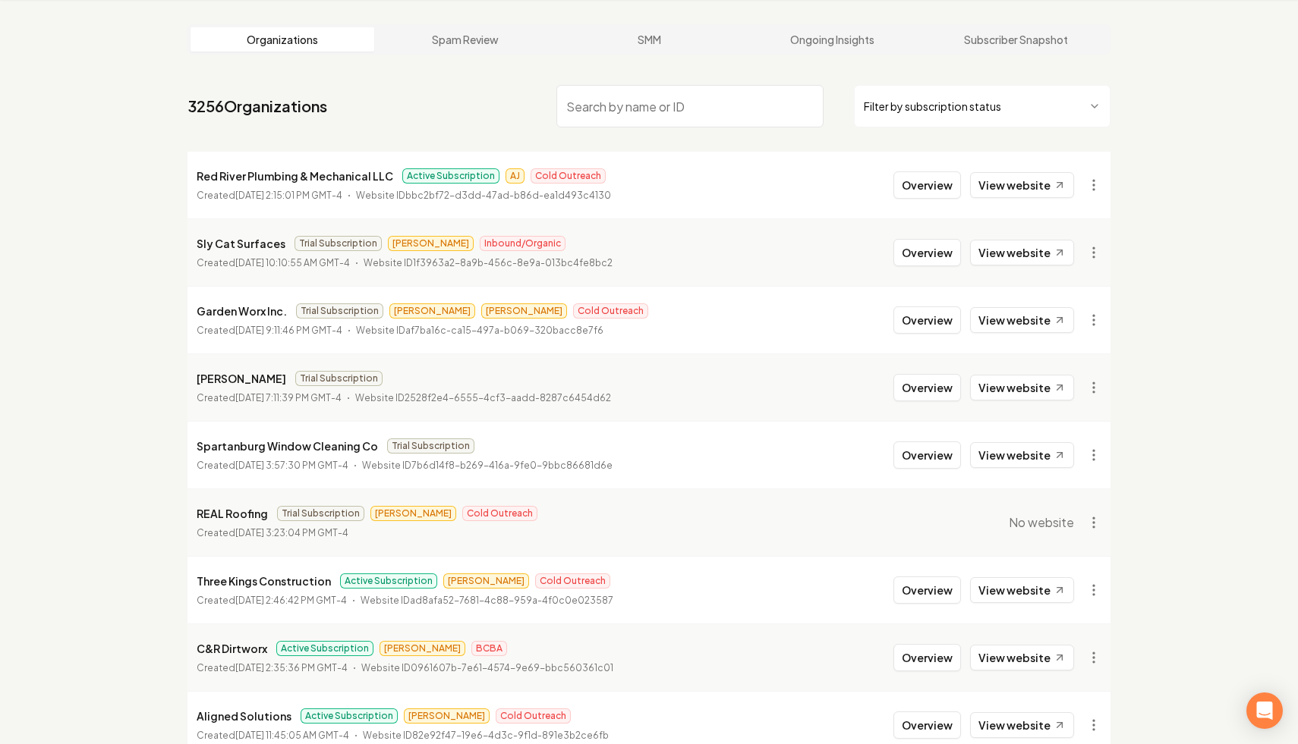
click at [694, 115] on input "search" at bounding box center [689, 106] width 267 height 42
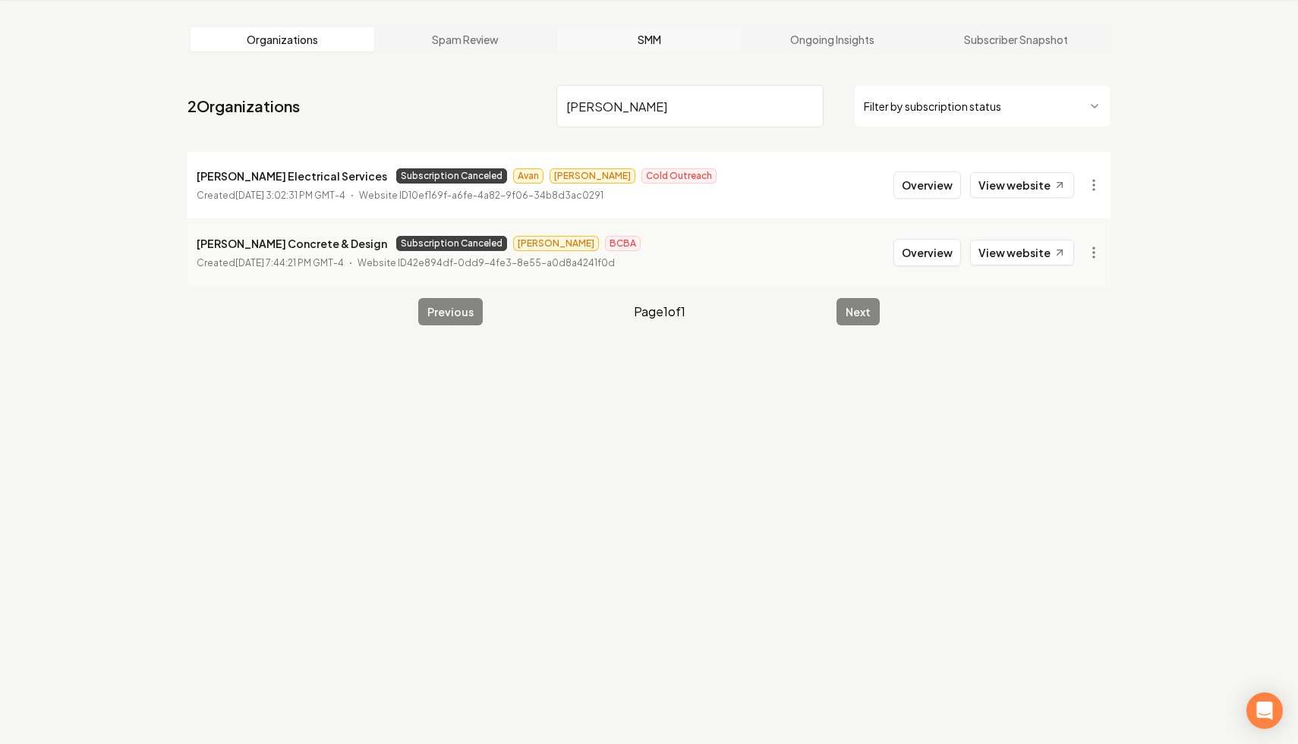
type input "ruiz"
click at [1084, 255] on html "Dashboard Organization Rebolt Site Builder Organizations Spam Review SMM Ongoin…" at bounding box center [649, 314] width 1298 height 744
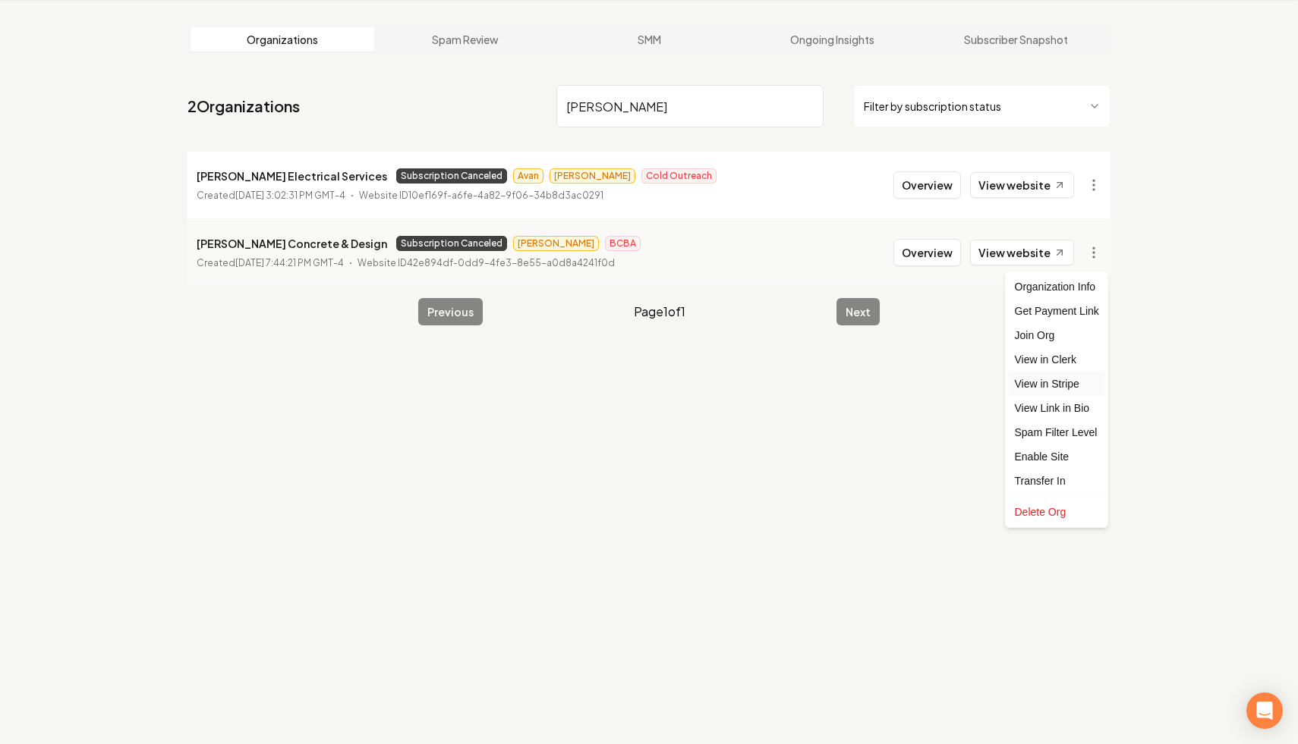
click at [1072, 389] on link "View in Stripe" at bounding box center [1056, 384] width 96 height 24
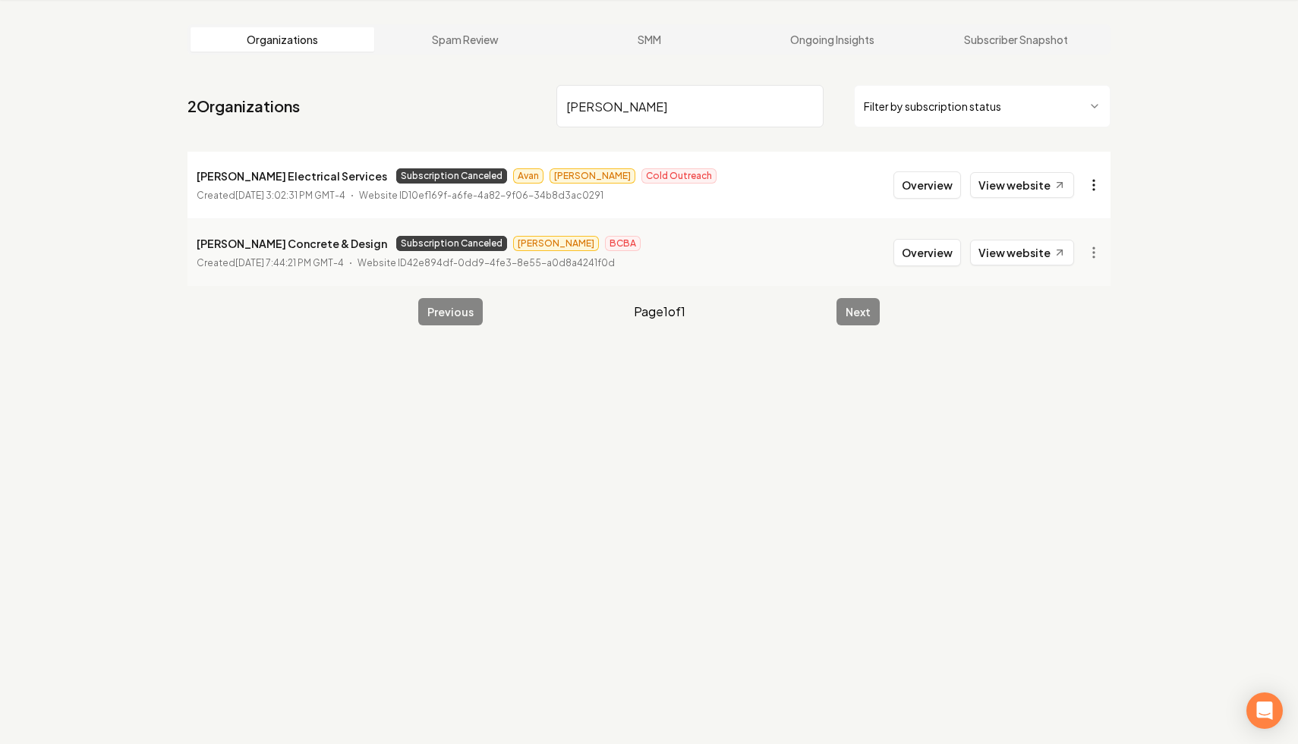
click at [1093, 184] on html "Dashboard Organization Rebolt Site Builder Organizations Spam Review SMM Ongoin…" at bounding box center [649, 314] width 1298 height 744
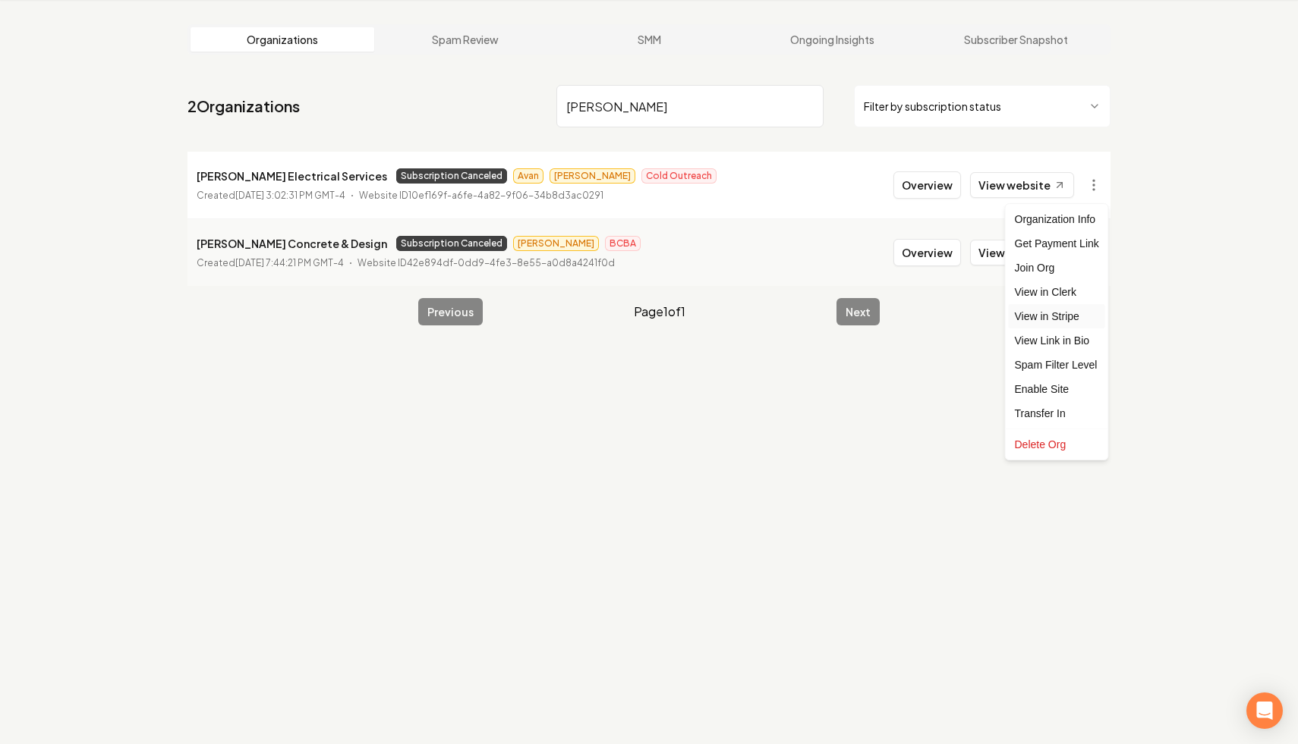
click at [1074, 313] on link "View in Stripe" at bounding box center [1056, 316] width 96 height 24
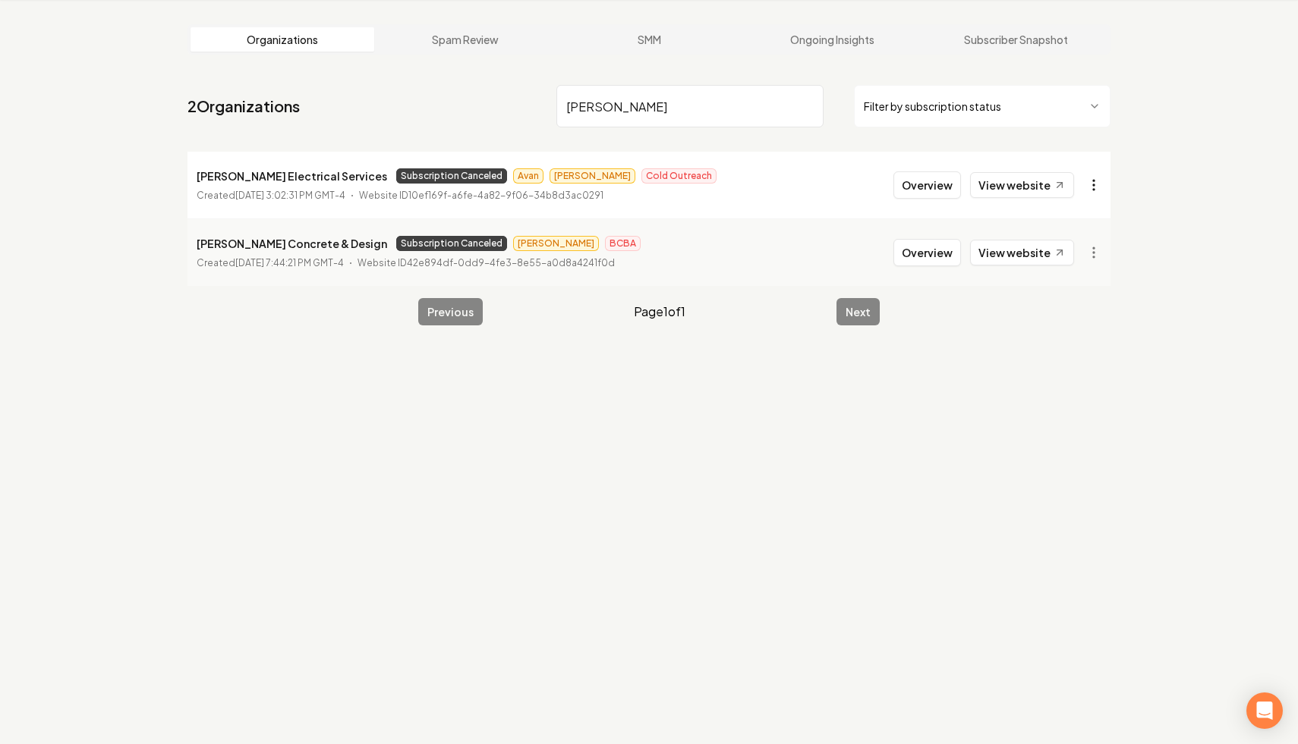
click at [1097, 191] on html "Dashboard Organization Rebolt Site Builder Organizations Spam Review SMM Ongoin…" at bounding box center [649, 314] width 1298 height 744
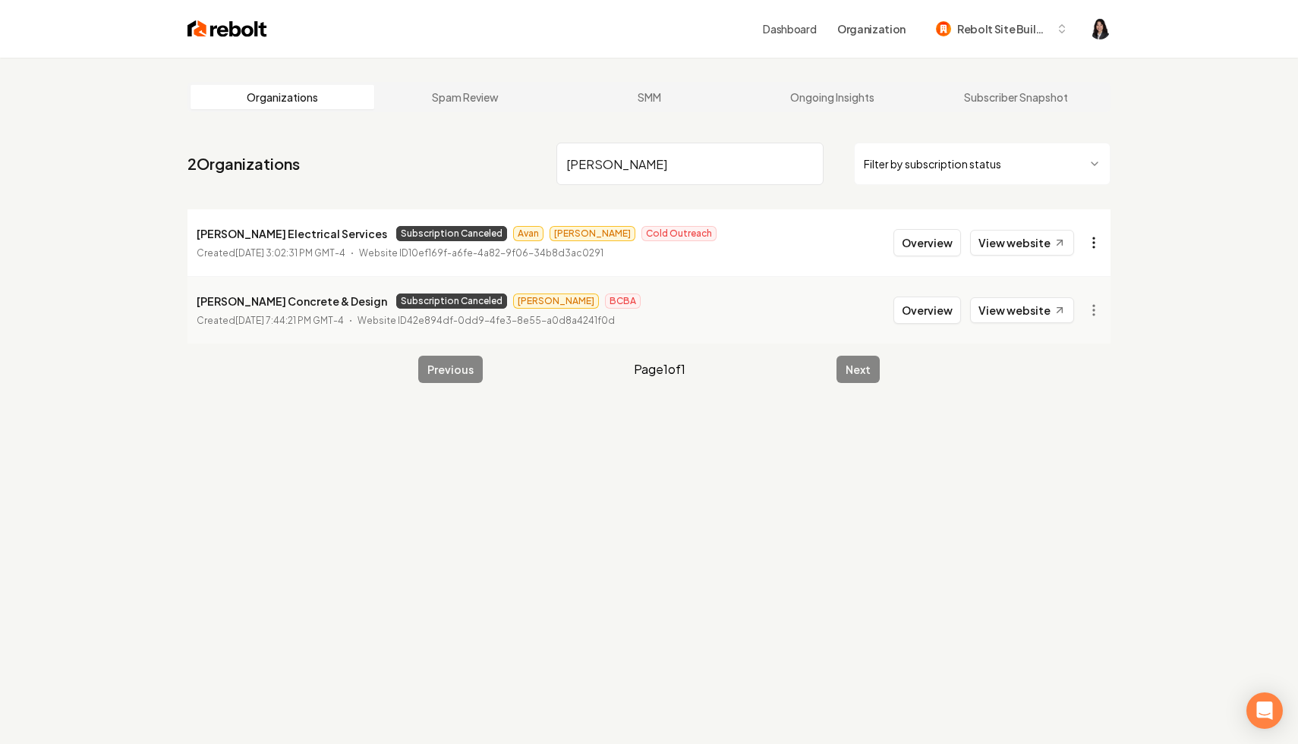
click at [1096, 244] on html "Dashboard Organization Rebolt Site Builder Organizations Spam Review SMM Ongoin…" at bounding box center [649, 372] width 1298 height 744
click at [1070, 375] on link "View in Stripe" at bounding box center [1056, 374] width 96 height 24
click at [807, 165] on input "[PERSON_NAME]" at bounding box center [689, 164] width 267 height 42
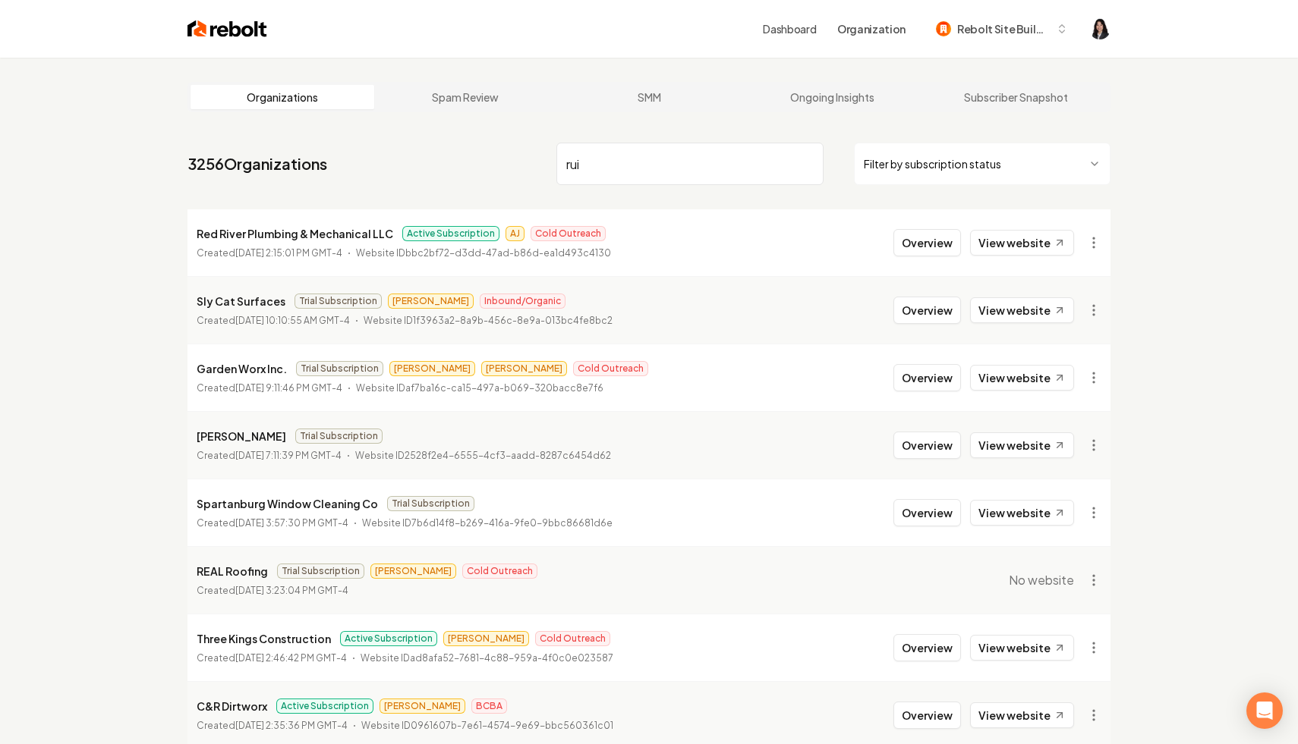
type input "[PERSON_NAME]"
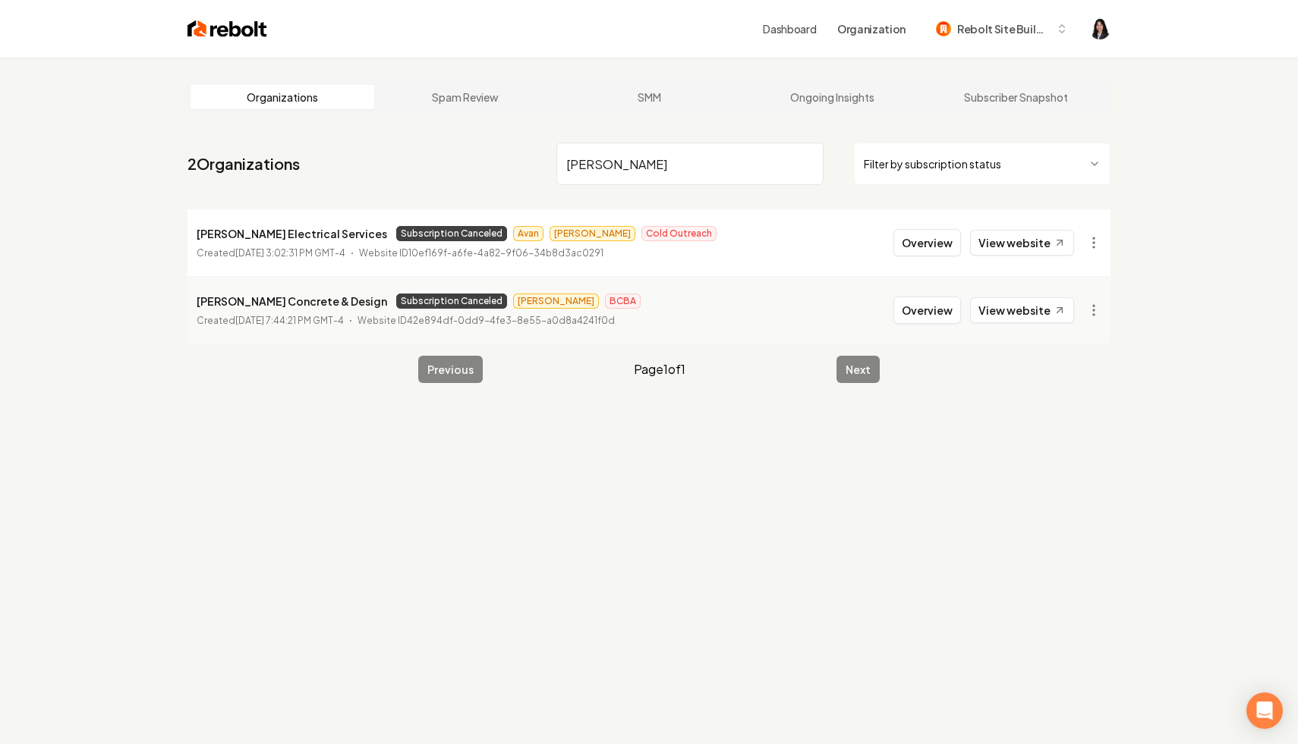
click at [398, 240] on span "Subscription Canceled" at bounding box center [451, 233] width 111 height 15
click at [996, 245] on link "View website" at bounding box center [1022, 243] width 104 height 26
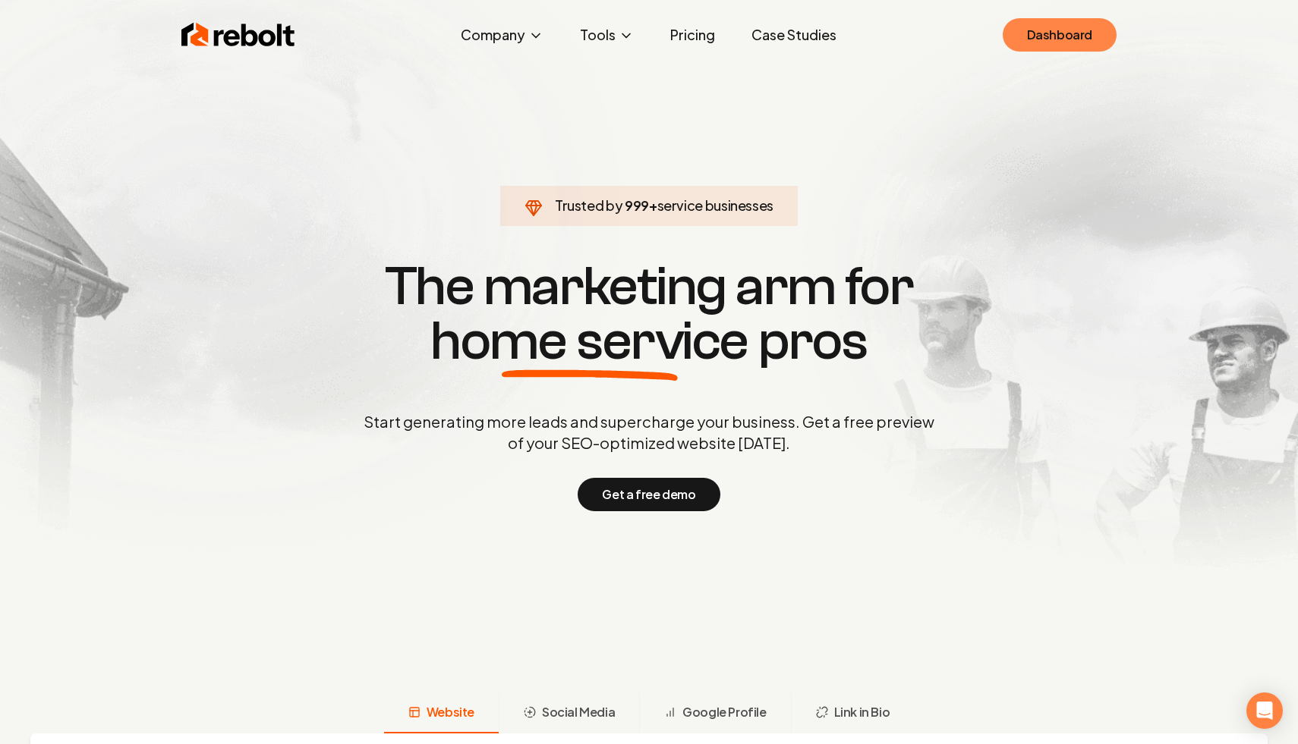
click at [1087, 29] on link "Dashboard" at bounding box center [1059, 34] width 114 height 33
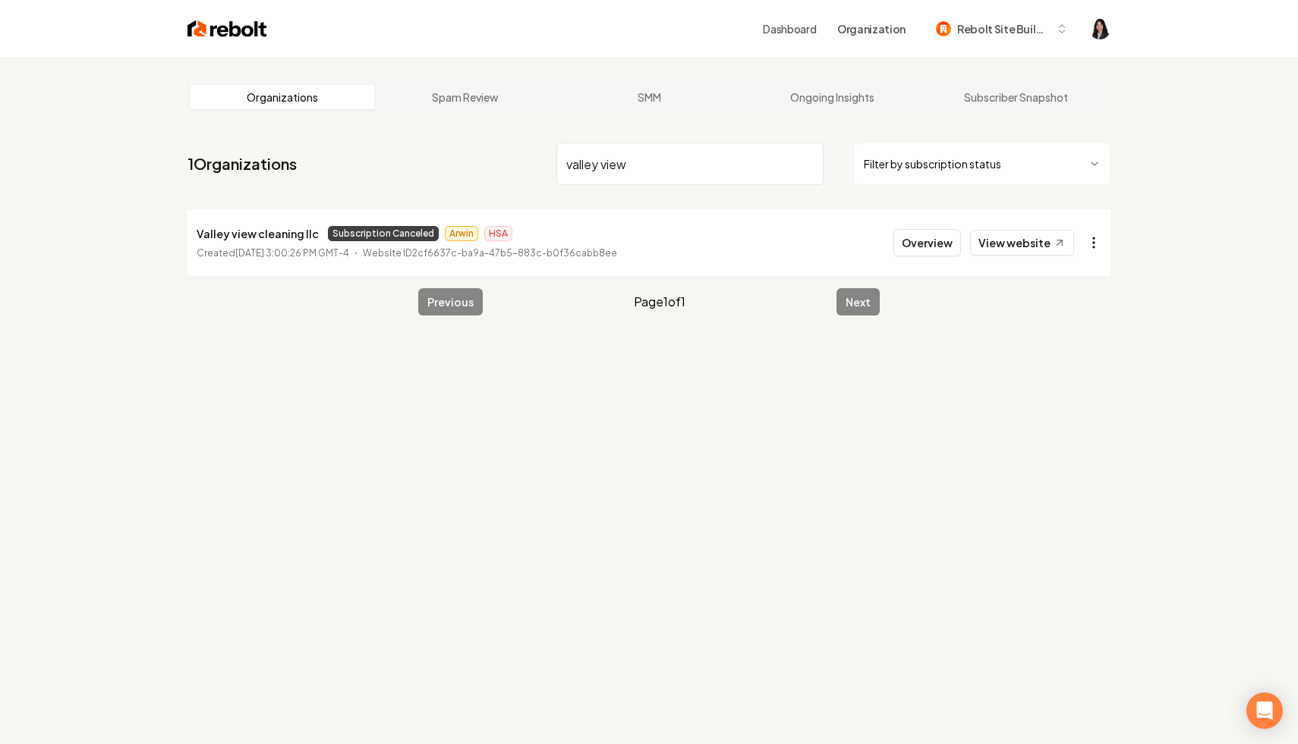
type input "valley view"
click at [1097, 242] on html "Dashboard Organization Rebolt Site Builder Organizations Spam Review SMM Ongoin…" at bounding box center [649, 372] width 1298 height 744
click at [1074, 367] on link "View in Stripe" at bounding box center [1056, 374] width 96 height 24
drag, startPoint x: 316, startPoint y: 234, endPoint x: 175, endPoint y: 238, distance: 141.2
click at [175, 238] on main "Organizations Spam Review SMM Ongoing Insights Subscriber Snapshot 1 Organizati…" at bounding box center [648, 199] width 971 height 282
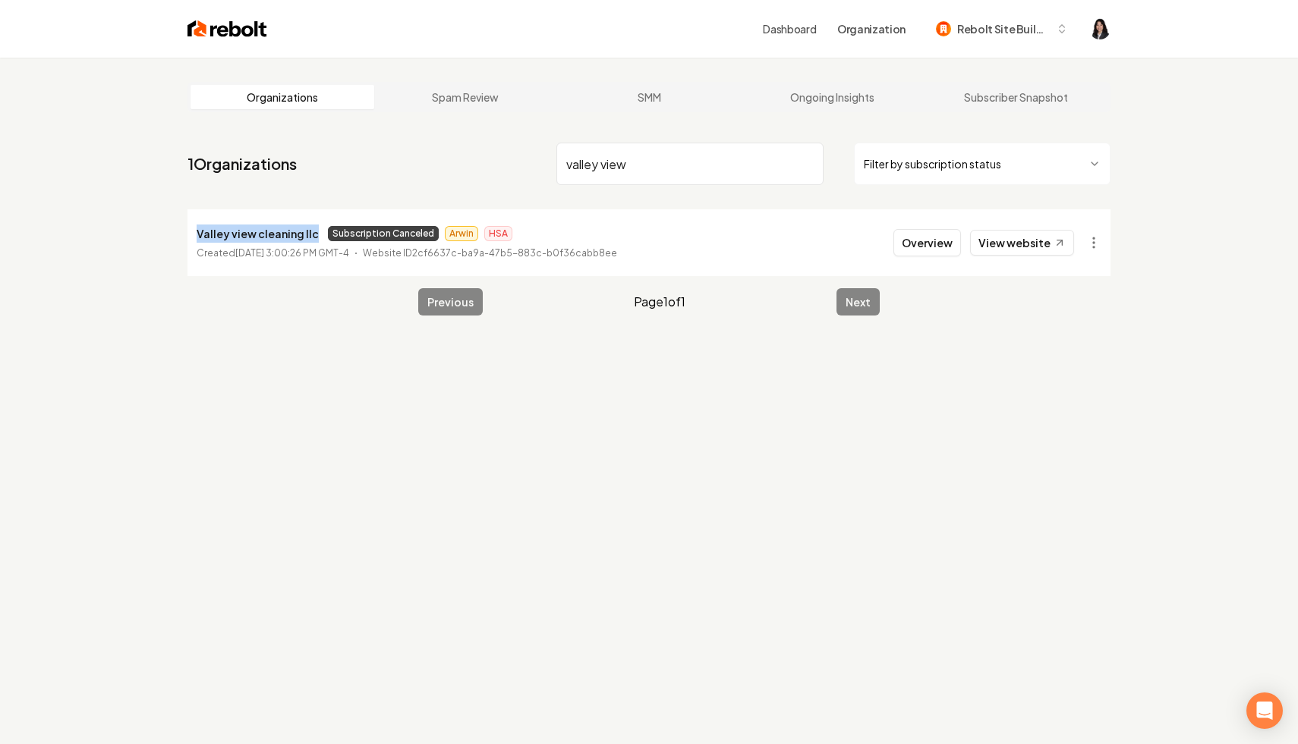
copy p "Valley view cleaning llc"
click at [808, 167] on input "valley view" at bounding box center [689, 164] width 267 height 42
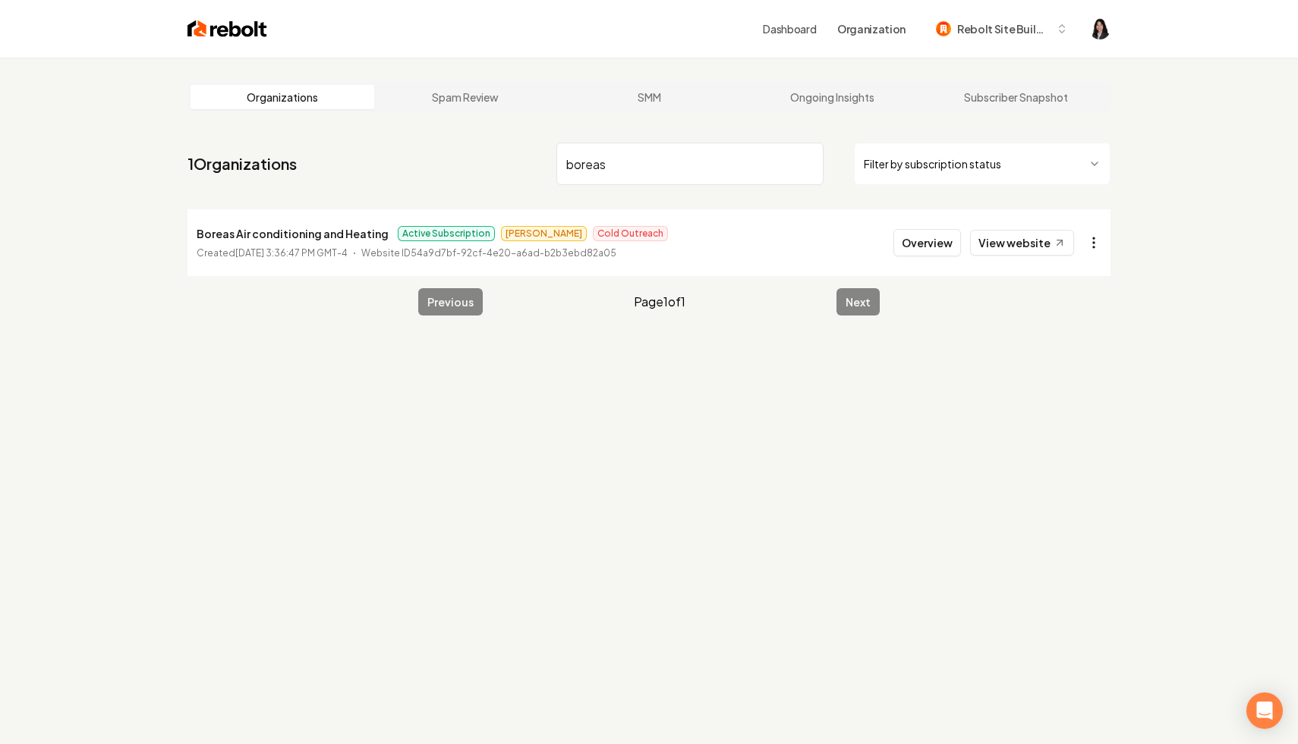
type input "boreas"
click at [1100, 249] on html "Dashboard Organization Rebolt Site Builder Organizations Spam Review SMM Ongoin…" at bounding box center [649, 372] width 1298 height 744
click at [1087, 376] on link "View in Stripe" at bounding box center [1056, 374] width 96 height 24
